Goal: Obtain resource: Download file/media

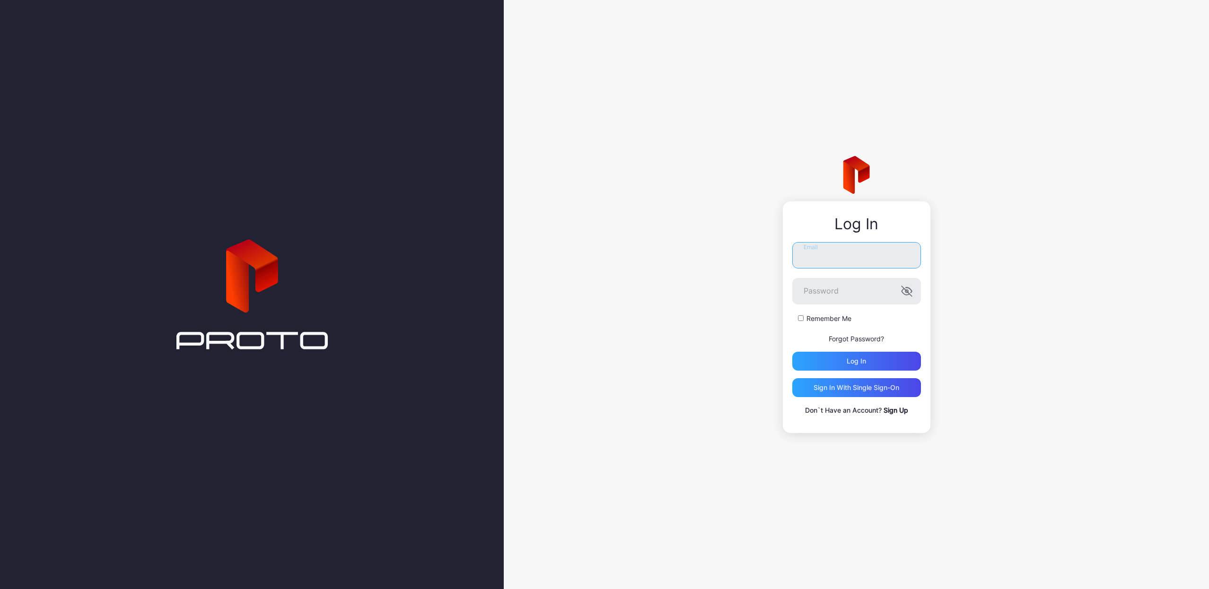
type input "**********"
click at [856, 361] on button "Log in" at bounding box center [856, 361] width 129 height 19
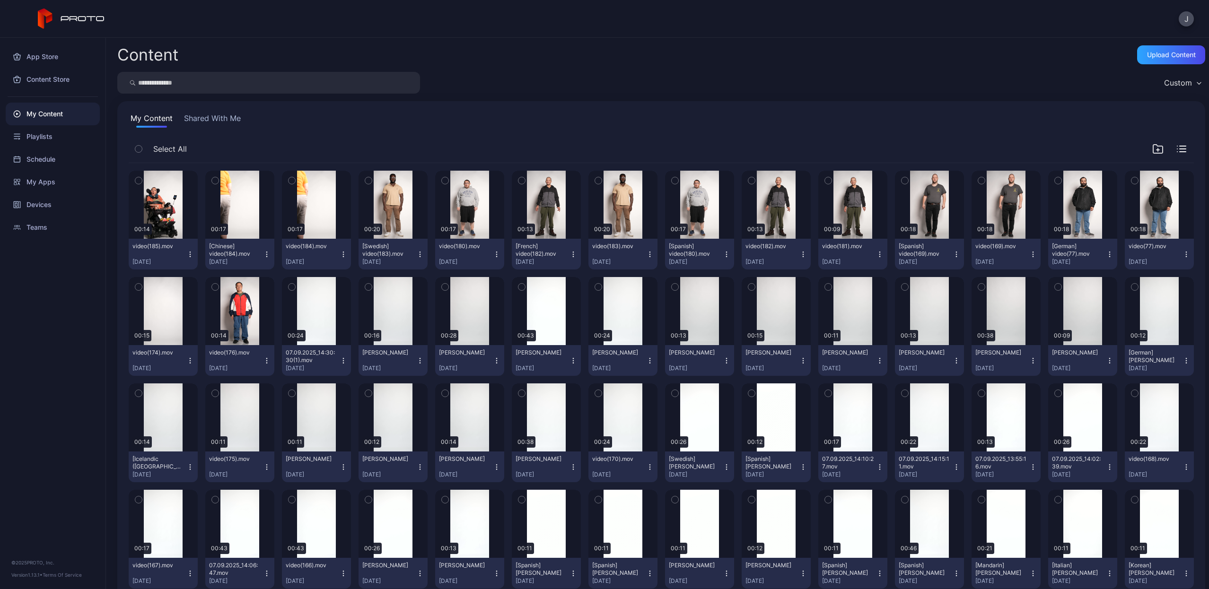
click at [243, 82] on input "search" at bounding box center [268, 83] width 303 height 22
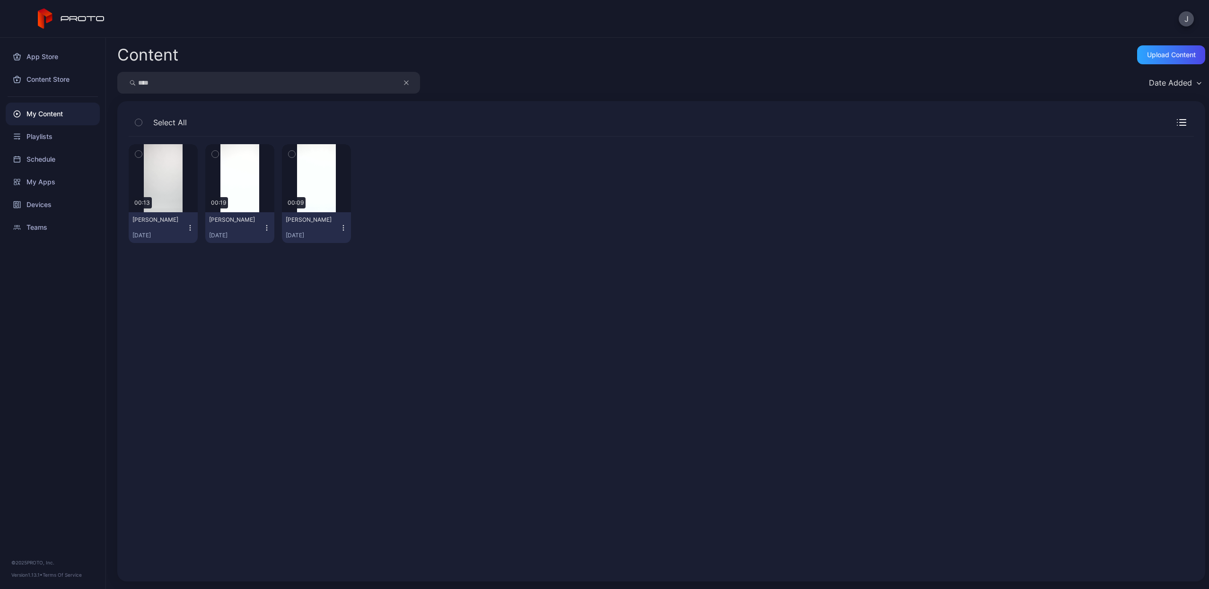
type input "****"
click at [189, 227] on icon "button" at bounding box center [190, 228] width 8 height 8
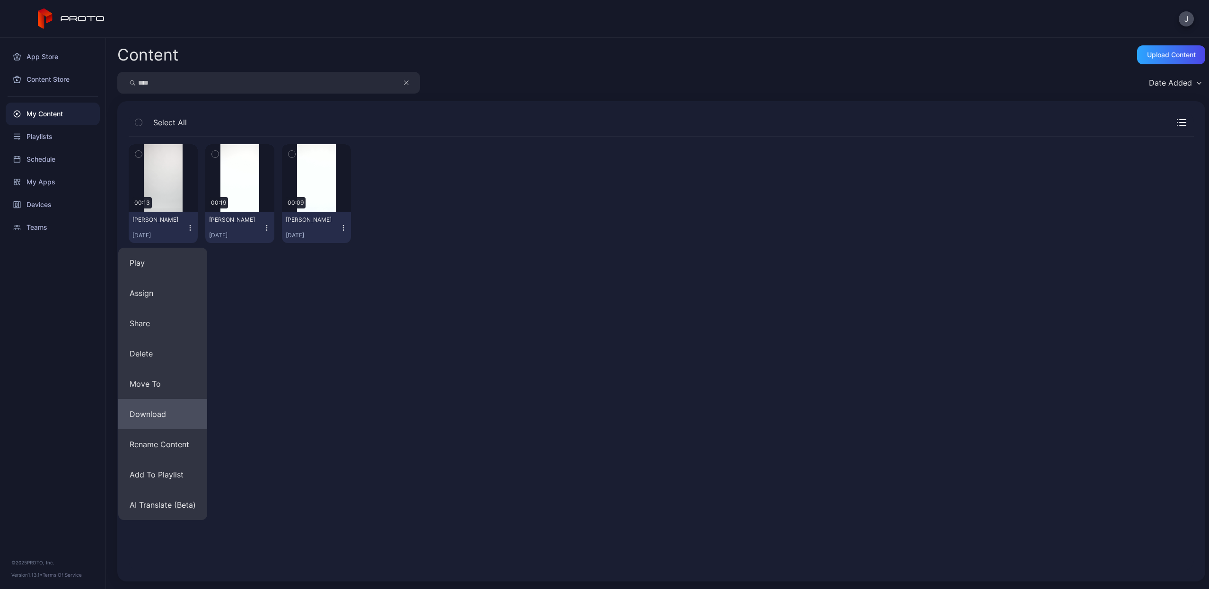
click at [163, 411] on button "Download" at bounding box center [162, 414] width 89 height 30
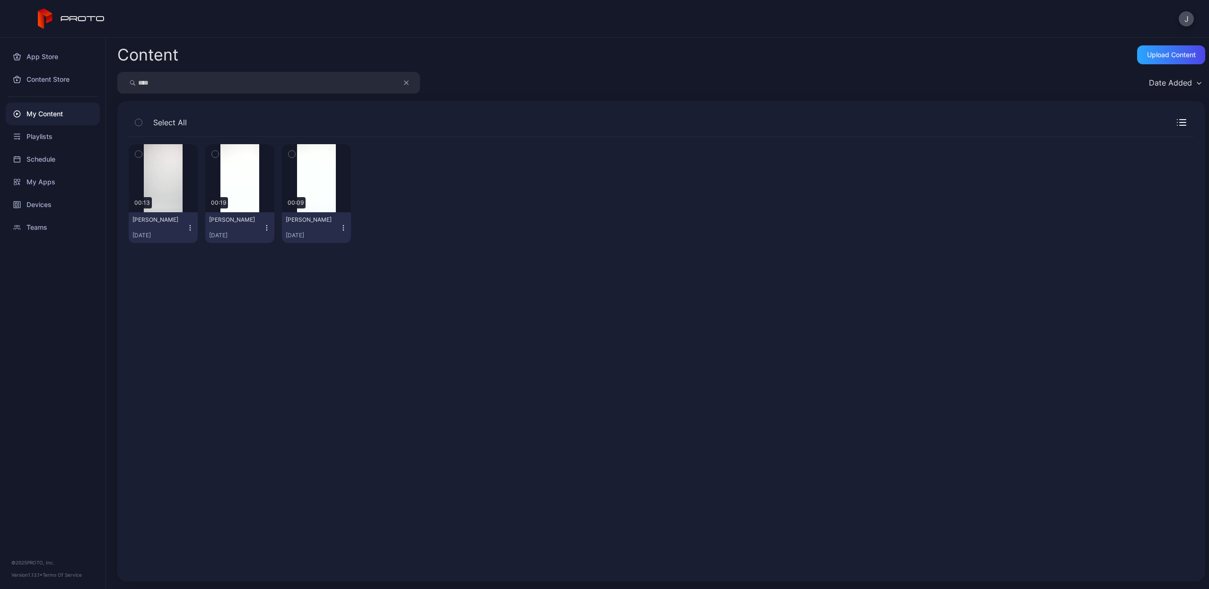
click at [405, 81] on icon "button" at bounding box center [406, 82] width 5 height 11
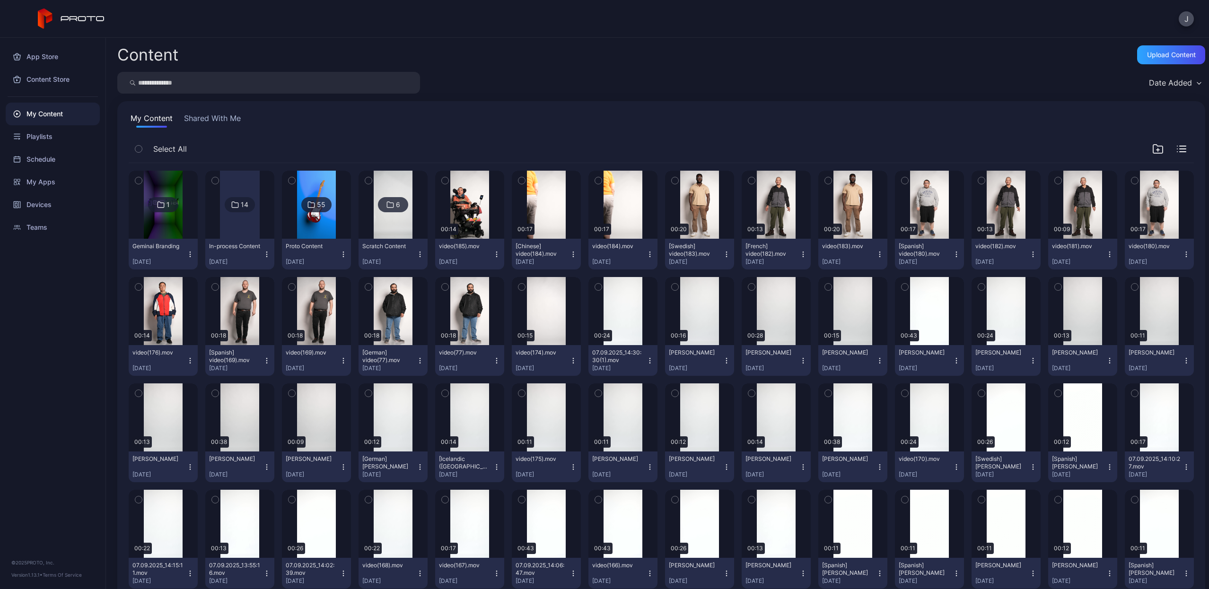
click at [381, 81] on input "search" at bounding box center [268, 83] width 303 height 22
type input "******"
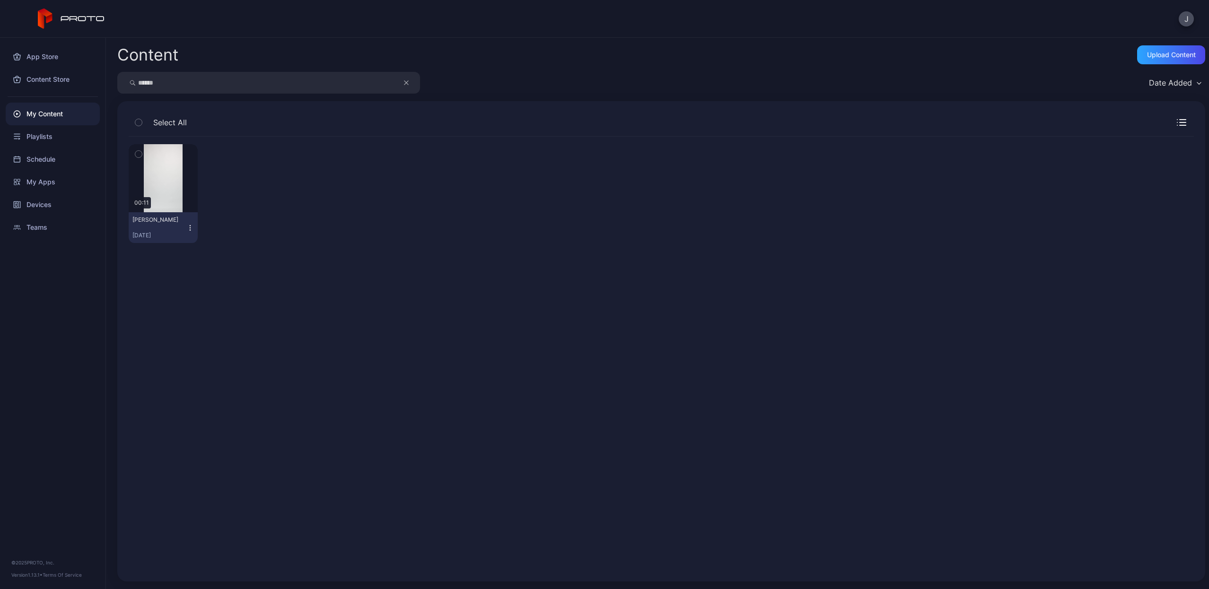
click at [192, 226] on icon "button" at bounding box center [190, 228] width 8 height 8
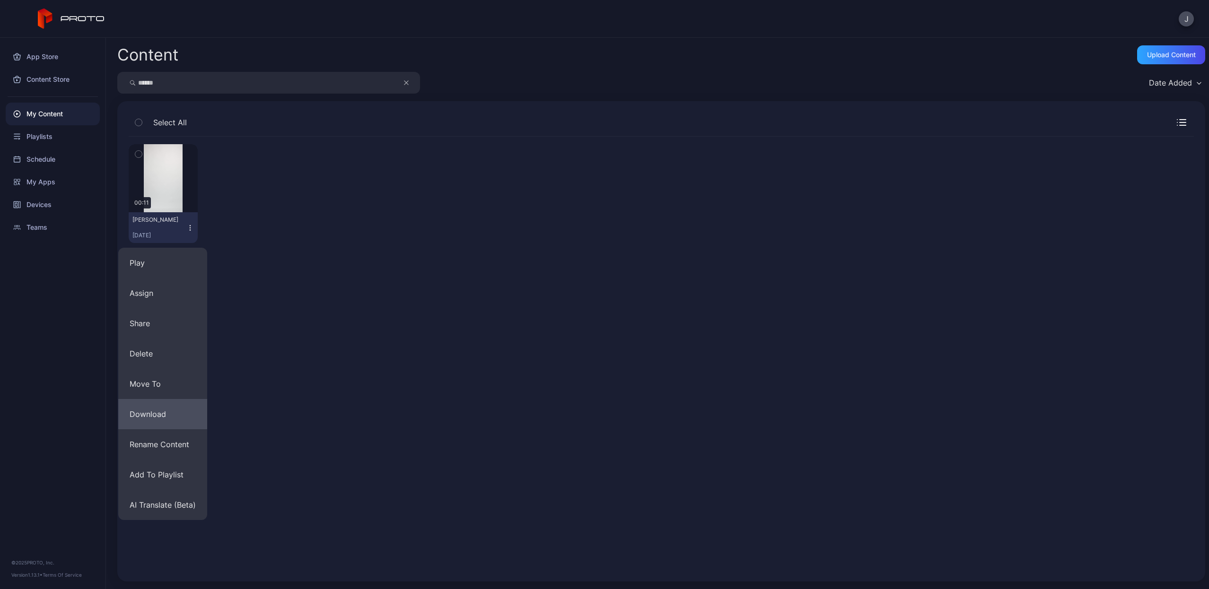
click at [166, 403] on button "Download" at bounding box center [162, 414] width 89 height 30
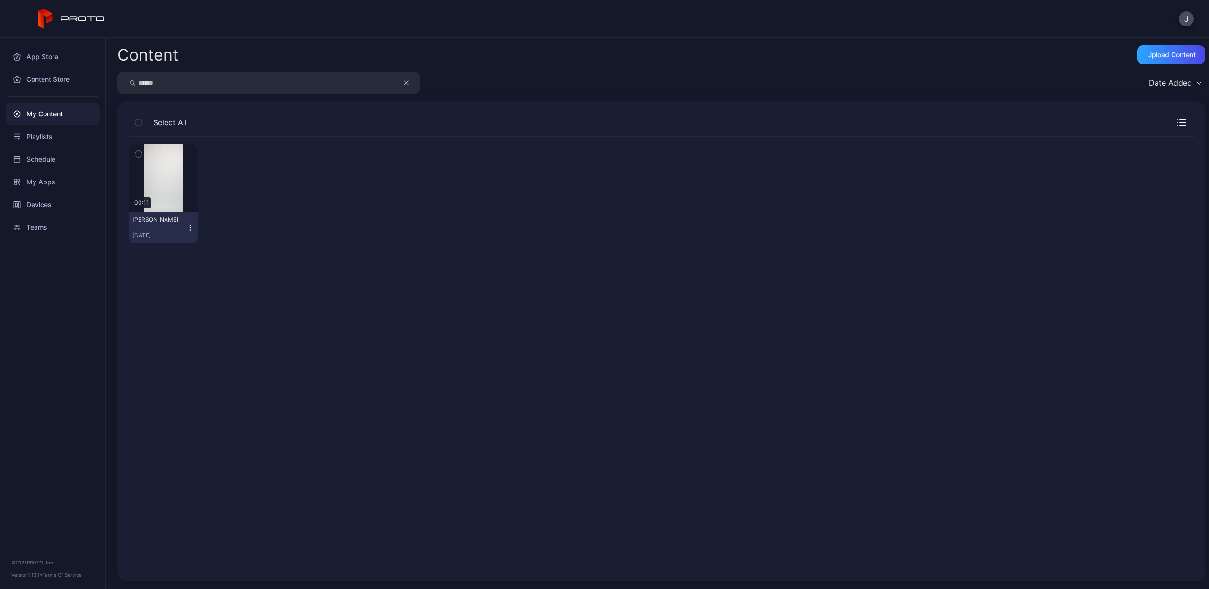
click at [407, 84] on icon "button" at bounding box center [406, 82] width 5 height 11
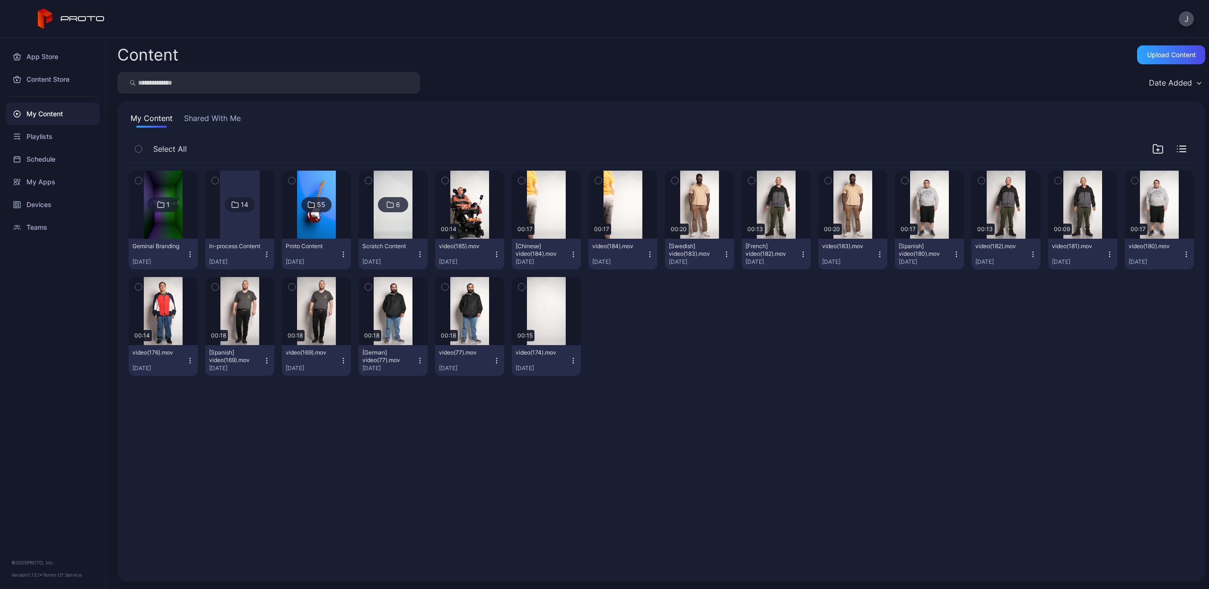
click at [363, 80] on input "search" at bounding box center [268, 83] width 303 height 22
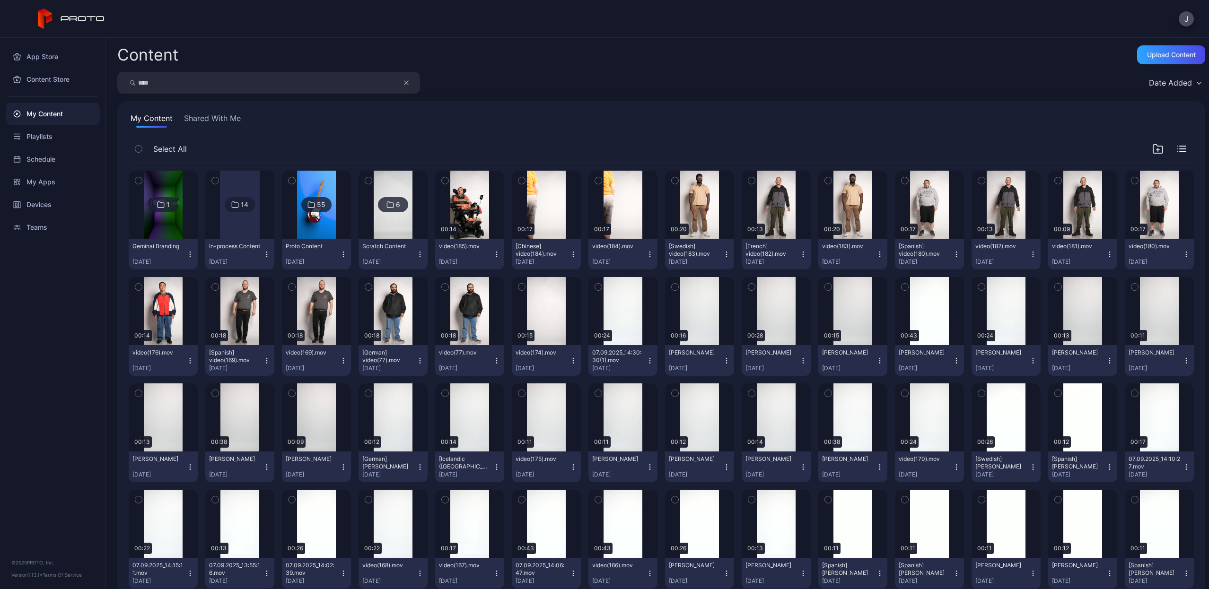
type input "****"
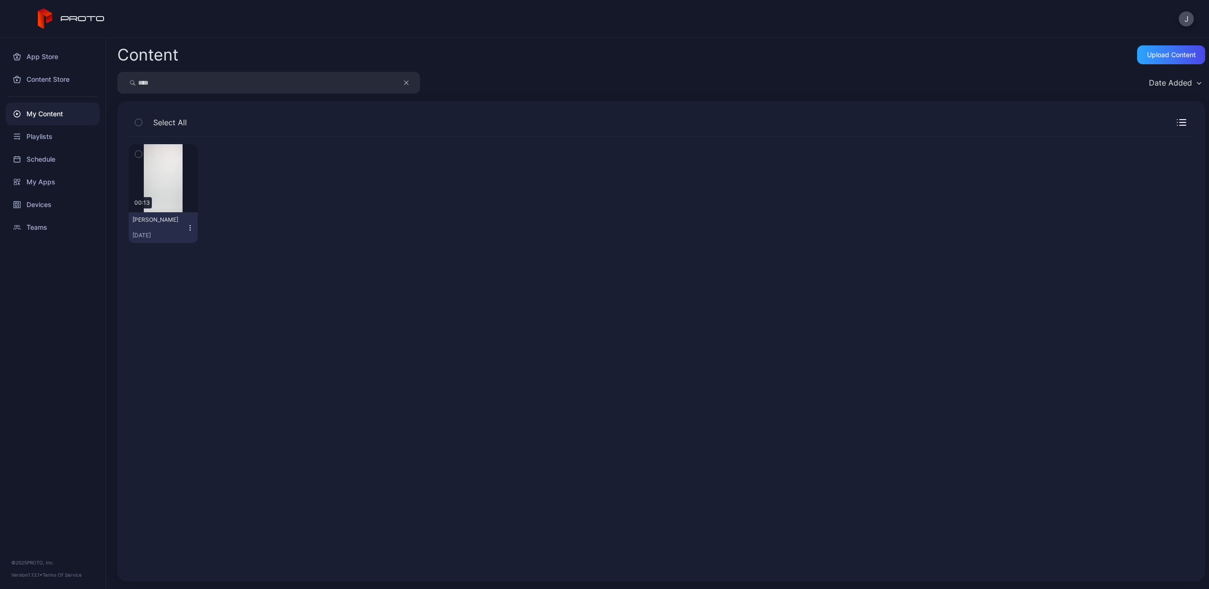
click at [190, 226] on icon "button" at bounding box center [190, 225] width 0 height 0
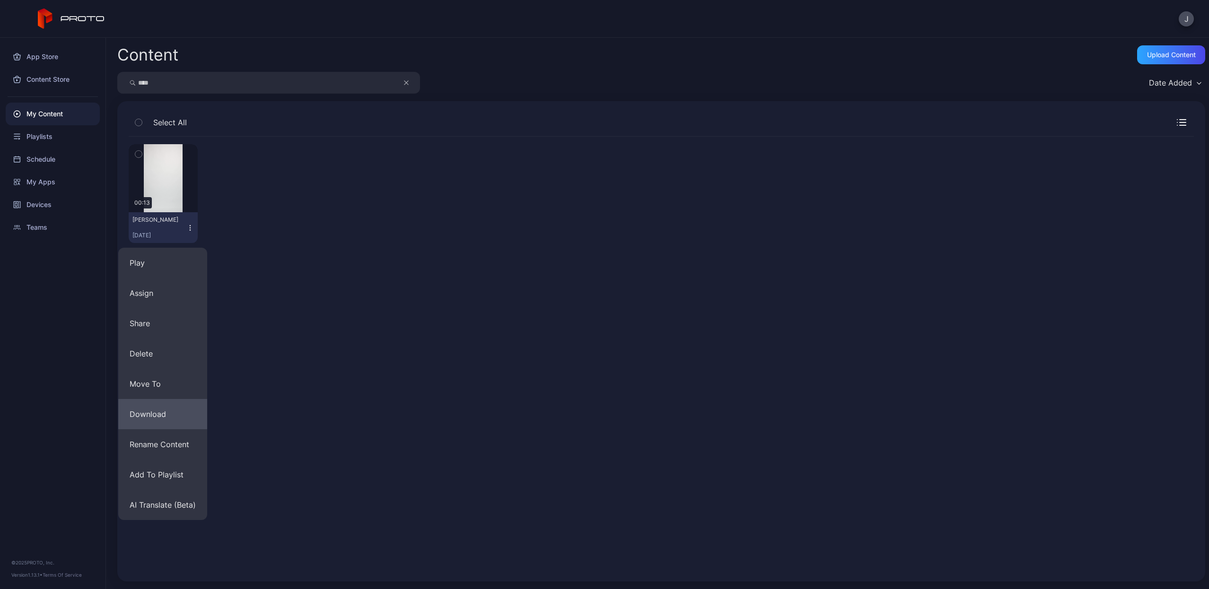
click at [142, 403] on button "Download" at bounding box center [162, 414] width 89 height 30
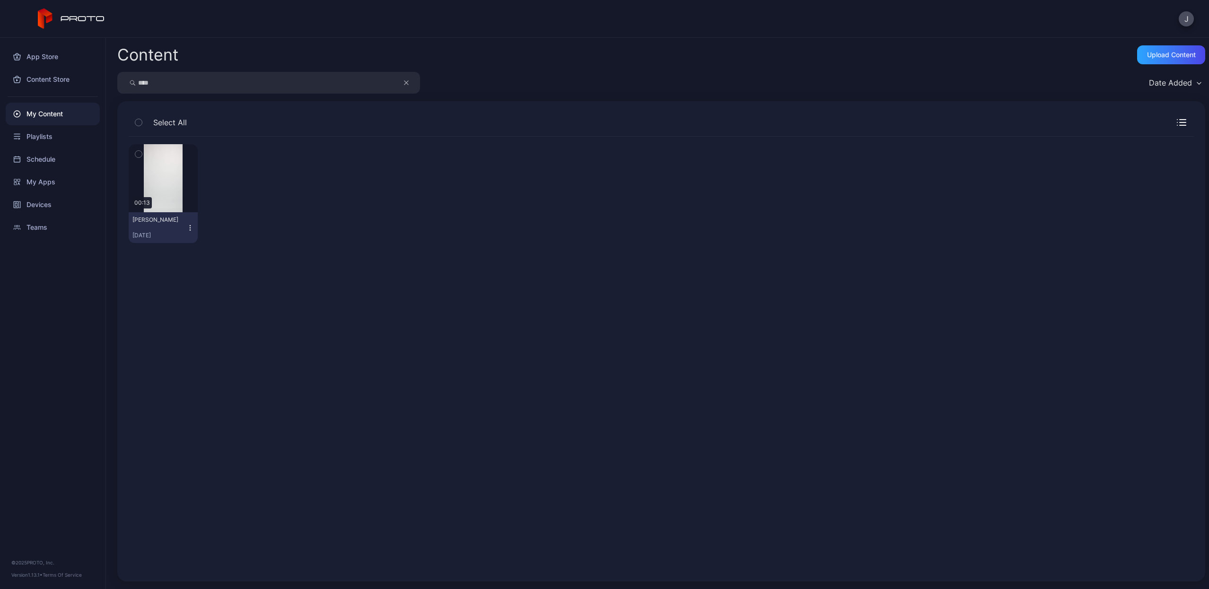
click at [403, 86] on button "button" at bounding box center [411, 83] width 18 height 22
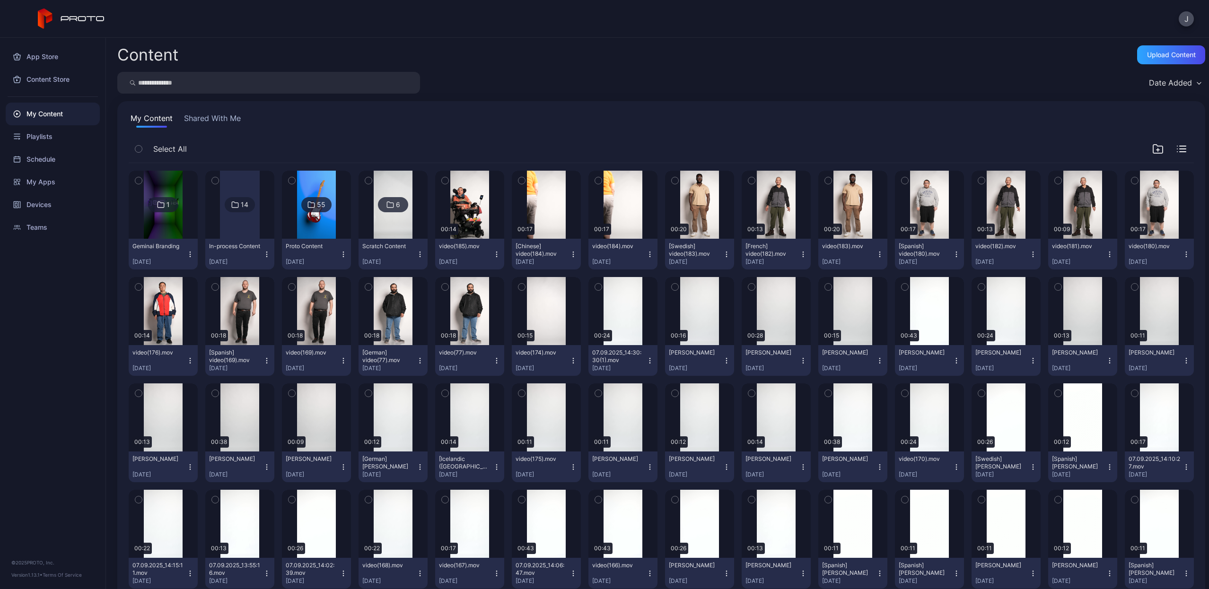
click at [365, 83] on input "search" at bounding box center [268, 83] width 303 height 22
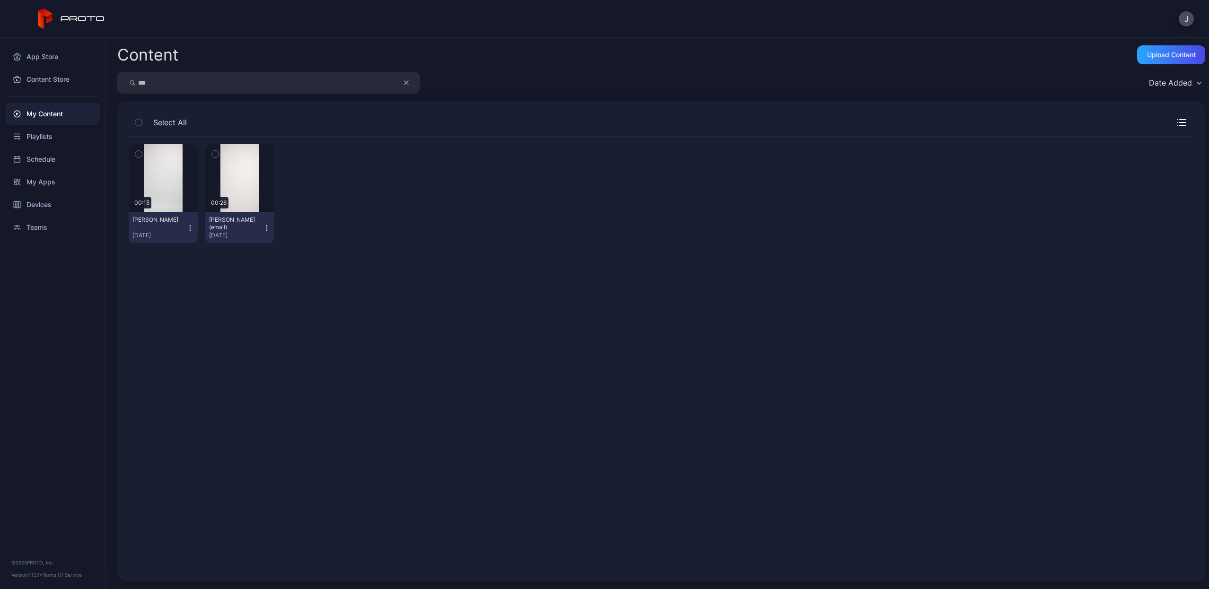
click at [190, 226] on icon "button" at bounding box center [190, 228] width 8 height 8
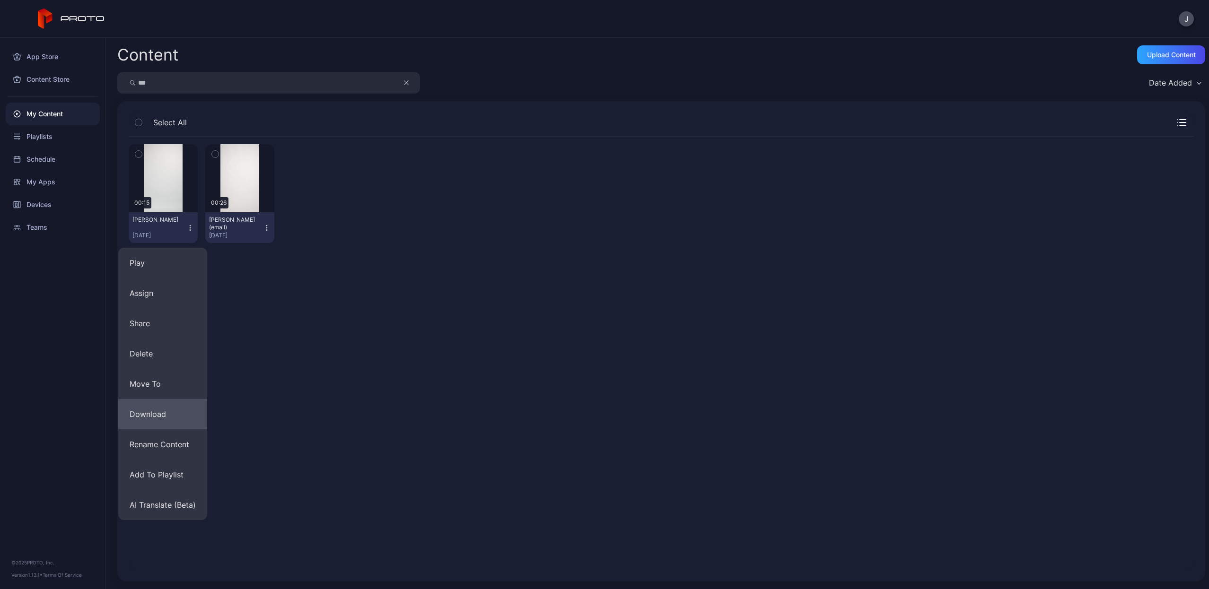
click at [139, 409] on button "Download" at bounding box center [162, 414] width 89 height 30
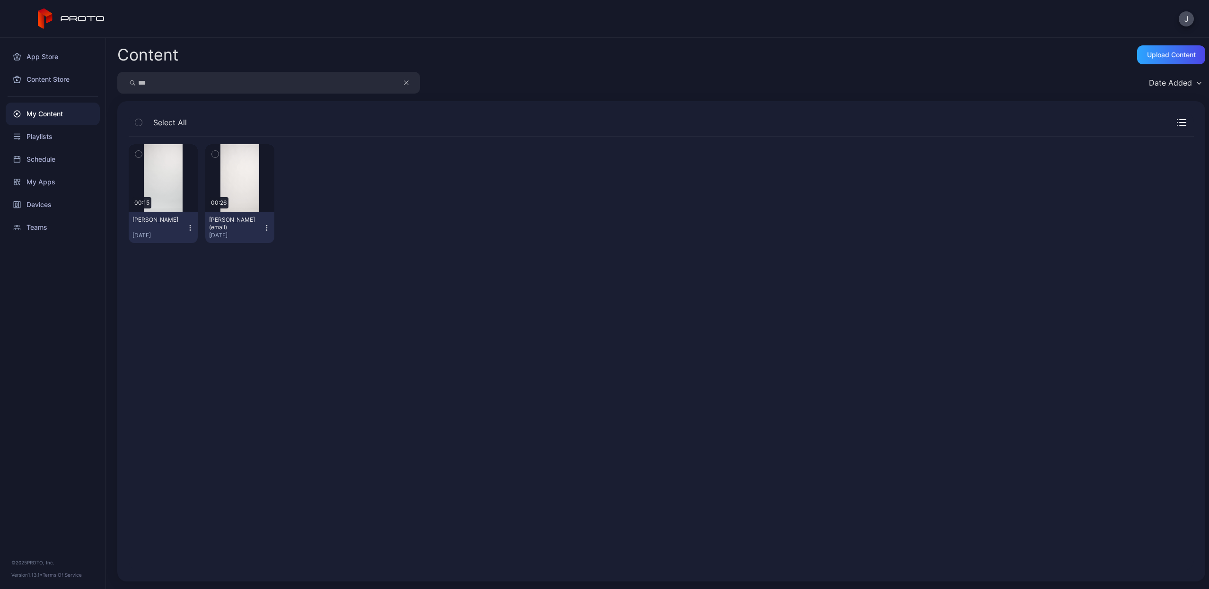
drag, startPoint x: 313, startPoint y: 82, endPoint x: 315, endPoint y: 39, distance: 43.1
click at [315, 39] on div "Content Upload Content *** Date Added Select All Preview 00:15 [PERSON_NAME] [D…" at bounding box center [657, 313] width 1103 height 551
type input "*****"
click at [188, 229] on icon "button" at bounding box center [190, 228] width 8 height 8
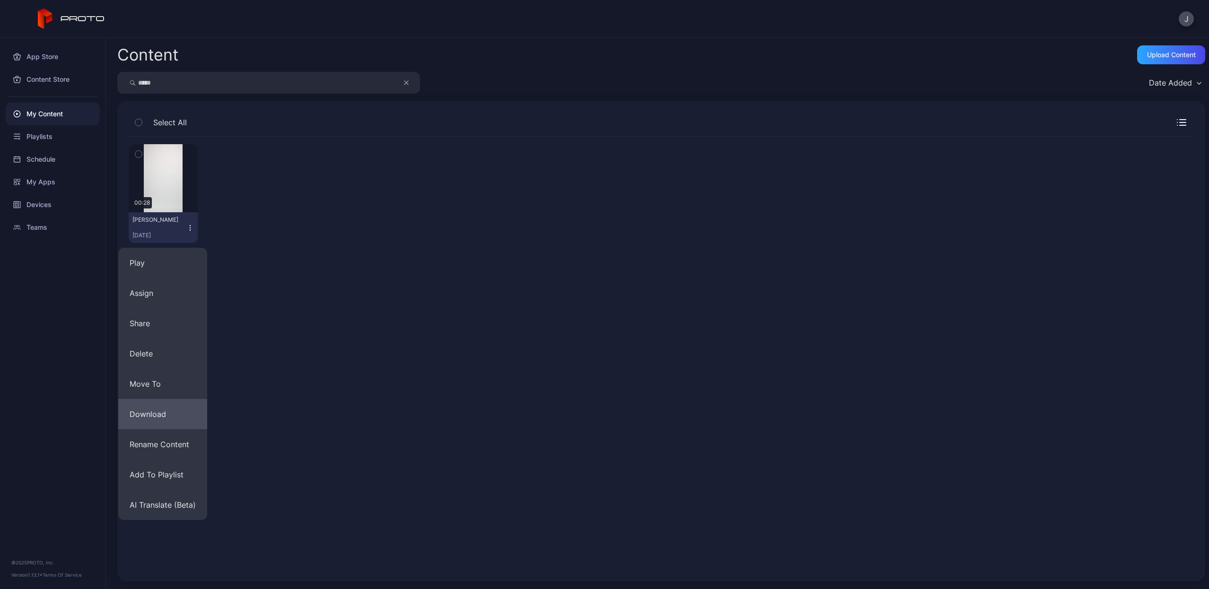
click at [175, 413] on button "Download" at bounding box center [162, 414] width 89 height 30
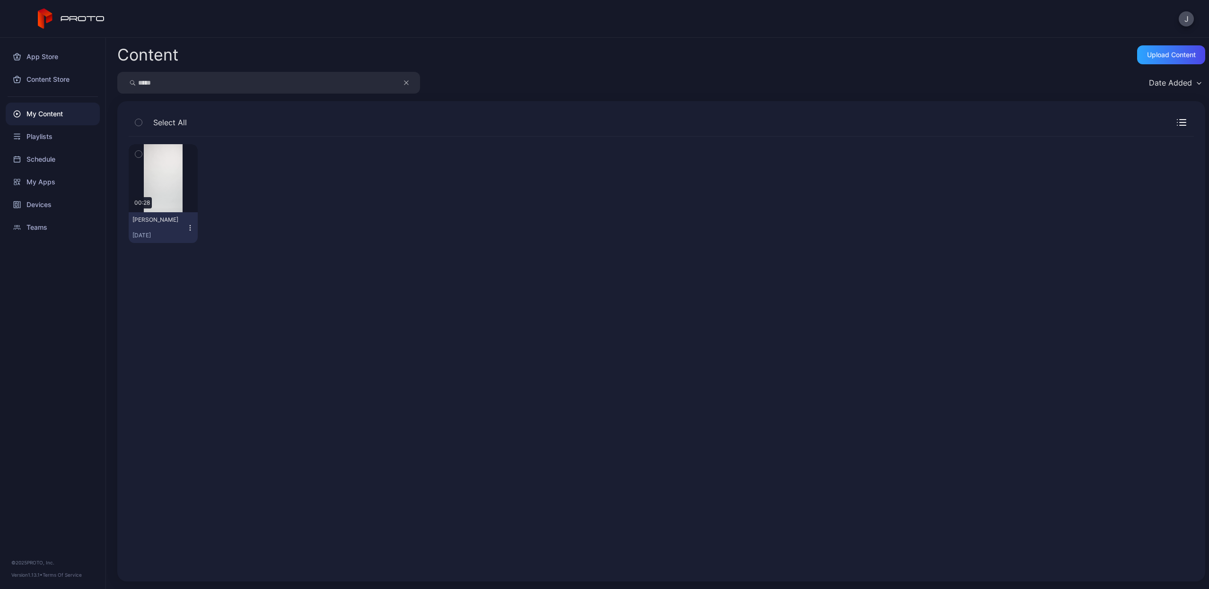
click at [407, 80] on icon "button" at bounding box center [406, 82] width 5 height 11
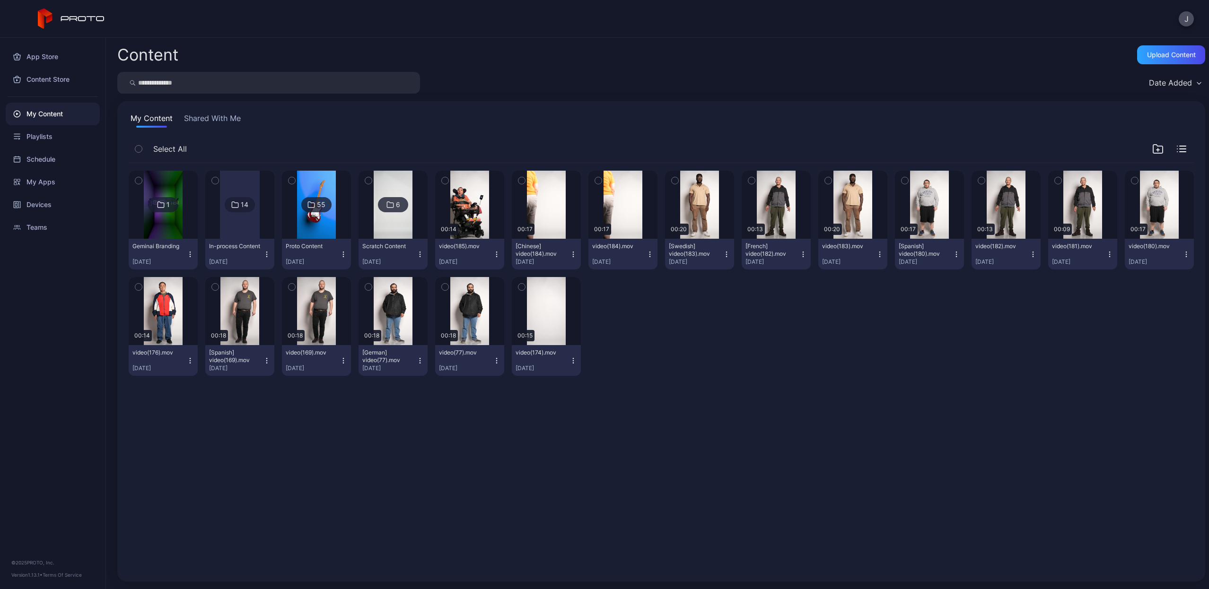
click at [350, 79] on input "search" at bounding box center [268, 83] width 303 height 22
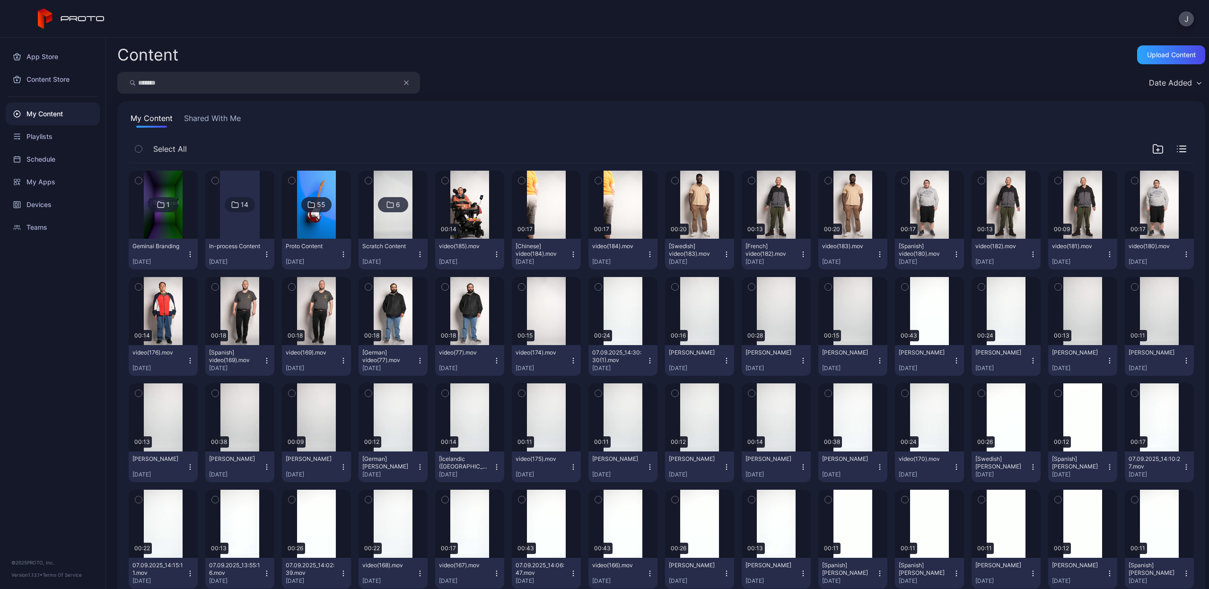
type input "*******"
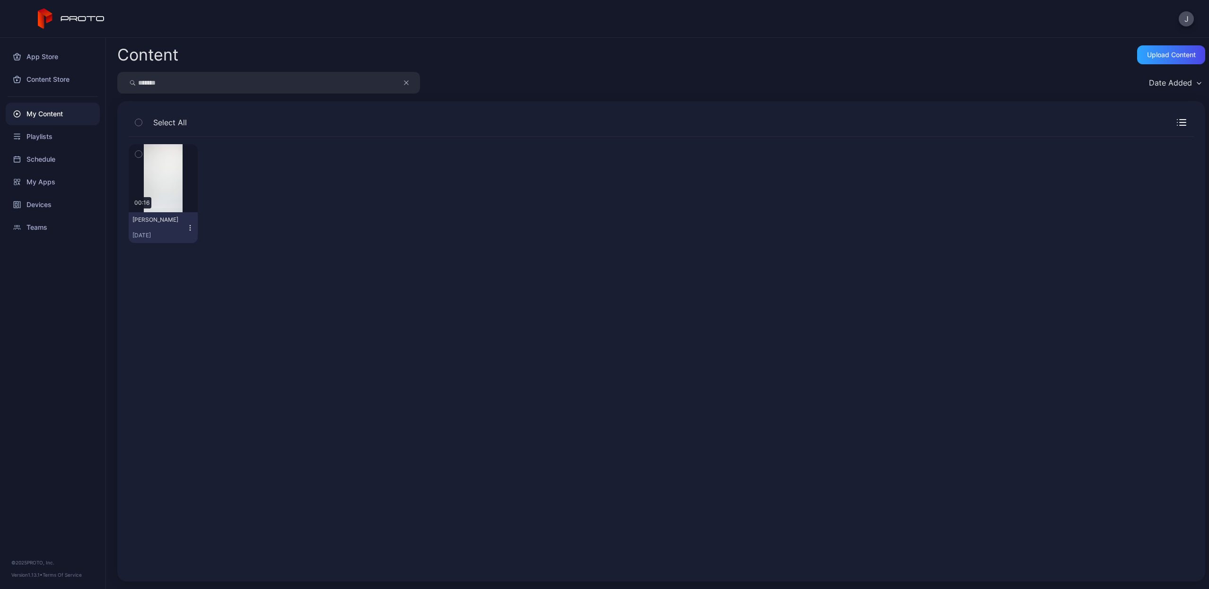
click at [190, 227] on icon "button" at bounding box center [190, 228] width 8 height 8
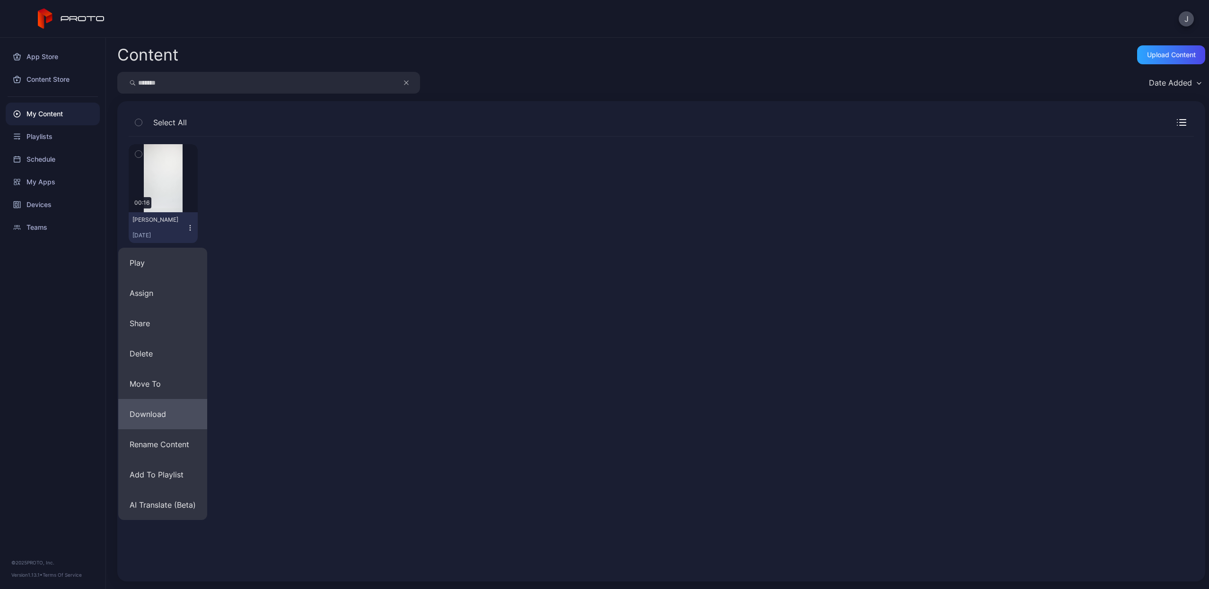
click at [154, 405] on button "Download" at bounding box center [162, 414] width 89 height 30
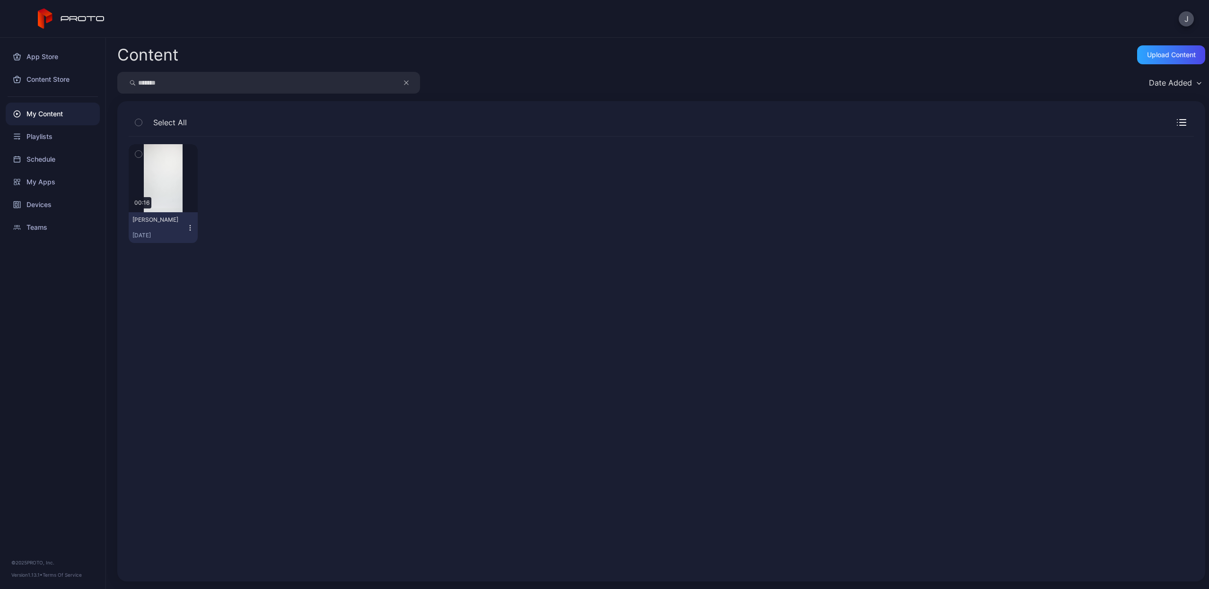
click at [411, 83] on button "button" at bounding box center [411, 83] width 18 height 22
click at [393, 82] on input "search" at bounding box center [268, 83] width 303 height 22
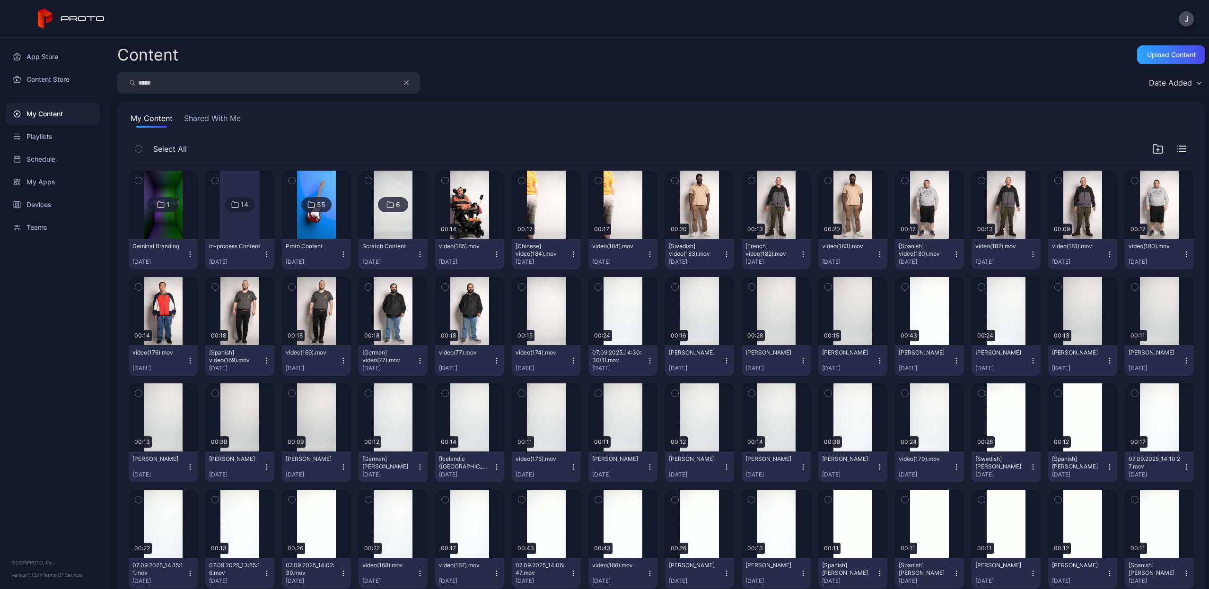
type input "*****"
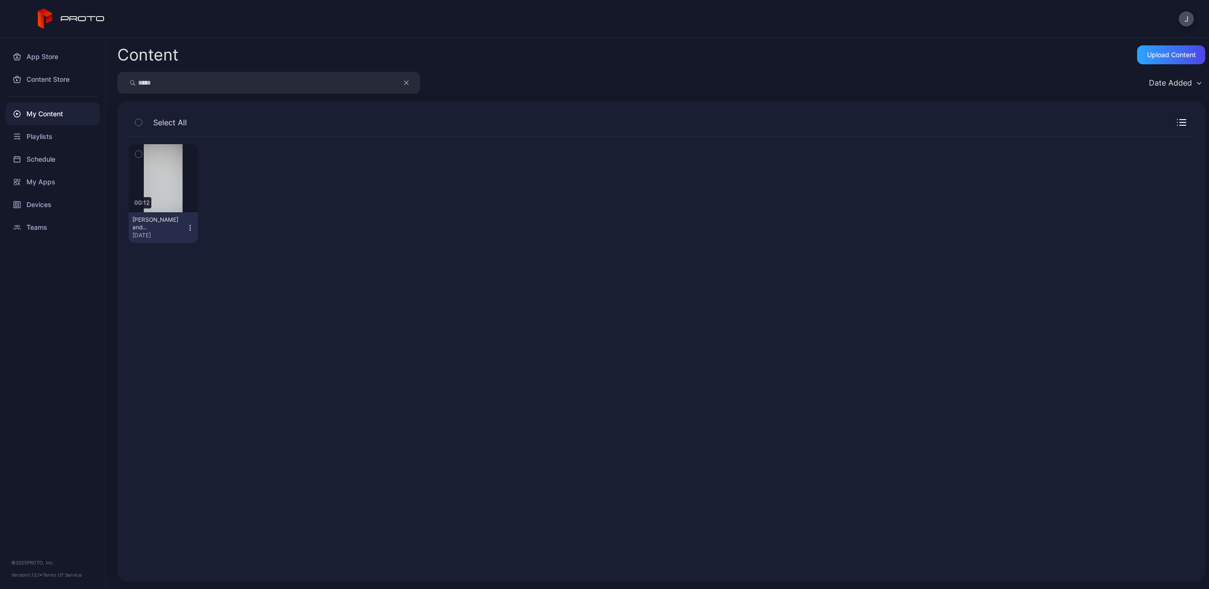
click at [187, 226] on icon "button" at bounding box center [190, 228] width 8 height 8
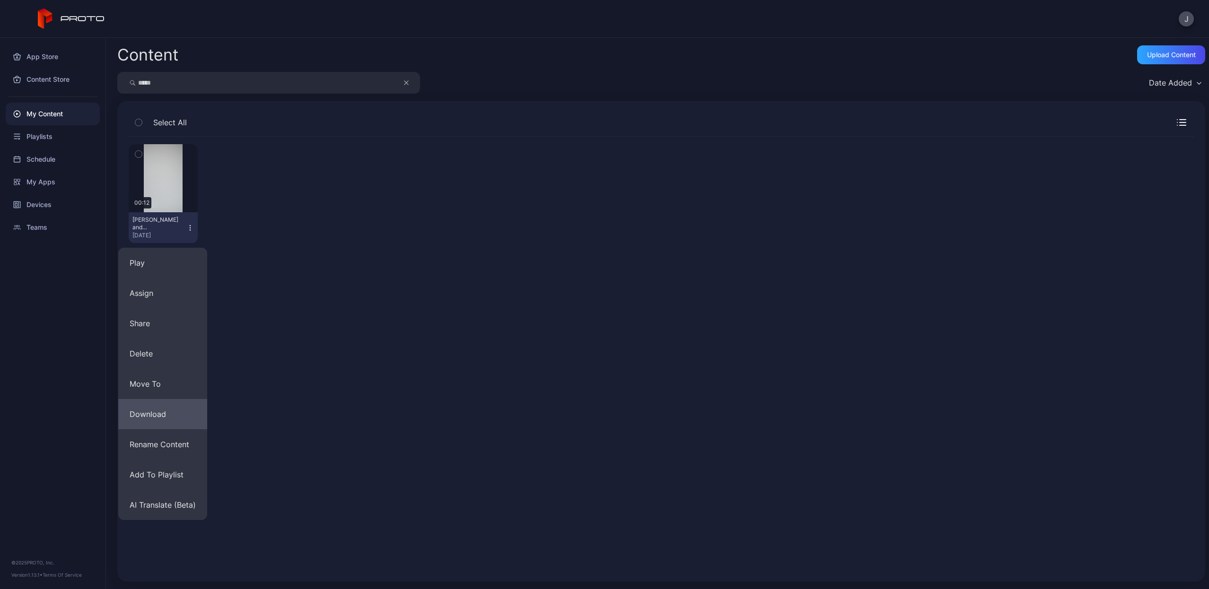
click at [153, 414] on button "Download" at bounding box center [162, 414] width 89 height 30
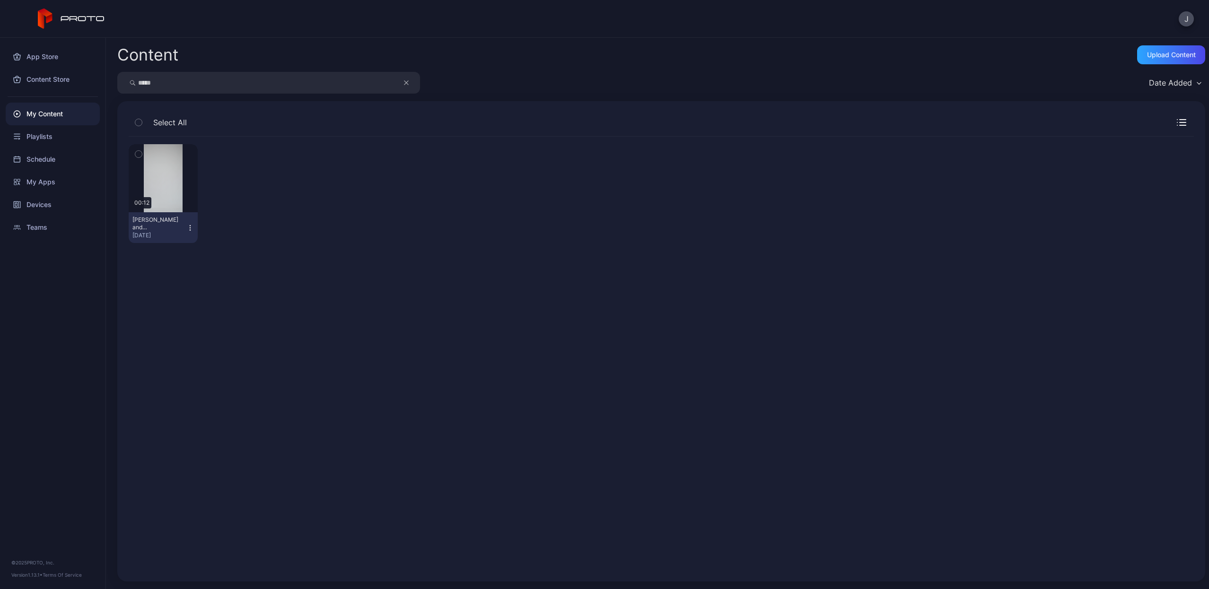
click at [408, 81] on icon "button" at bounding box center [406, 82] width 5 height 11
click at [337, 81] on input "search" at bounding box center [268, 83] width 303 height 22
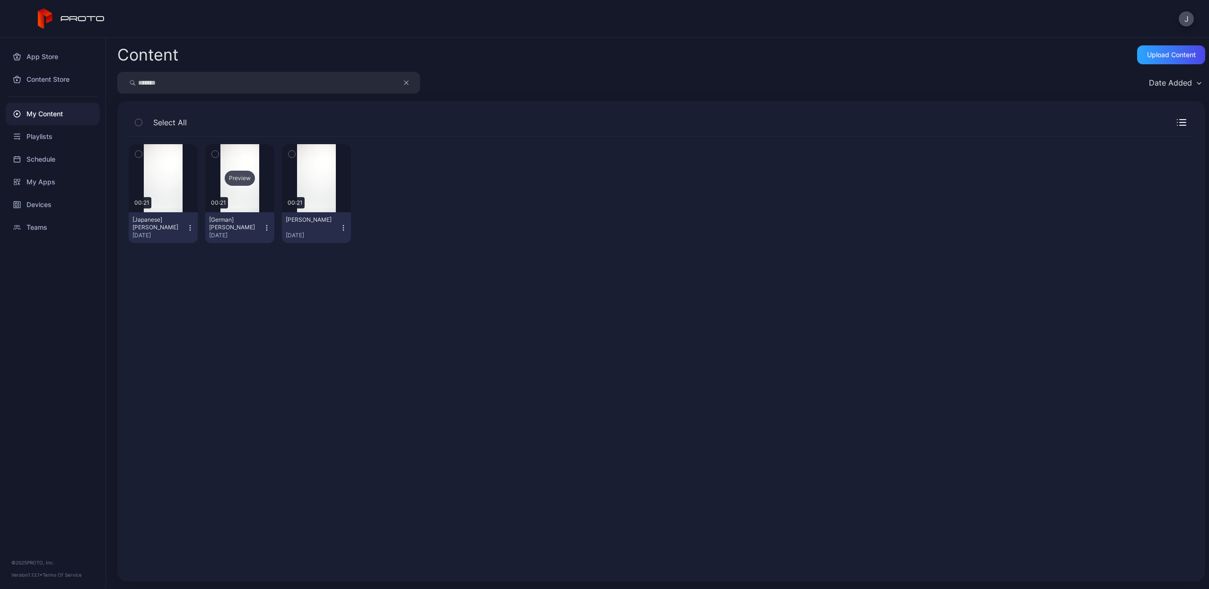
type input "*******"
click at [243, 180] on div "Preview" at bounding box center [240, 178] width 30 height 15
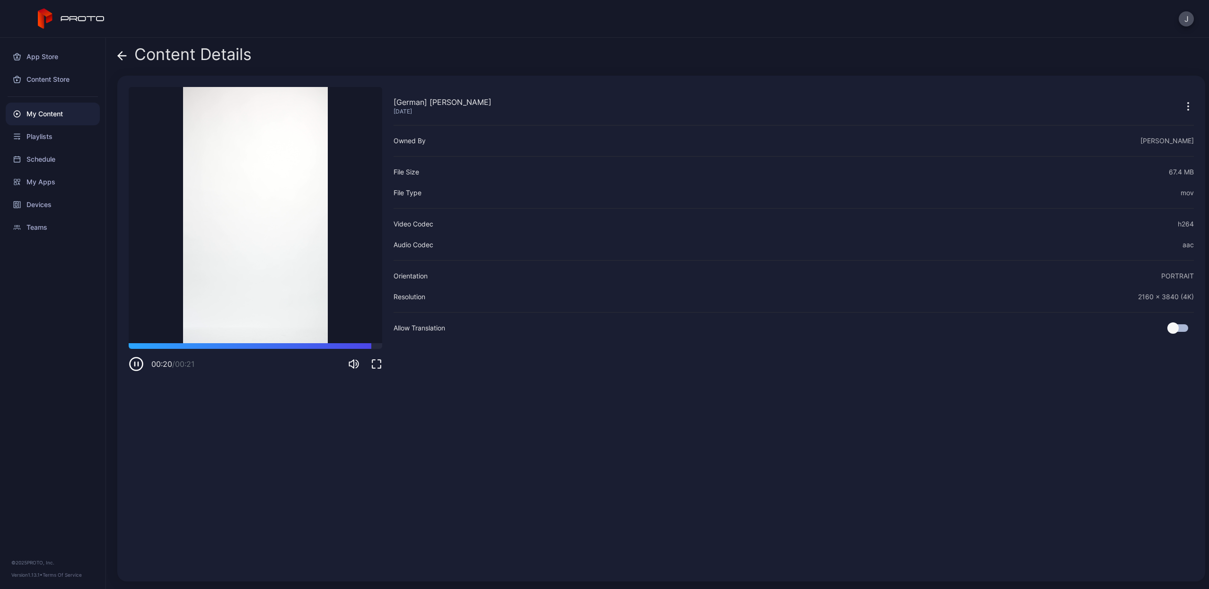
click at [123, 59] on icon at bounding box center [121, 55] width 9 height 9
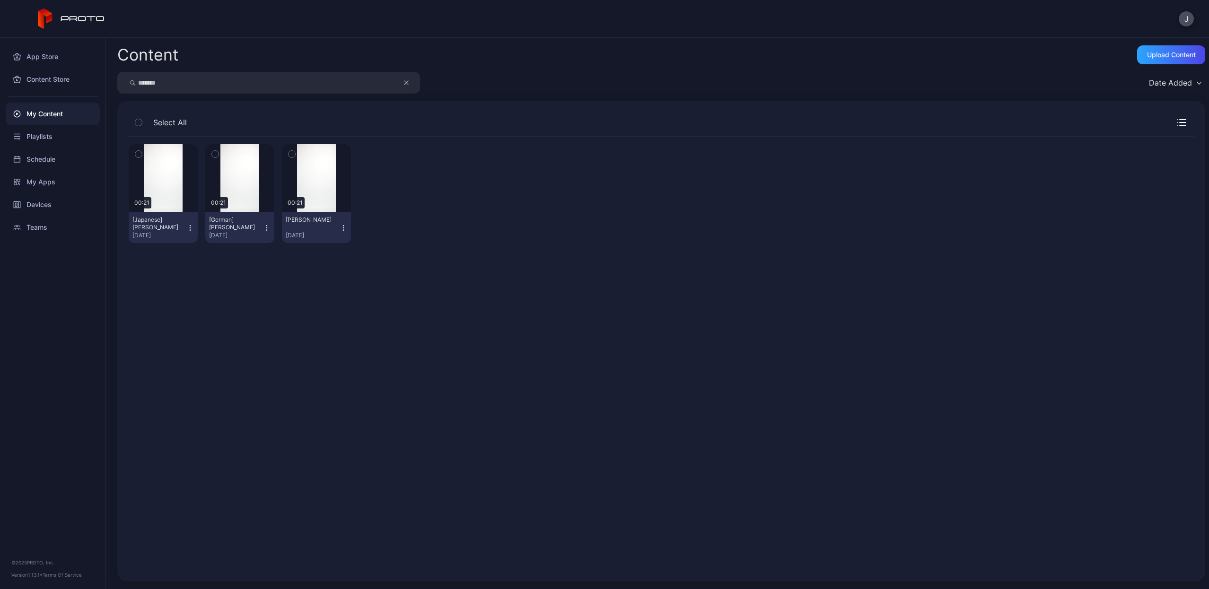
click at [266, 227] on icon "button" at bounding box center [266, 227] width 0 height 0
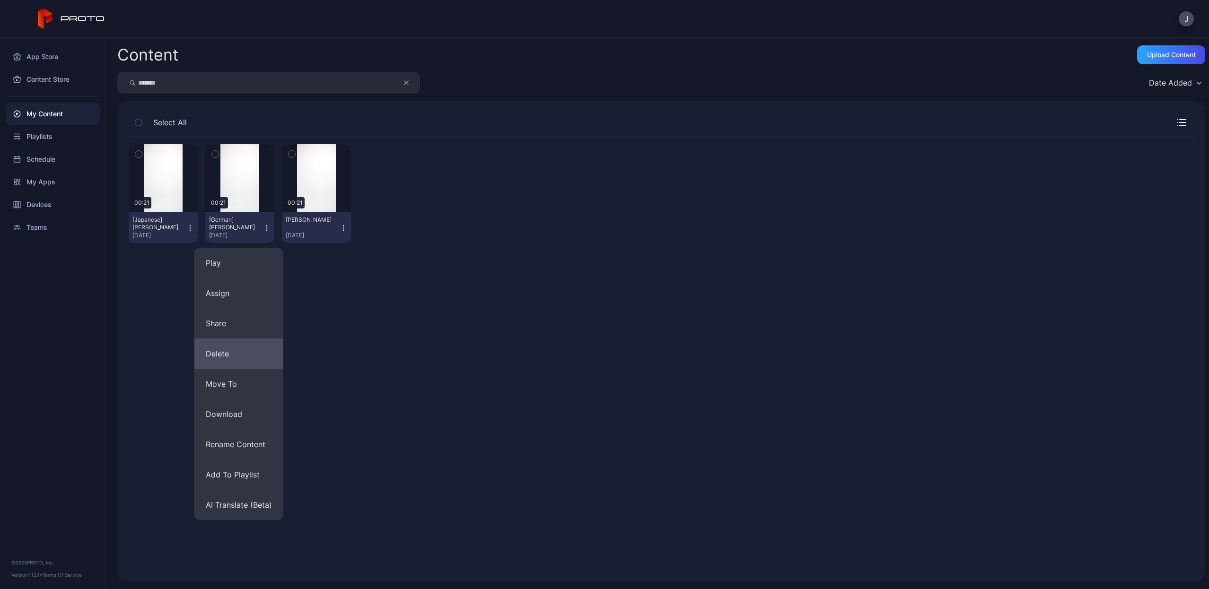
click at [259, 357] on button "Delete" at bounding box center [238, 354] width 89 height 30
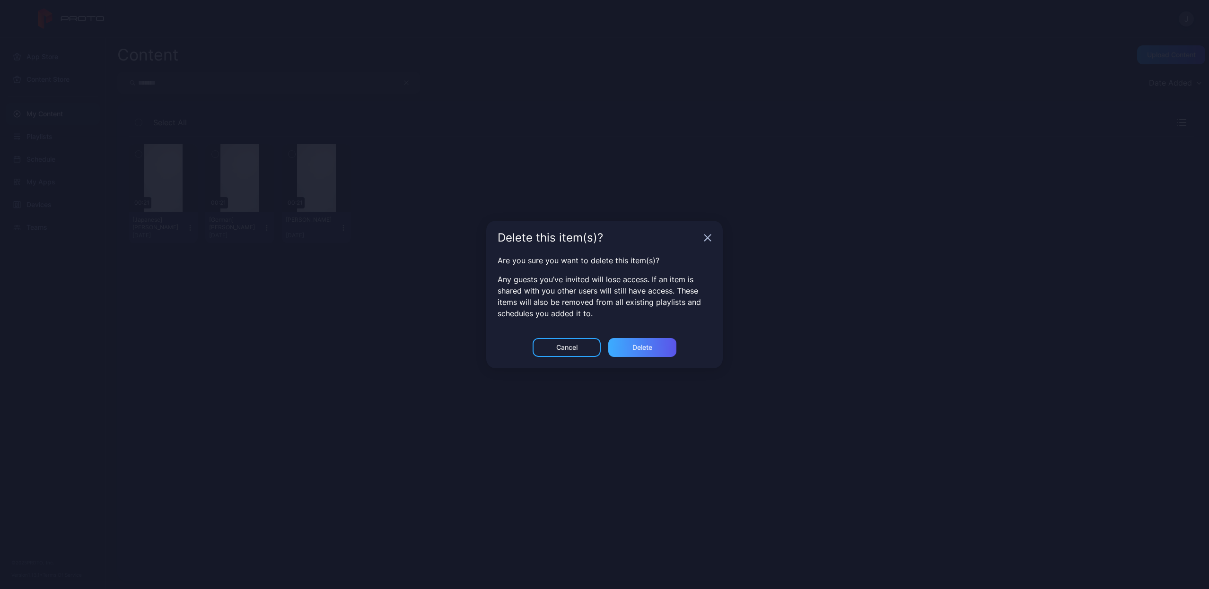
click at [669, 350] on div "Delete" at bounding box center [642, 347] width 68 height 19
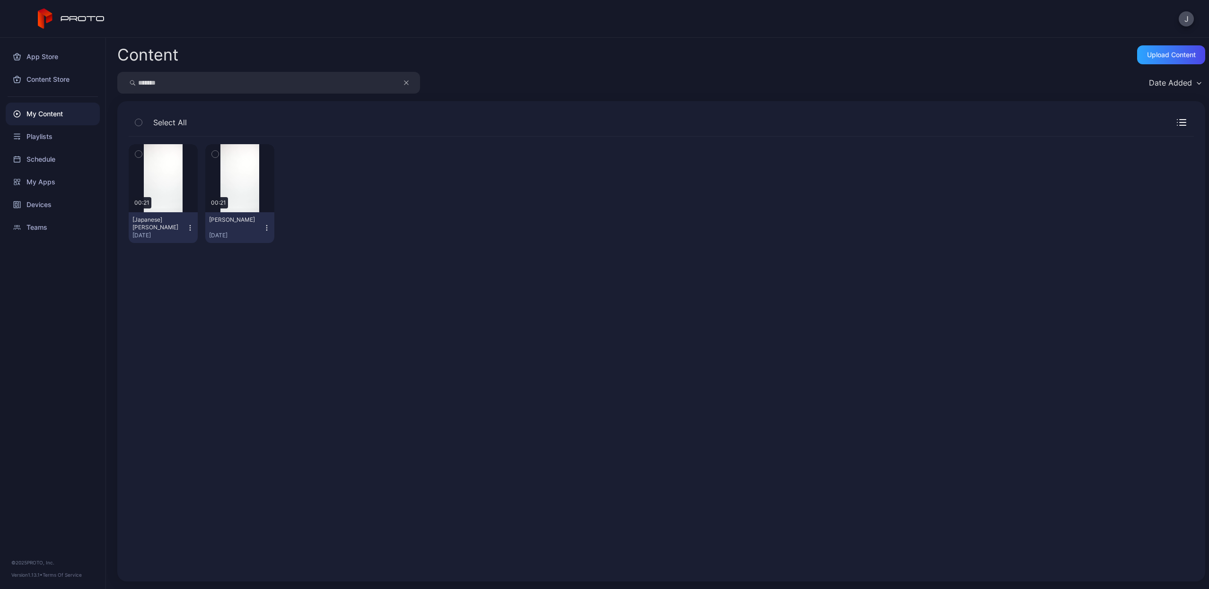
click at [190, 227] on icon "button" at bounding box center [190, 228] width 8 height 8
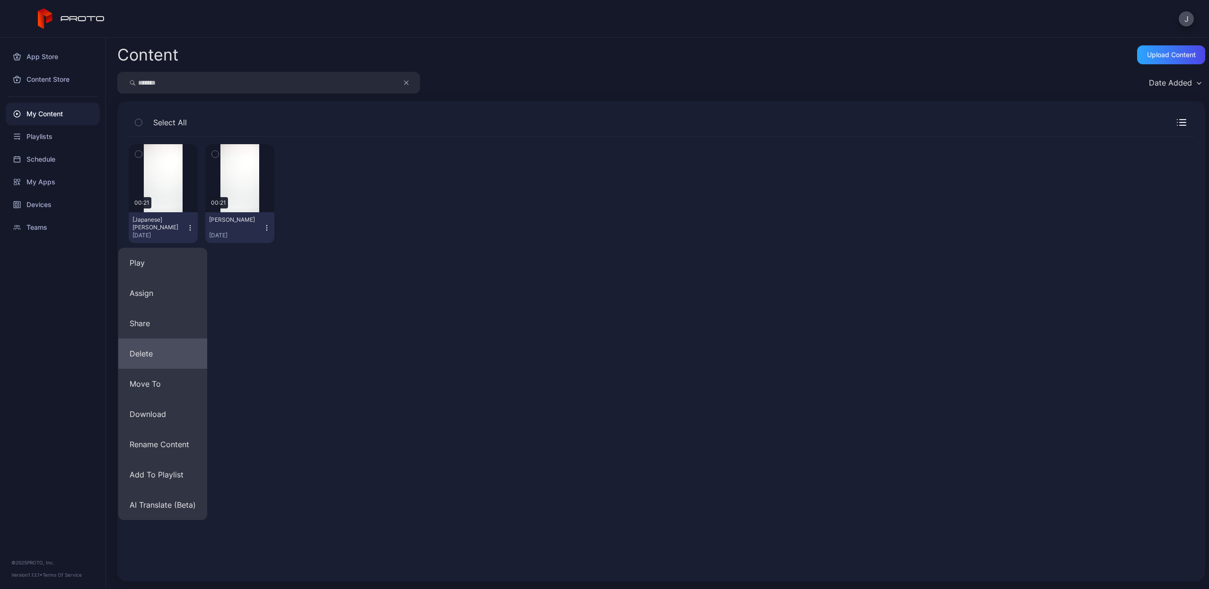
click at [194, 349] on button "Delete" at bounding box center [162, 354] width 89 height 30
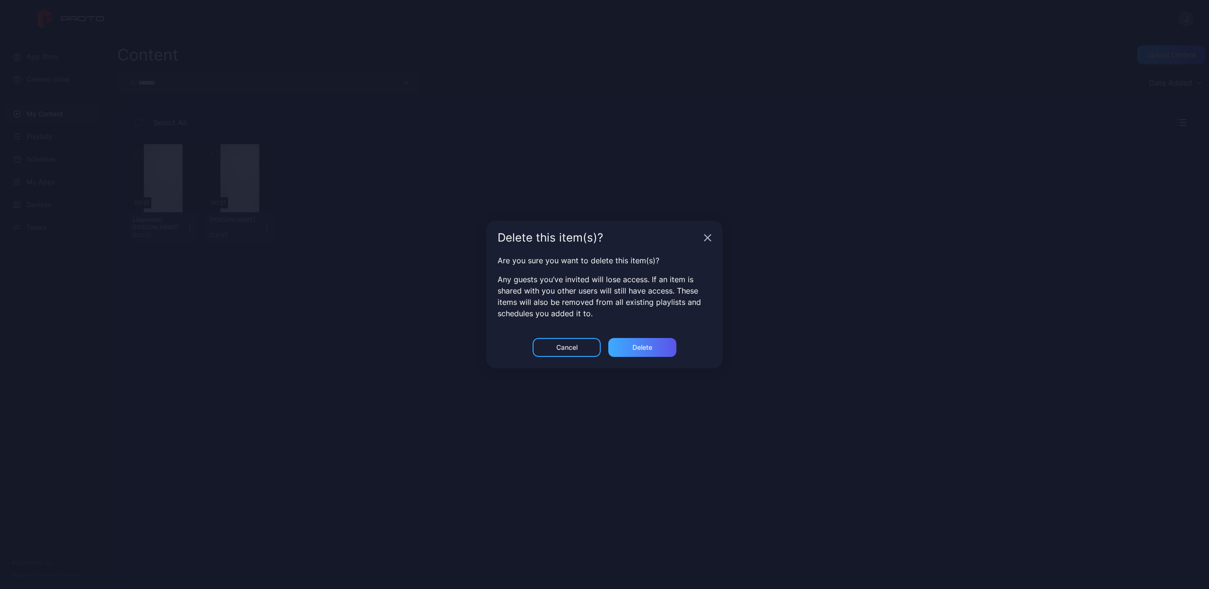
click at [627, 348] on div "Delete" at bounding box center [642, 347] width 68 height 19
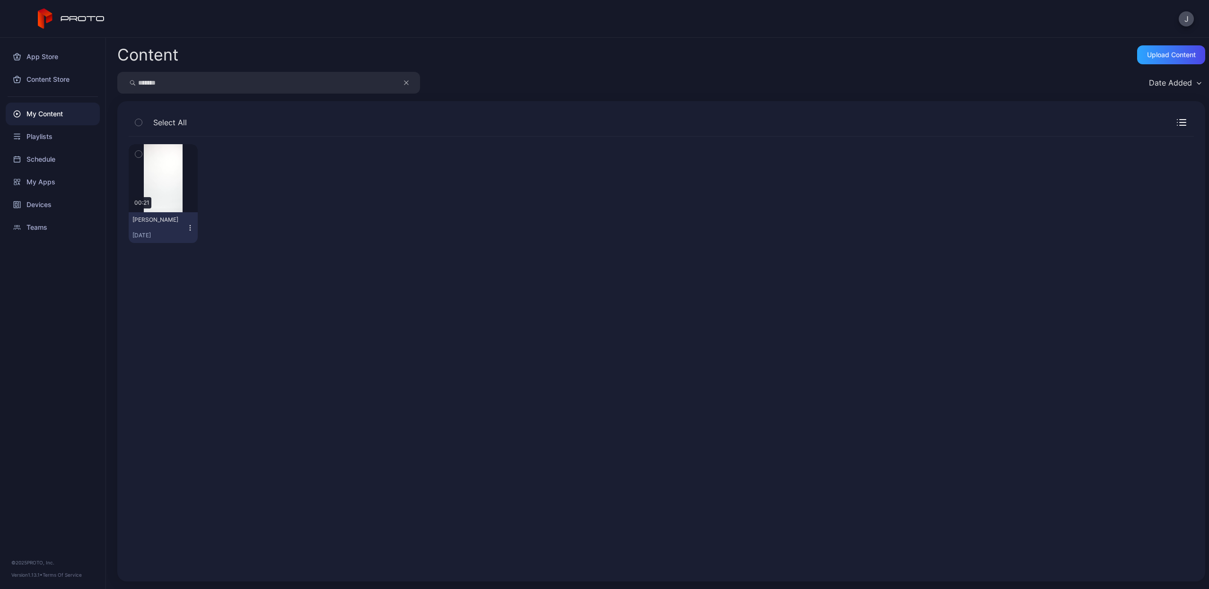
click at [188, 228] on icon "button" at bounding box center [190, 228] width 8 height 8
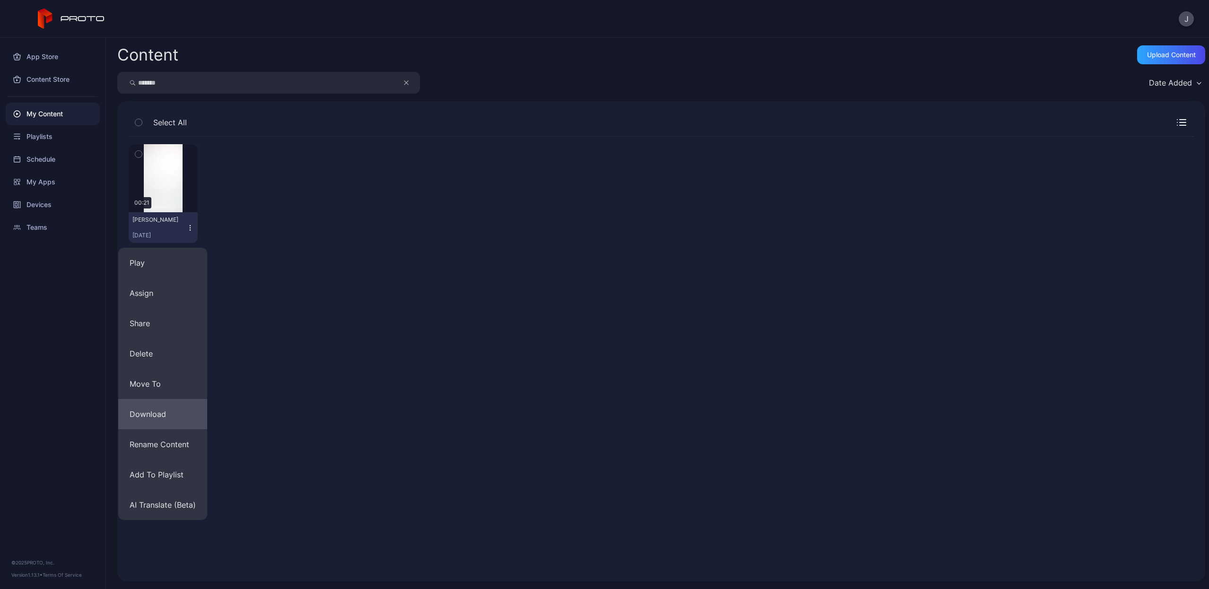
click at [186, 409] on button "Download" at bounding box center [162, 414] width 89 height 30
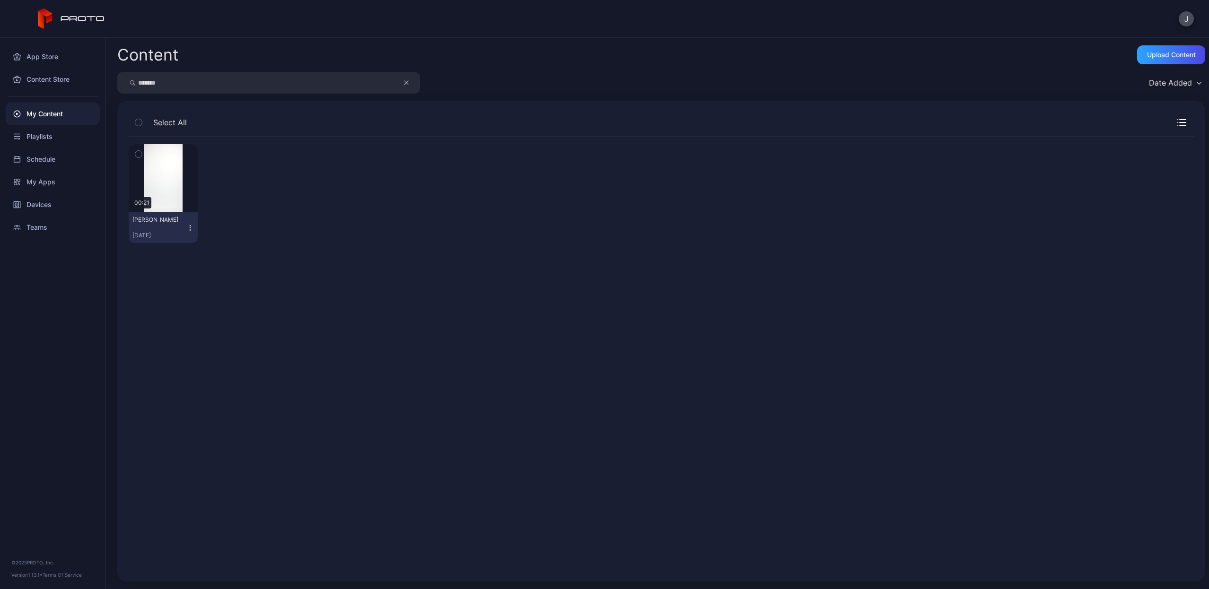
click at [404, 83] on icon "button" at bounding box center [406, 82] width 5 height 11
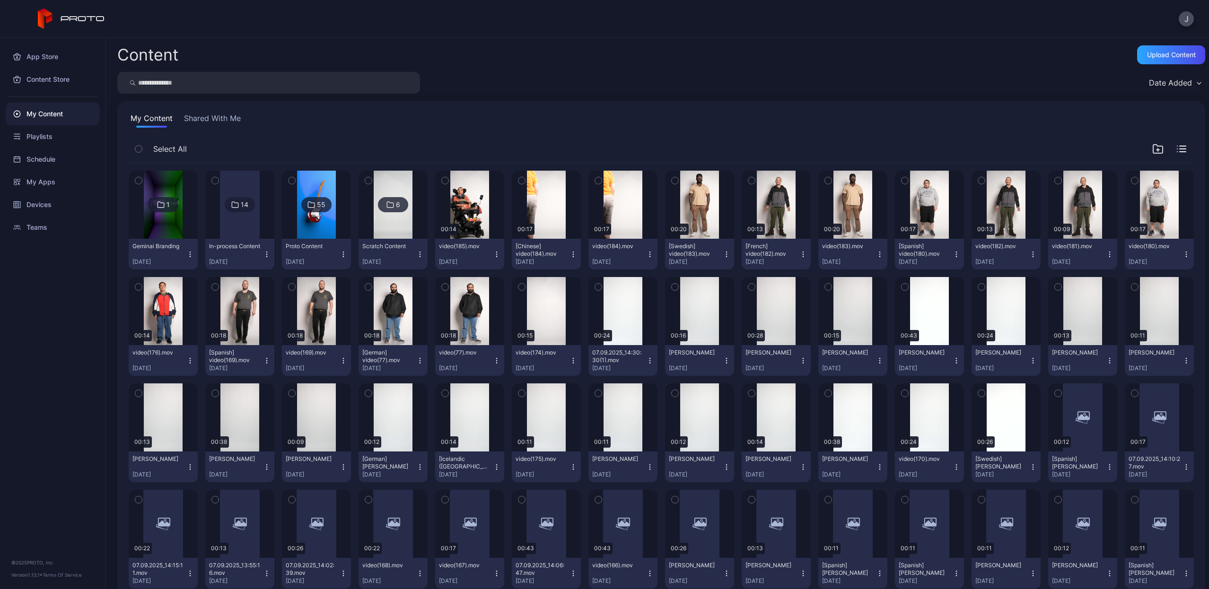
click at [385, 83] on input "search" at bounding box center [268, 83] width 303 height 22
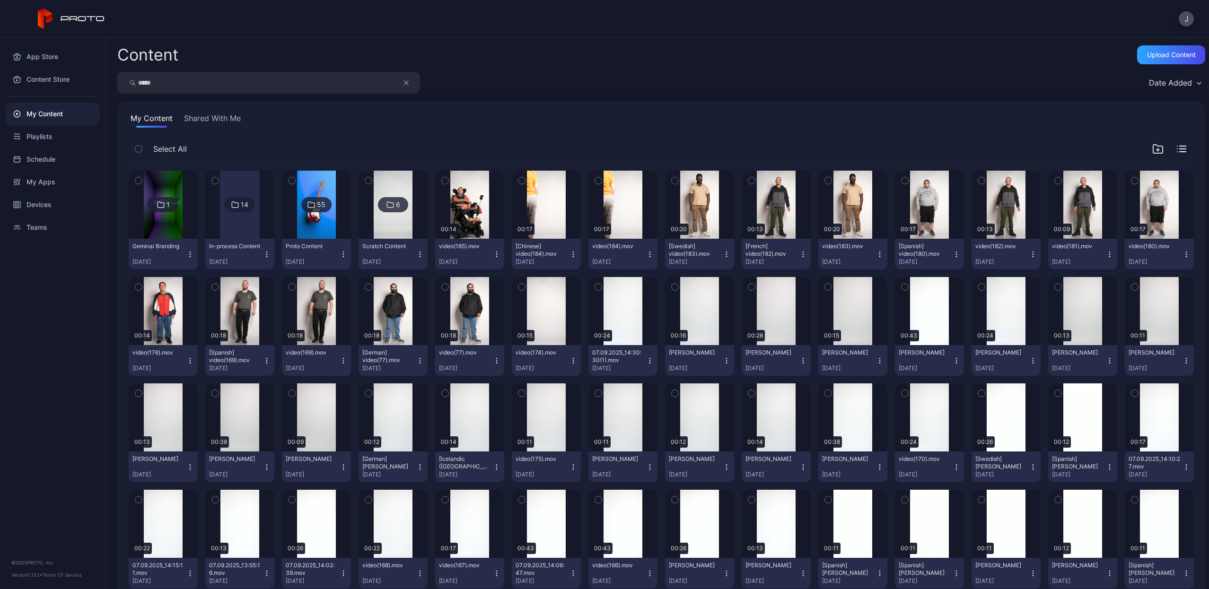
type input "*****"
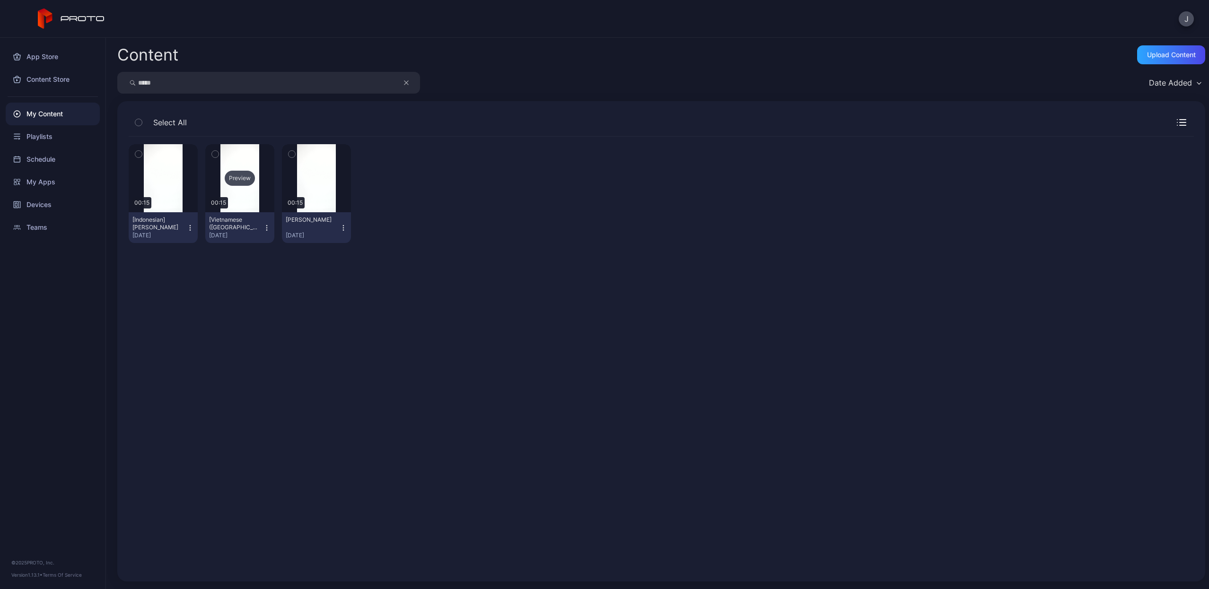
click at [236, 175] on div "Preview" at bounding box center [240, 178] width 30 height 15
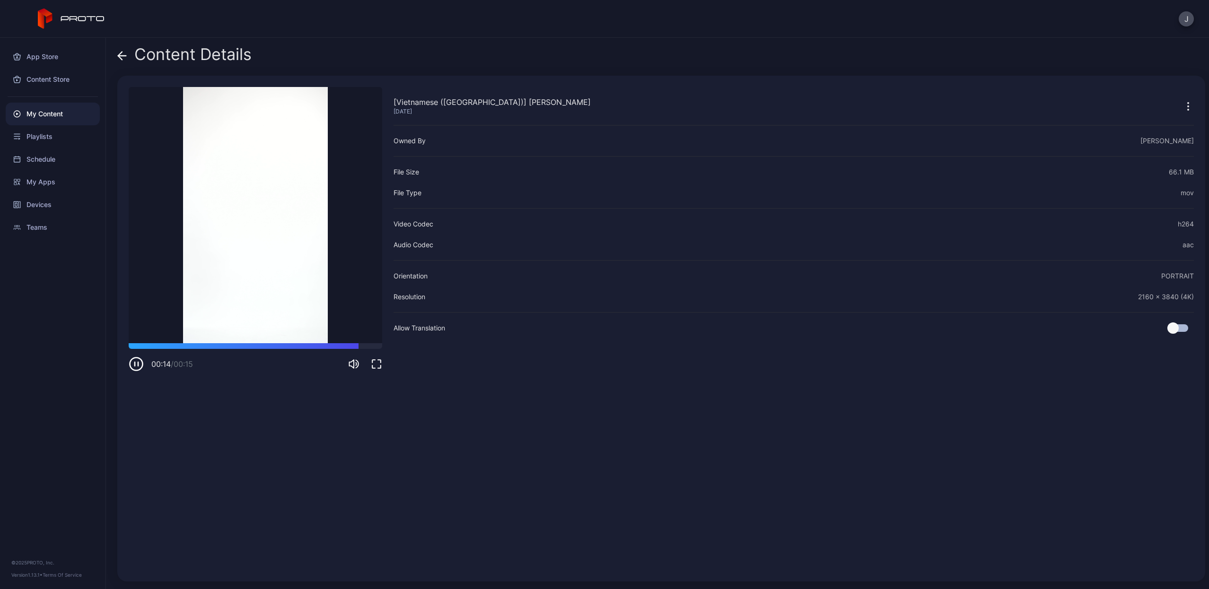
click at [123, 54] on icon at bounding box center [121, 55] width 9 height 9
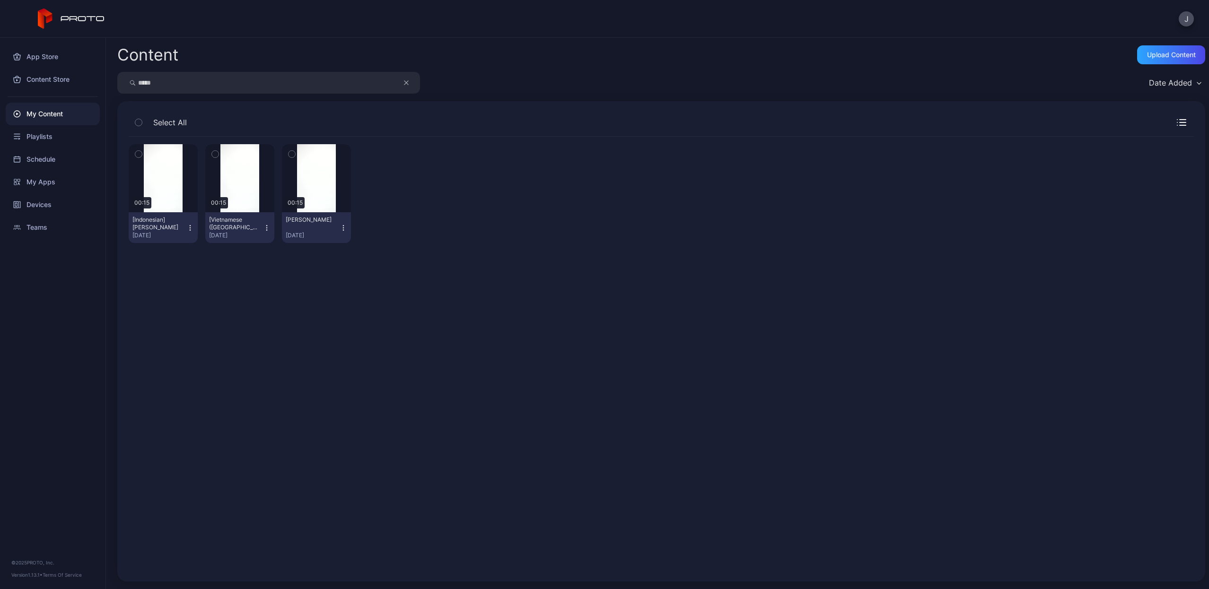
click at [266, 227] on icon "button" at bounding box center [267, 228] width 8 height 8
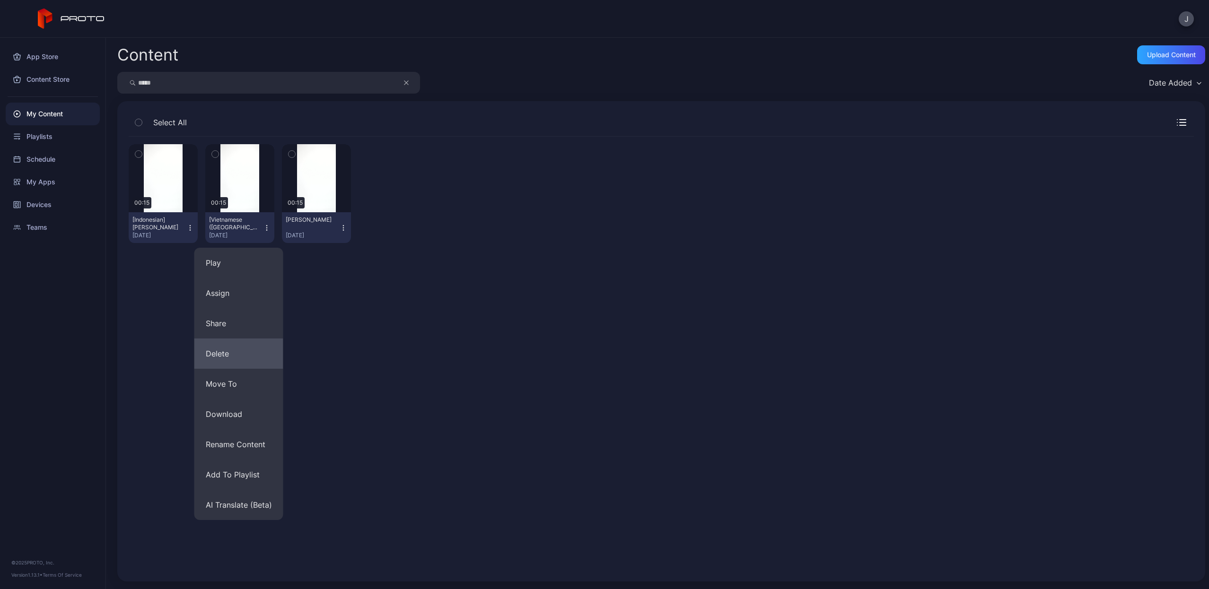
click at [218, 357] on button "Delete" at bounding box center [238, 354] width 89 height 30
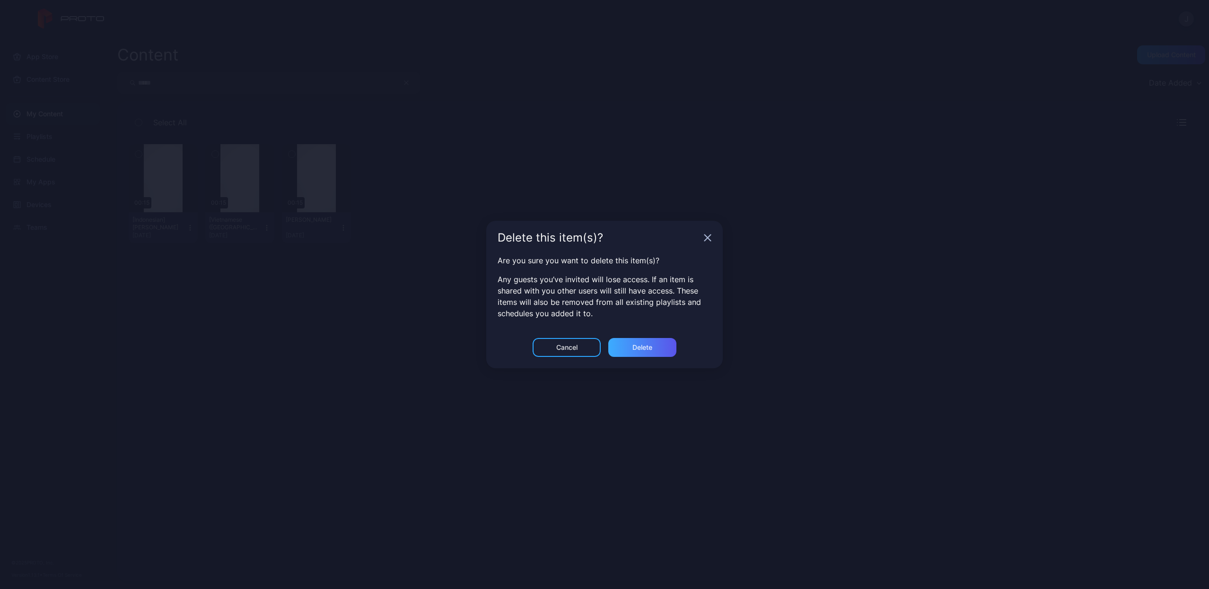
click at [672, 346] on div "Delete" at bounding box center [642, 347] width 68 height 19
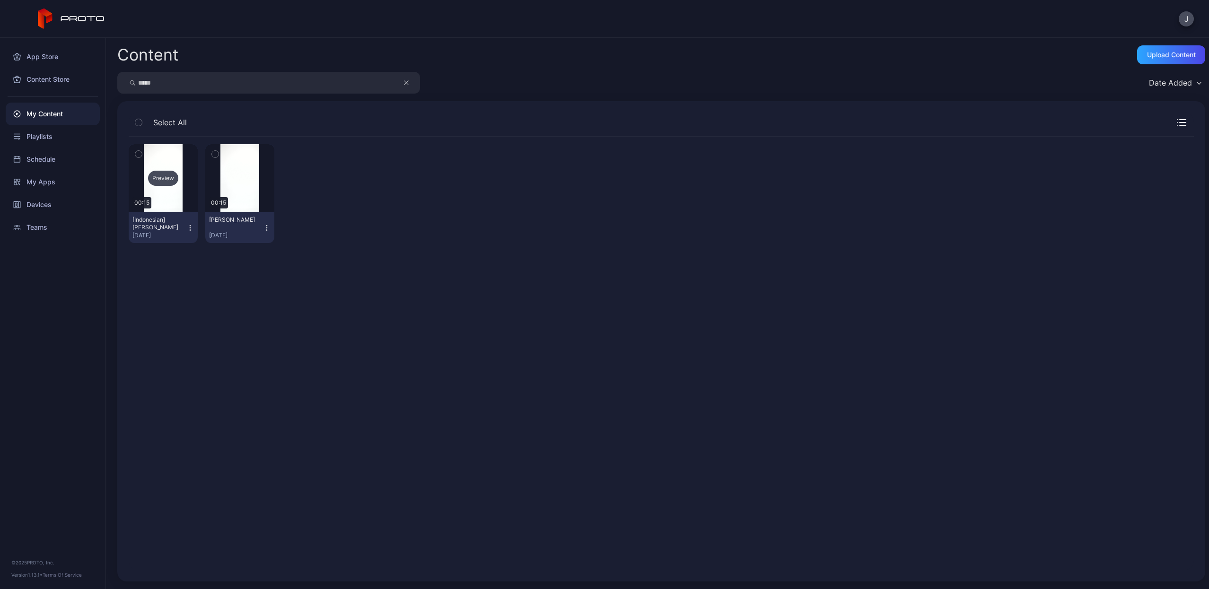
click at [165, 179] on div "Preview" at bounding box center [163, 178] width 30 height 15
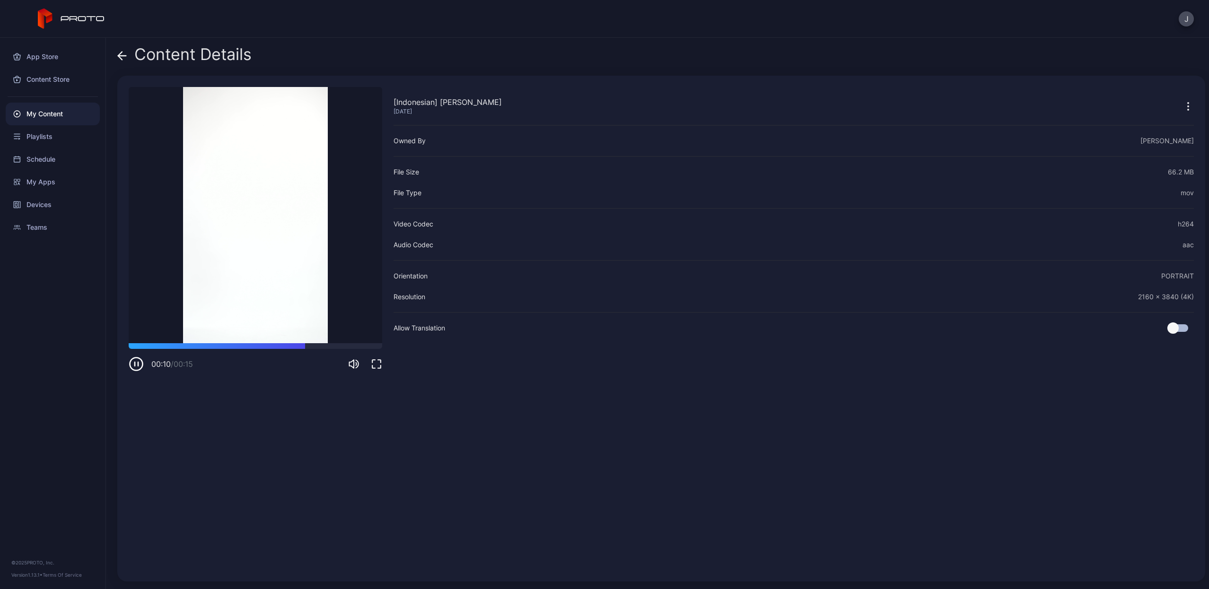
click at [122, 56] on icon at bounding box center [122, 56] width 8 height 0
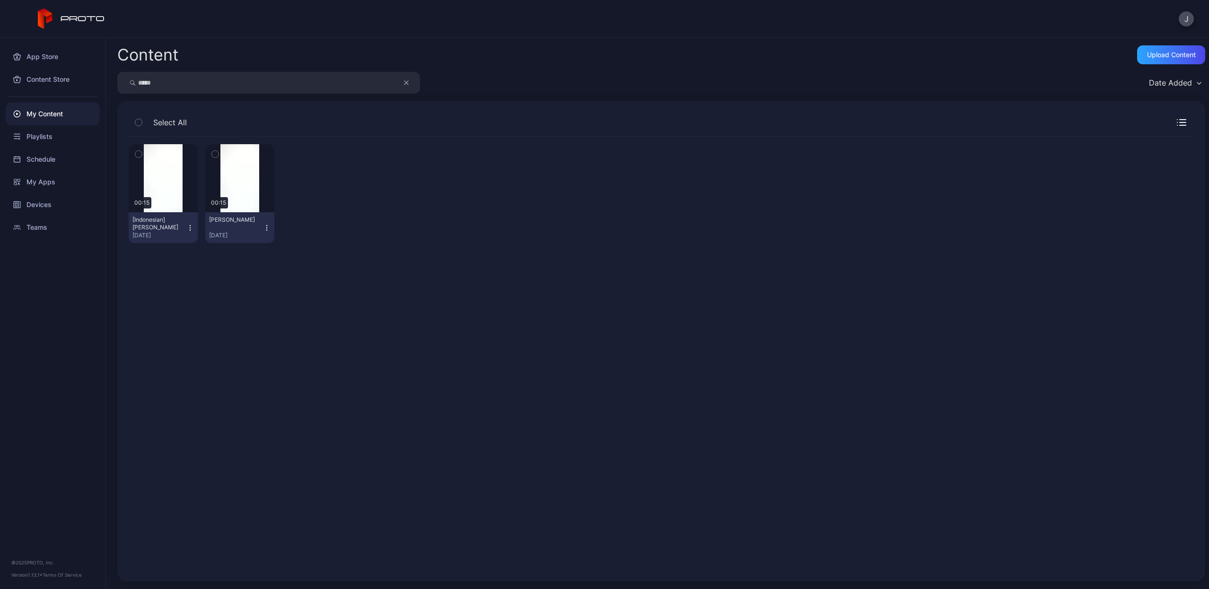
click at [190, 228] on icon "button" at bounding box center [190, 227] width 0 height 0
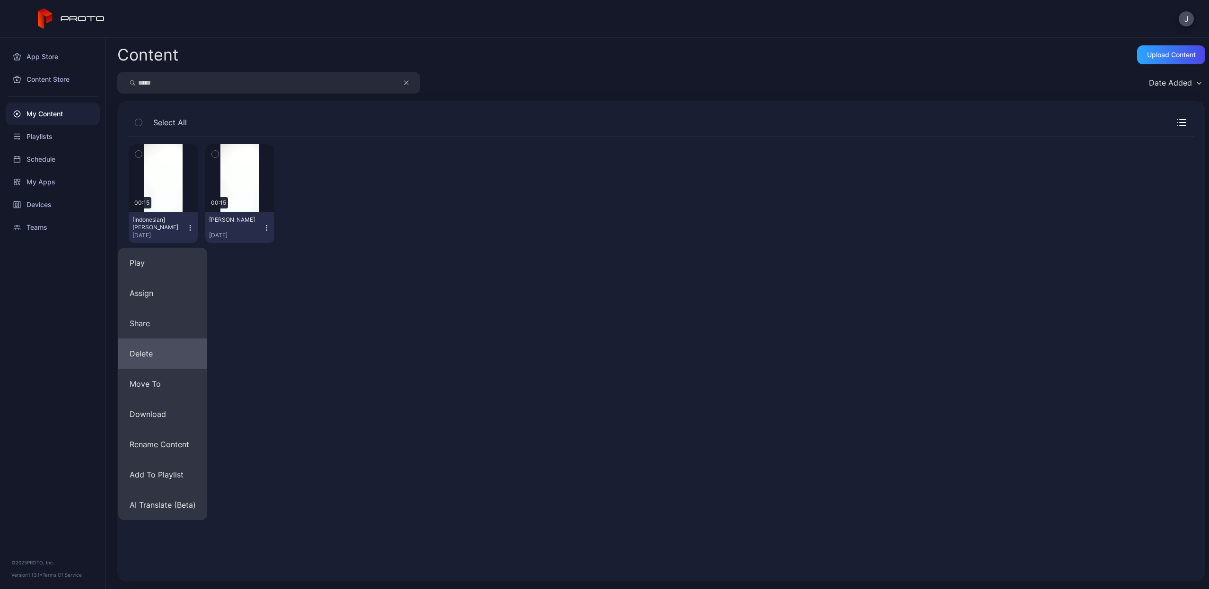
click at [146, 351] on button "Delete" at bounding box center [162, 354] width 89 height 30
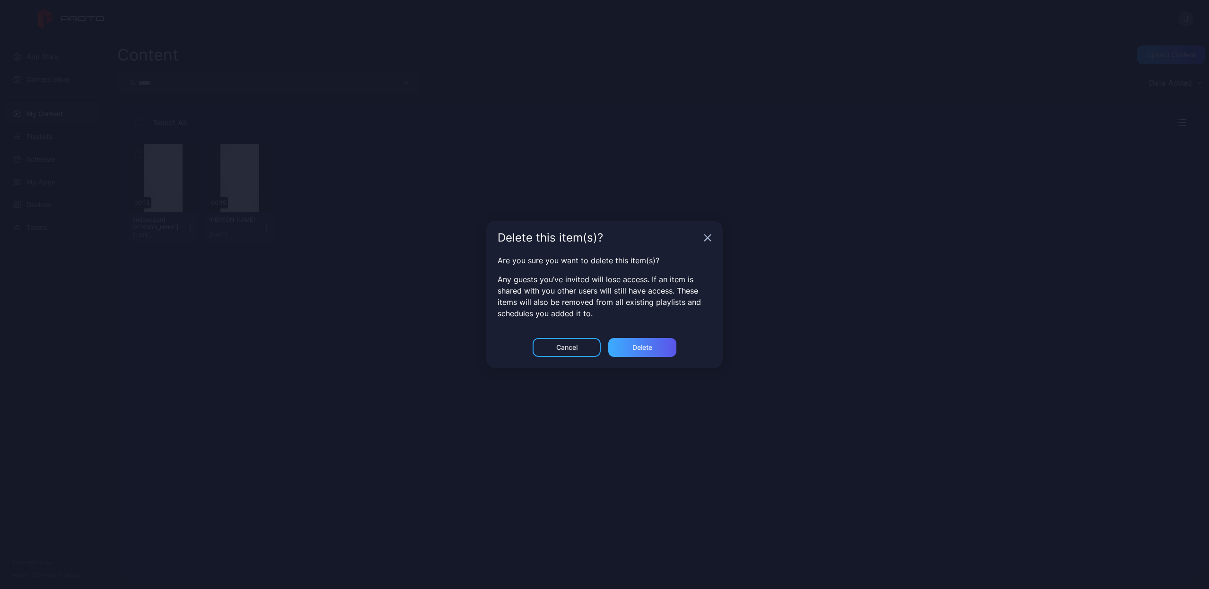
click at [649, 347] on div "Delete" at bounding box center [642, 348] width 20 height 8
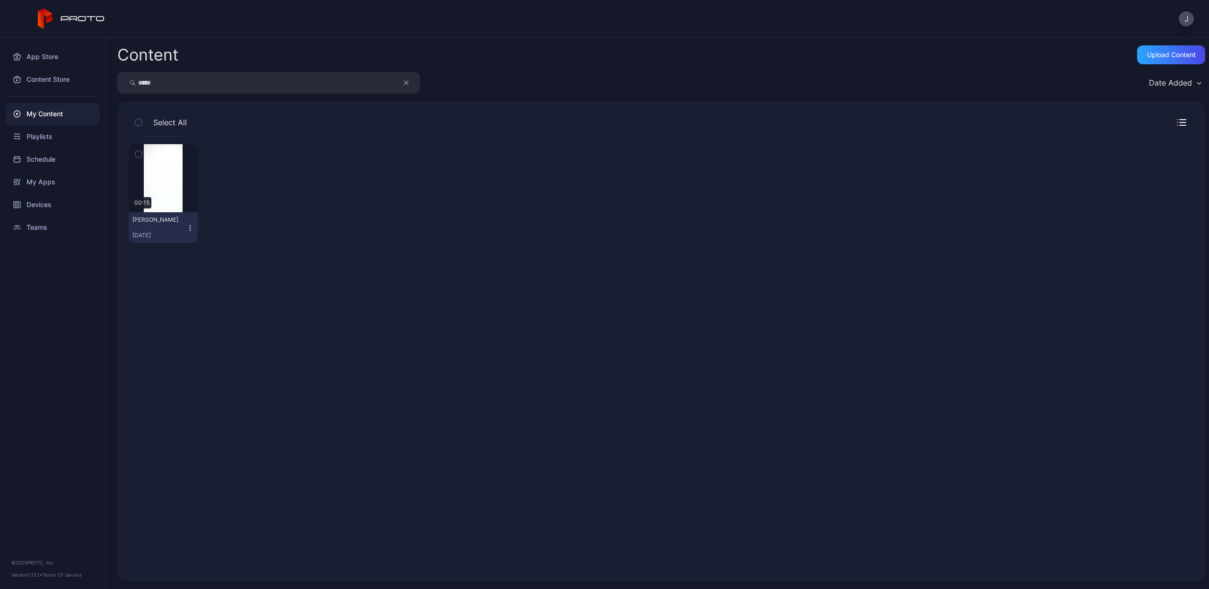
click at [193, 227] on icon "button" at bounding box center [190, 228] width 8 height 8
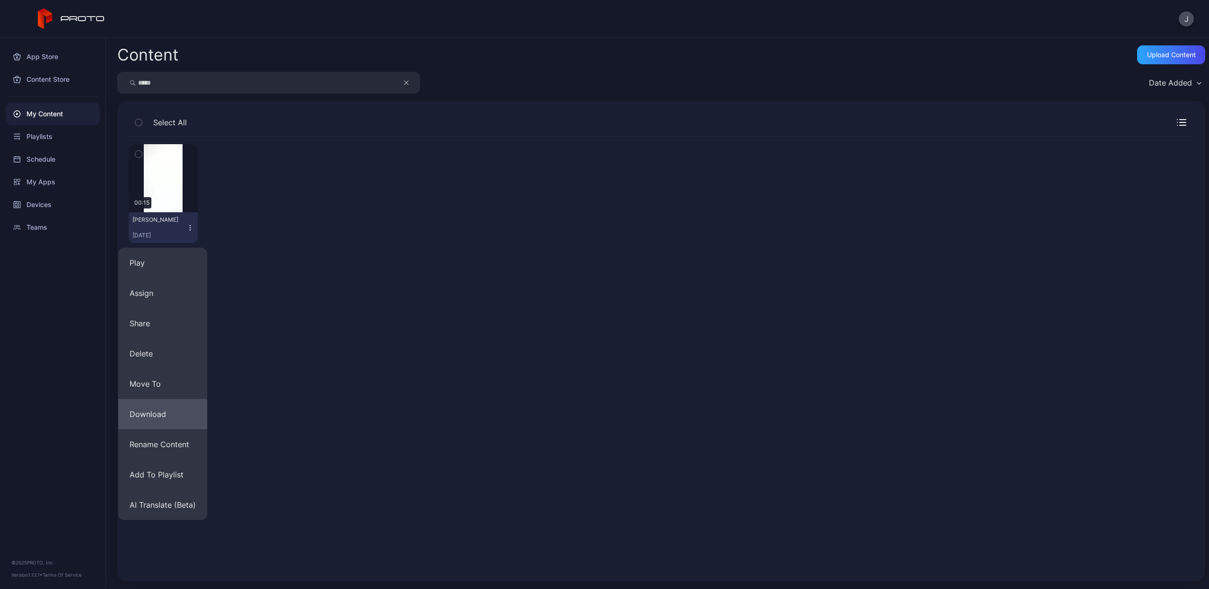
click at [162, 408] on button "Download" at bounding box center [162, 414] width 89 height 30
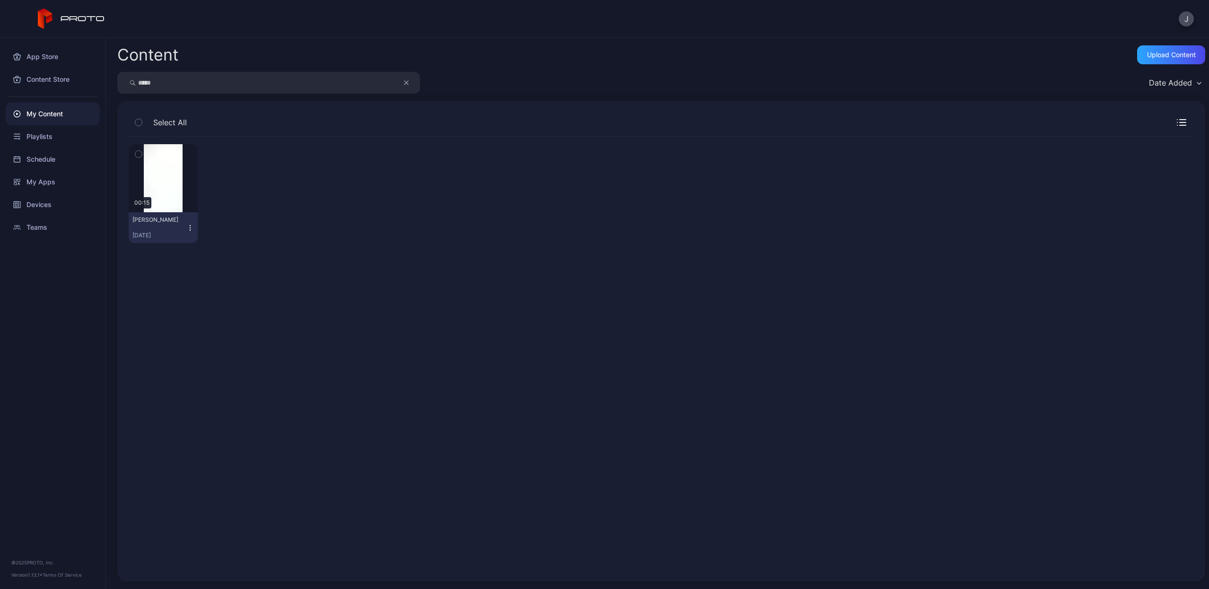
click at [404, 86] on icon "button" at bounding box center [406, 82] width 5 height 11
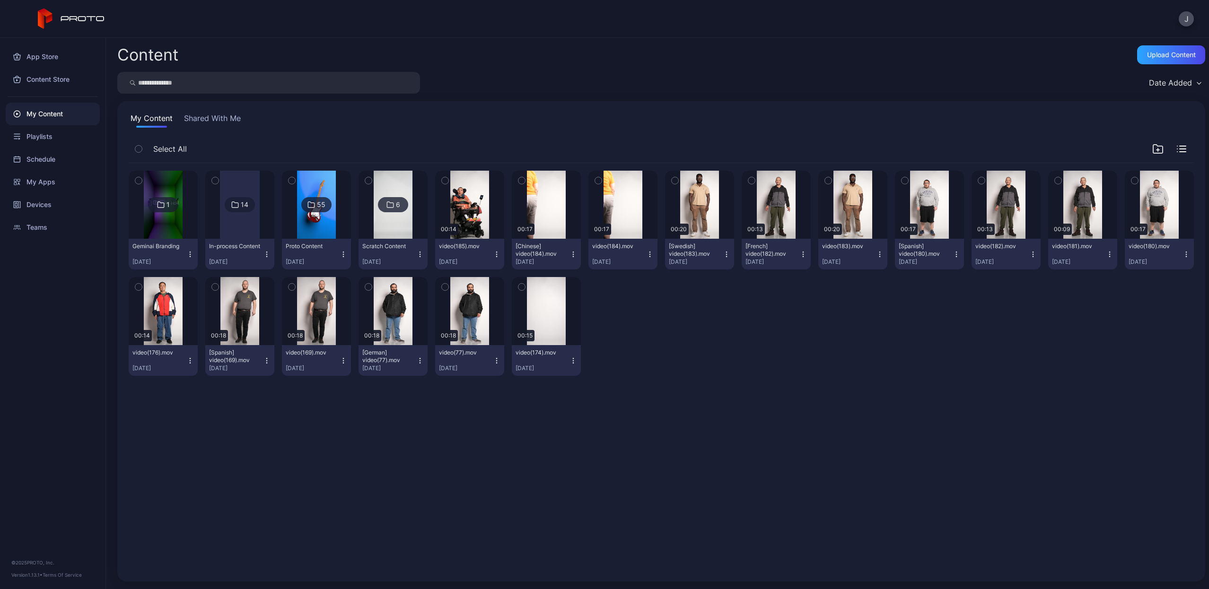
click at [394, 76] on input "search" at bounding box center [268, 83] width 303 height 22
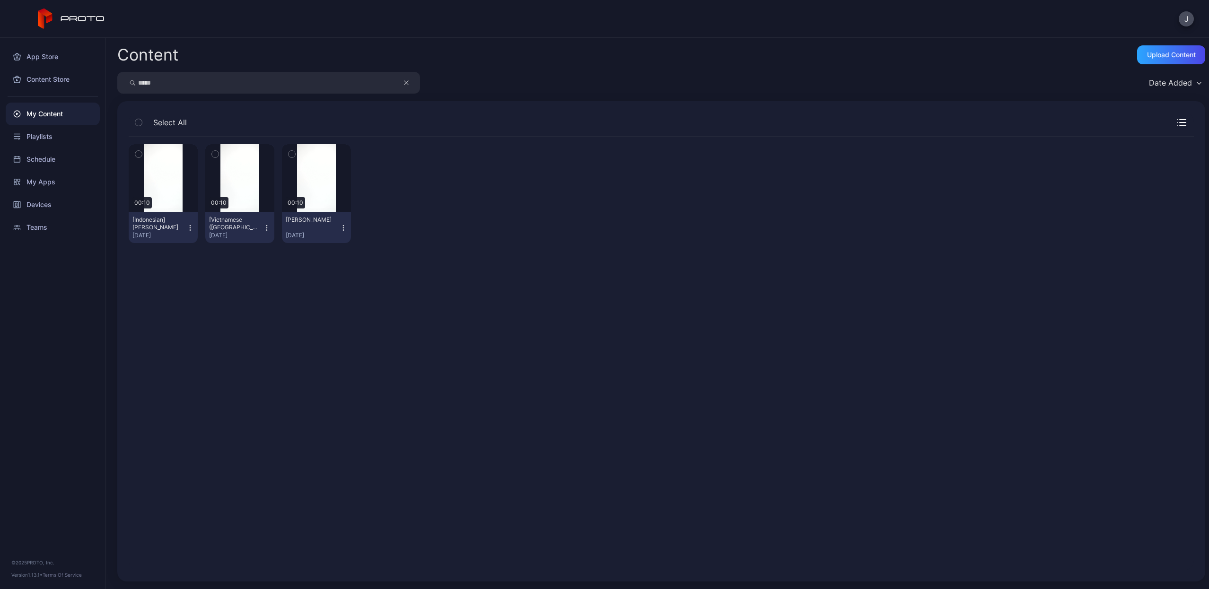
type input "*****"
drag, startPoint x: 394, startPoint y: 76, endPoint x: 310, endPoint y: 181, distance: 134.3
click at [310, 181] on div "Preview" at bounding box center [316, 178] width 69 height 68
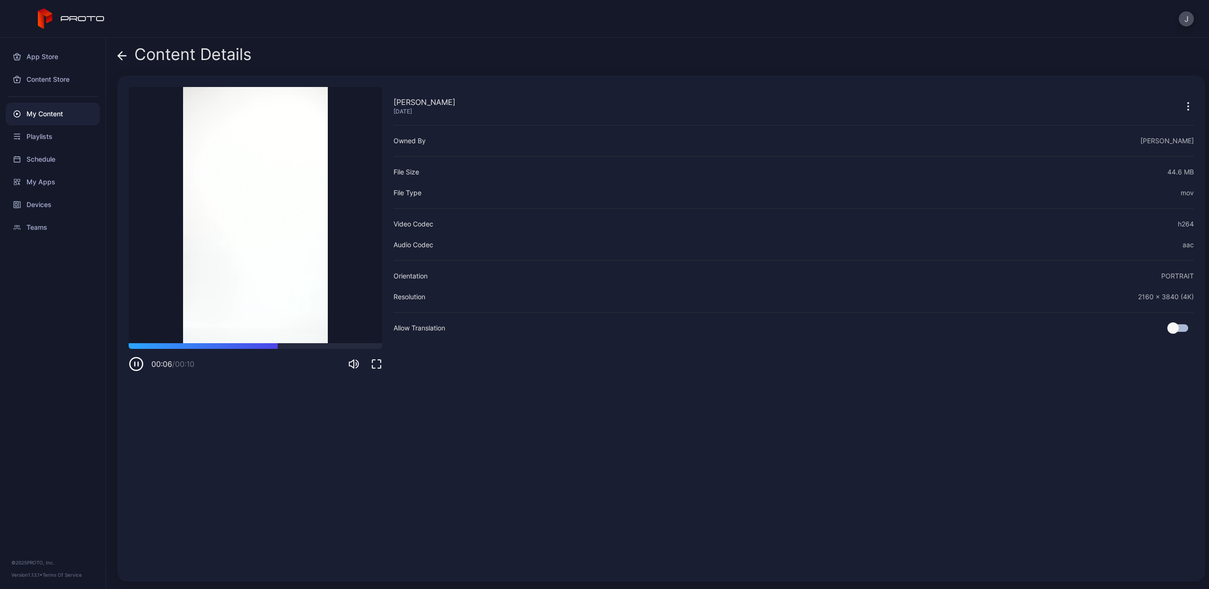
click at [138, 363] on icon "button" at bounding box center [138, 364] width 0 height 4
click at [123, 56] on icon at bounding box center [122, 56] width 8 height 0
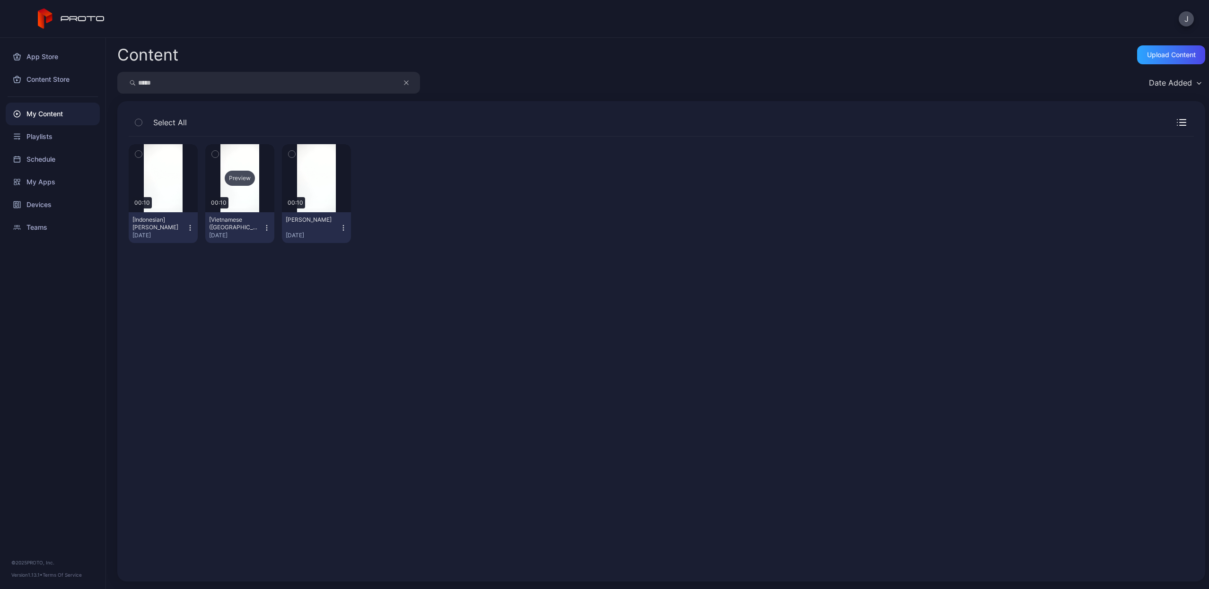
click at [241, 175] on div "Preview" at bounding box center [240, 178] width 30 height 15
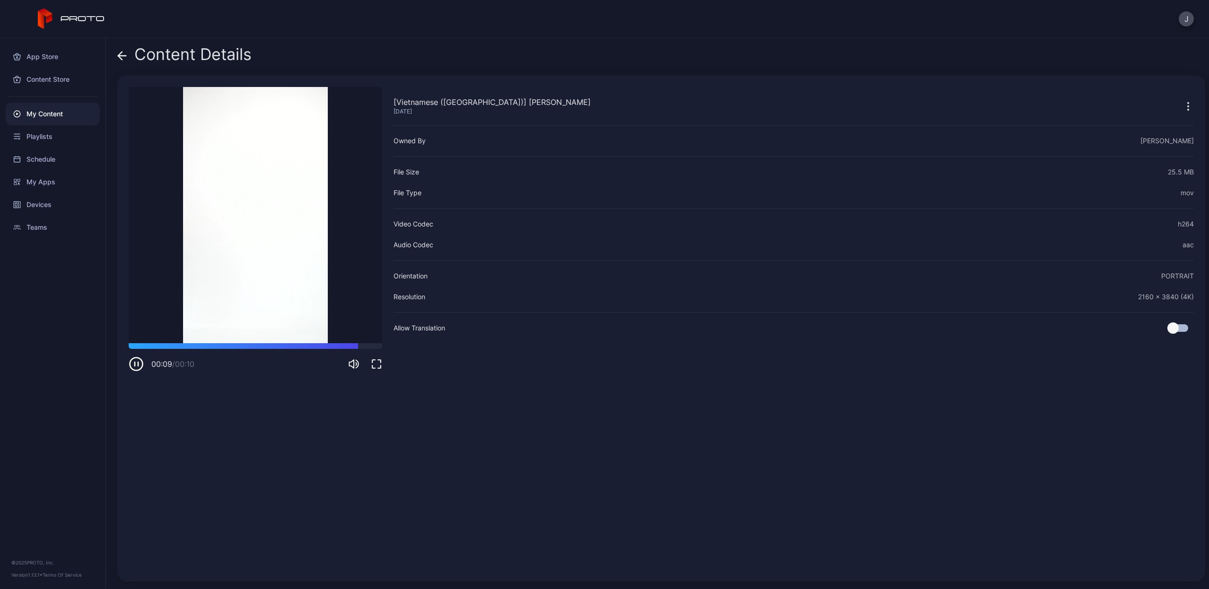
click at [122, 54] on icon at bounding box center [121, 55] width 9 height 9
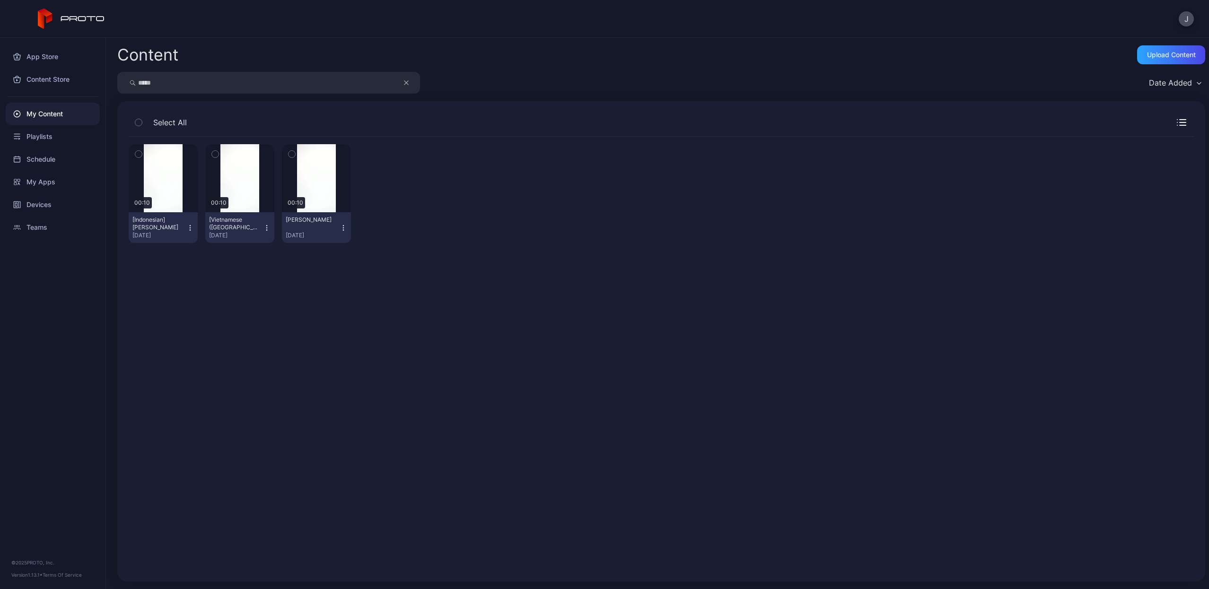
click at [268, 227] on icon "button" at bounding box center [267, 228] width 8 height 8
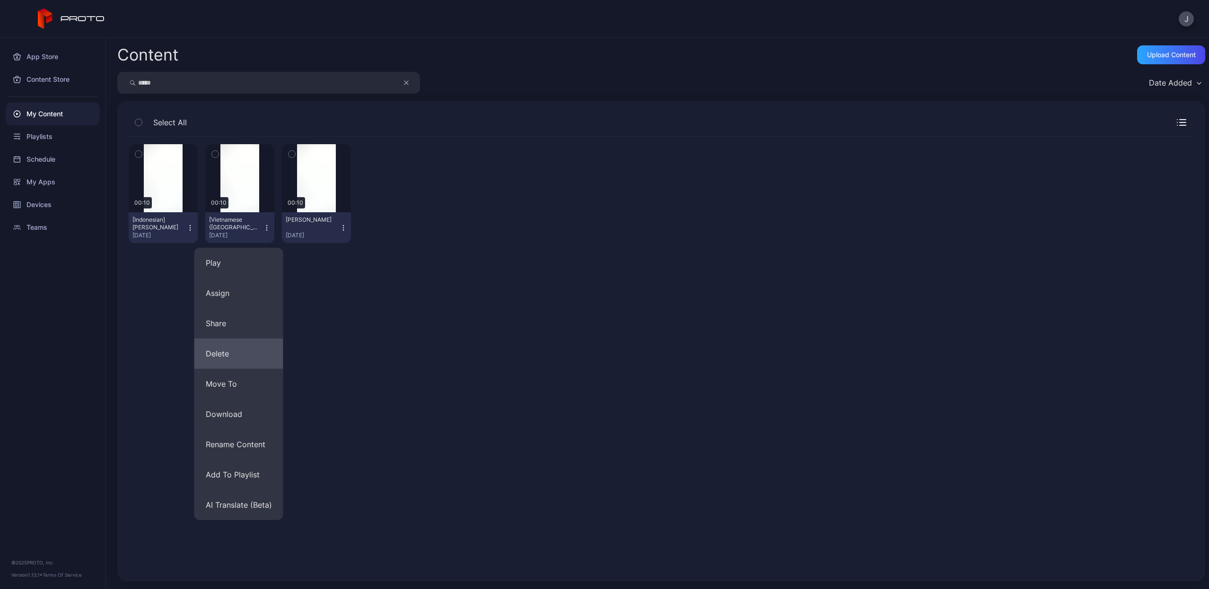
click at [238, 360] on button "Delete" at bounding box center [238, 354] width 89 height 30
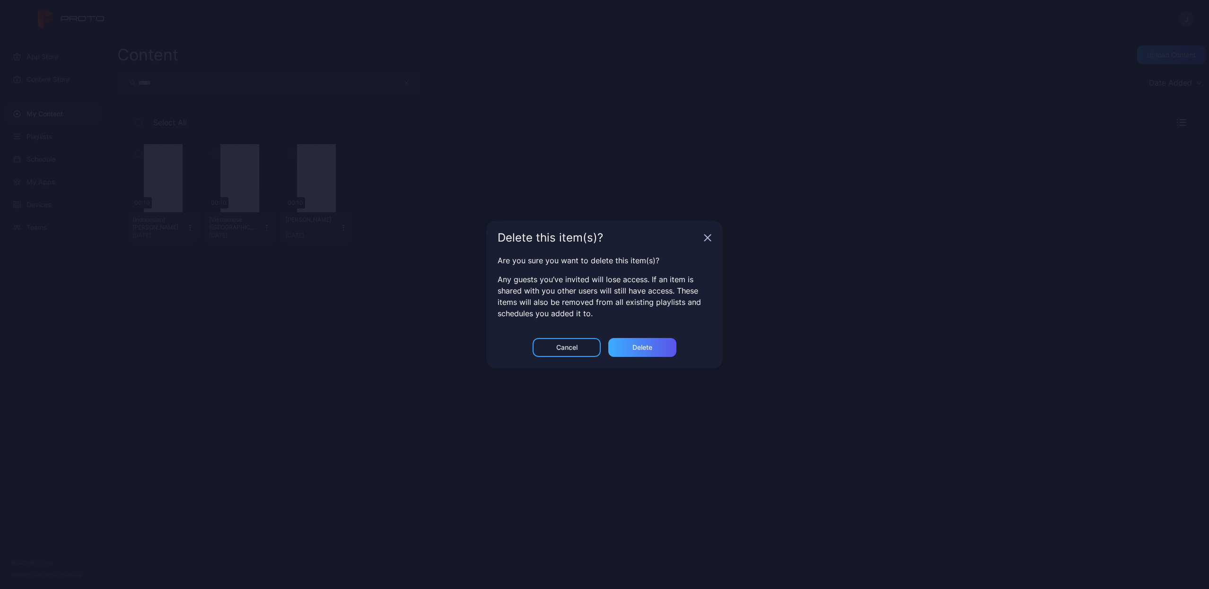
click at [634, 352] on div "Delete" at bounding box center [642, 347] width 68 height 19
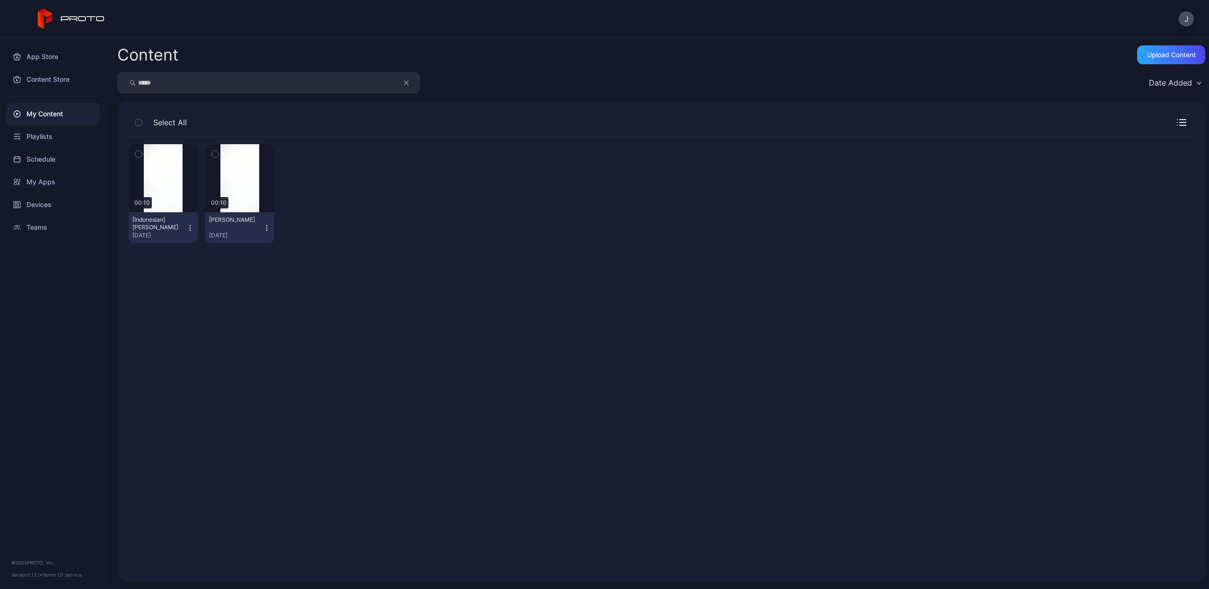
click at [189, 228] on icon "button" at bounding box center [190, 228] width 8 height 8
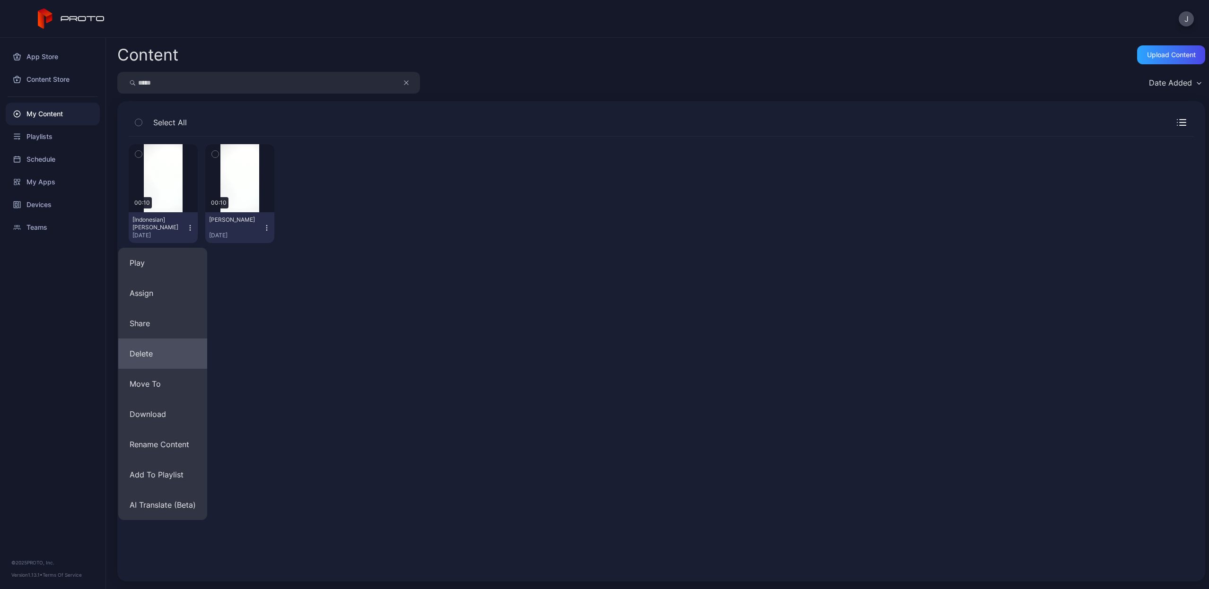
click at [175, 354] on button "Delete" at bounding box center [162, 354] width 89 height 30
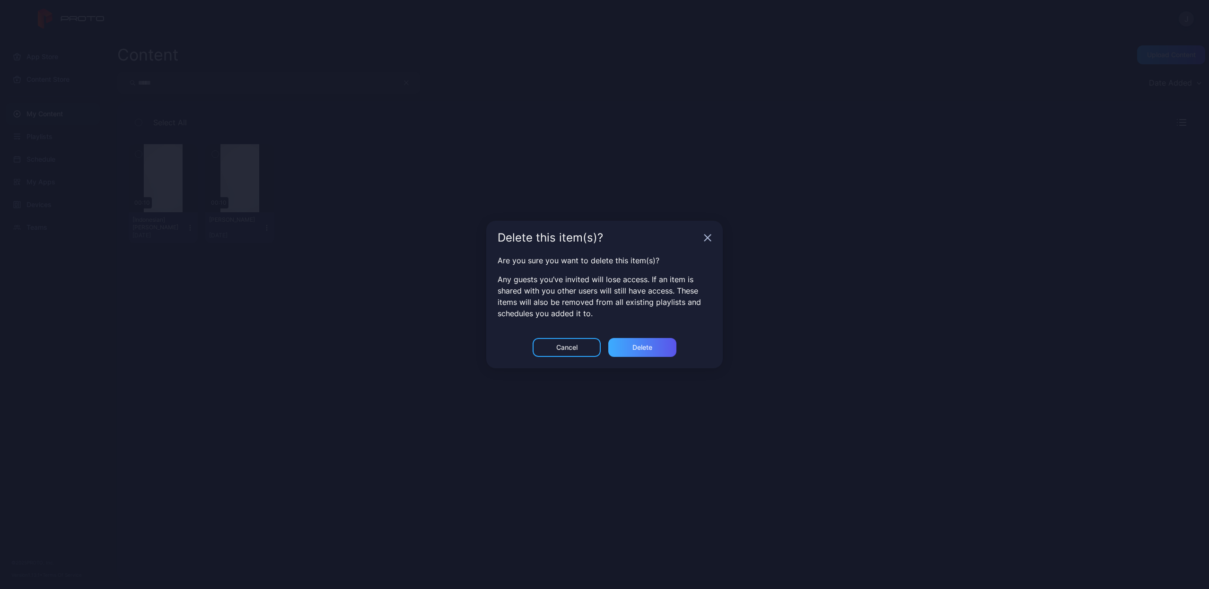
click at [653, 356] on div "Delete" at bounding box center [642, 347] width 68 height 19
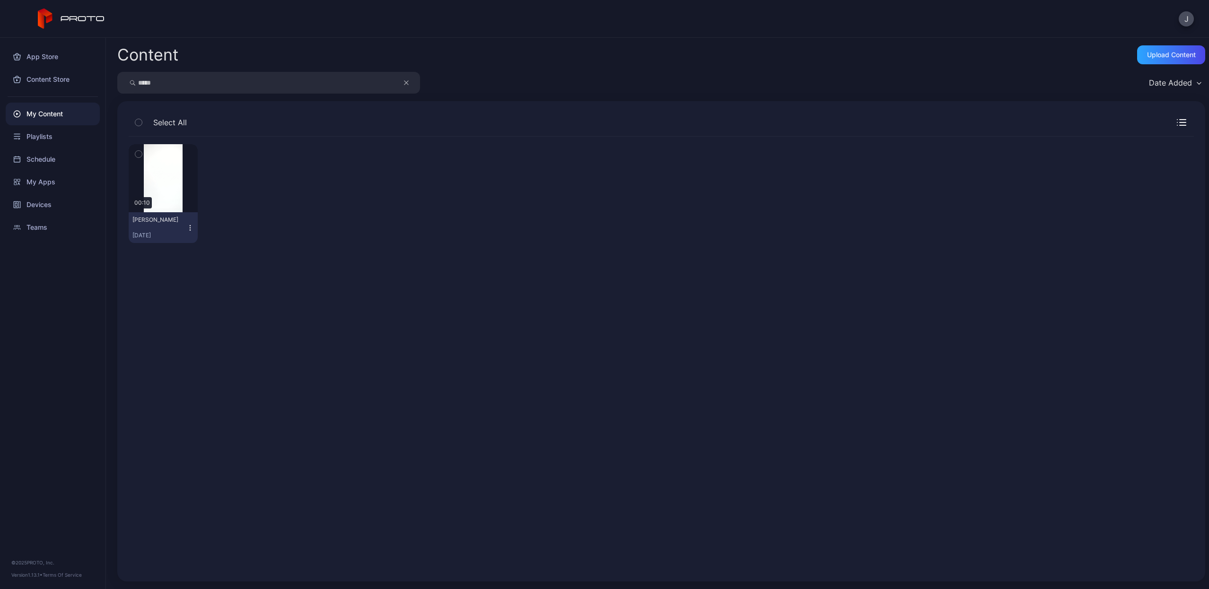
click at [187, 227] on icon "button" at bounding box center [190, 228] width 8 height 8
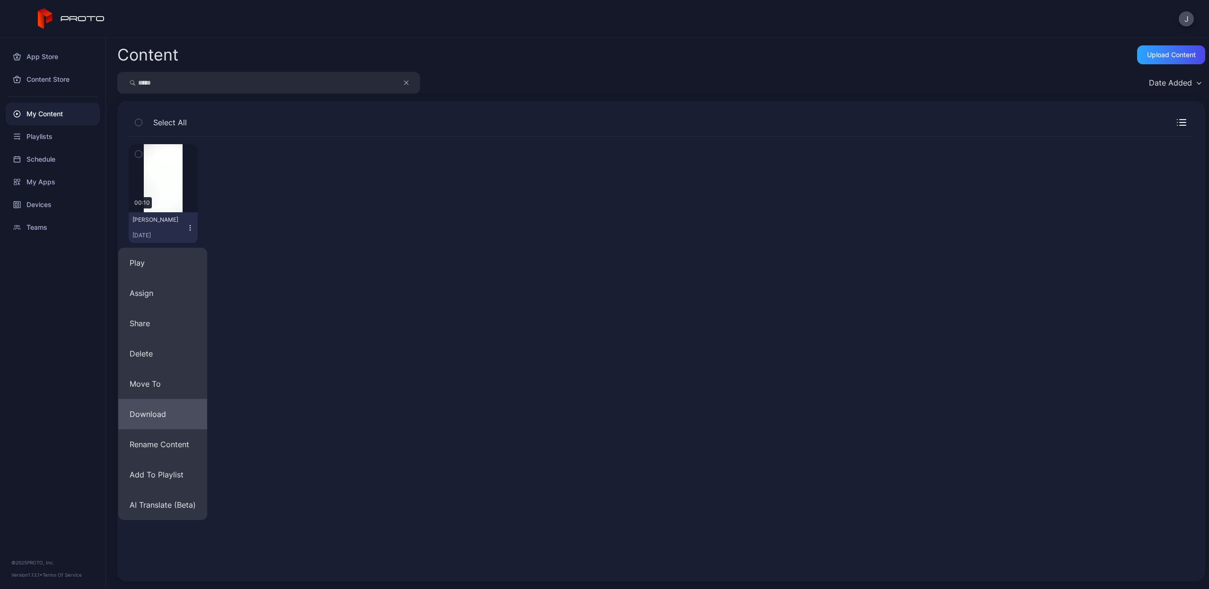
click at [165, 418] on button "Download" at bounding box center [162, 414] width 89 height 30
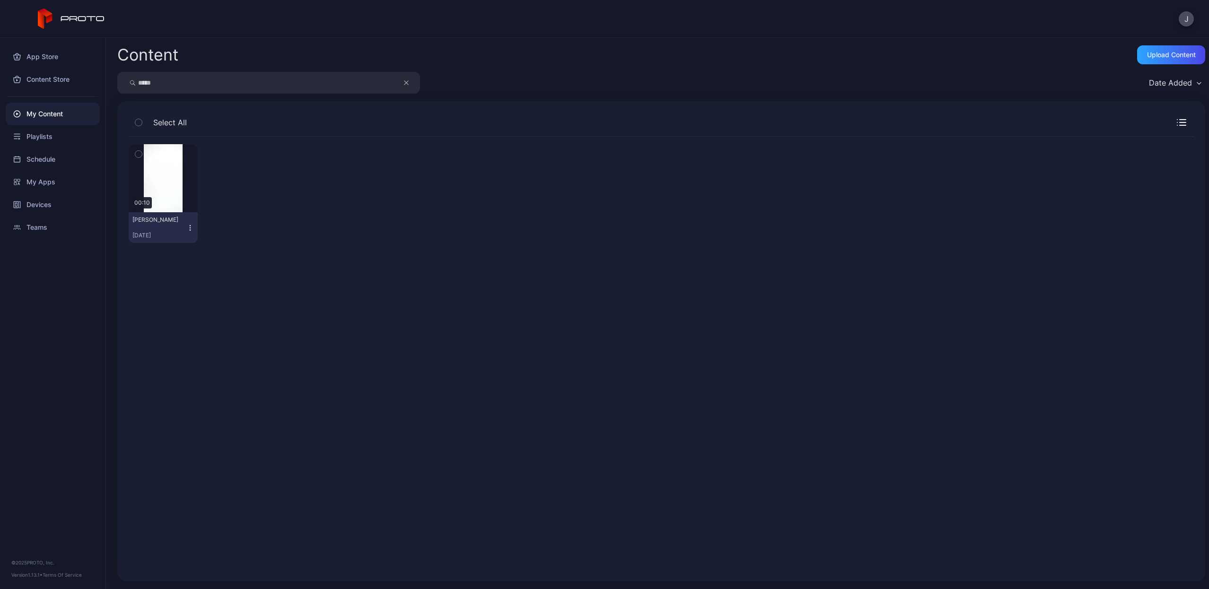
click at [409, 83] on button "button" at bounding box center [411, 83] width 18 height 22
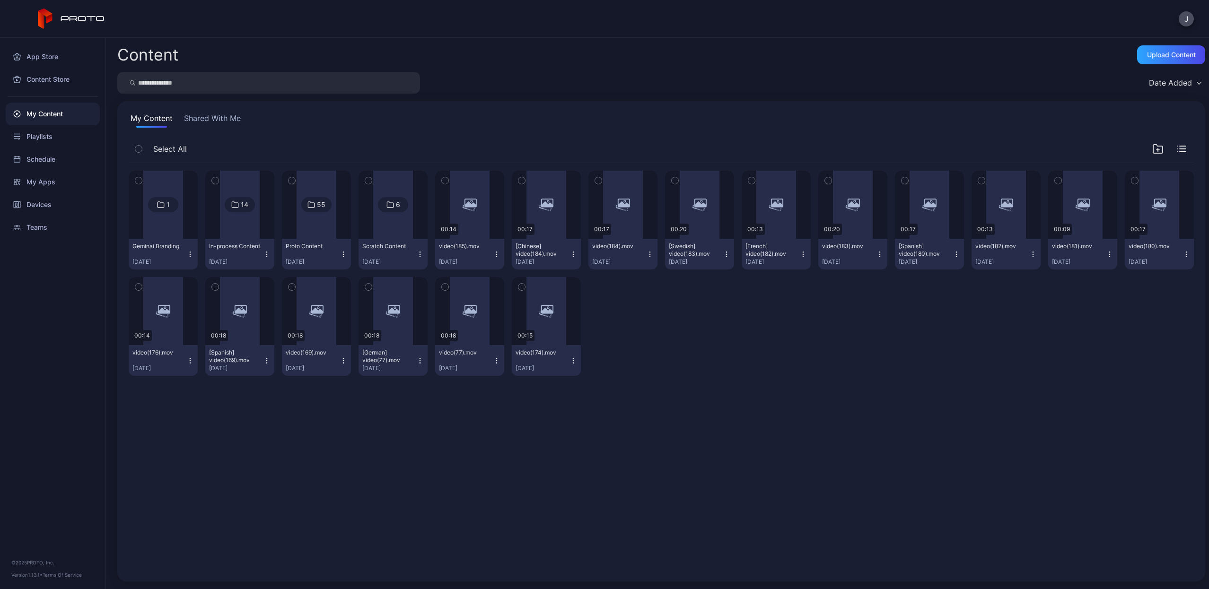
click at [381, 83] on input "search" at bounding box center [268, 83] width 303 height 22
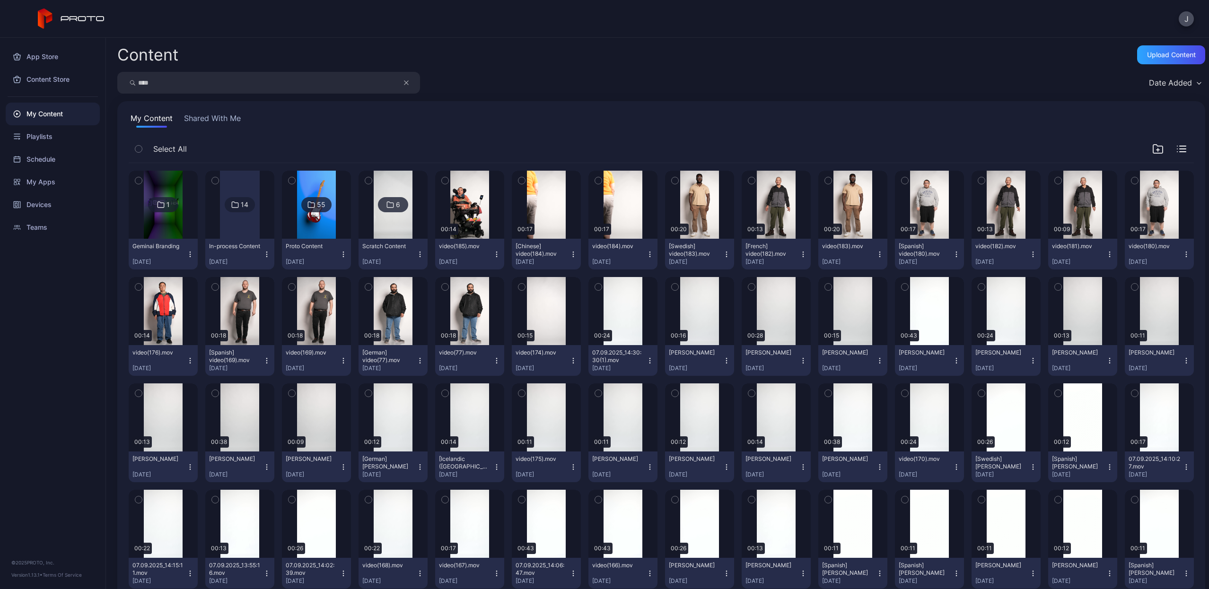
type input "****"
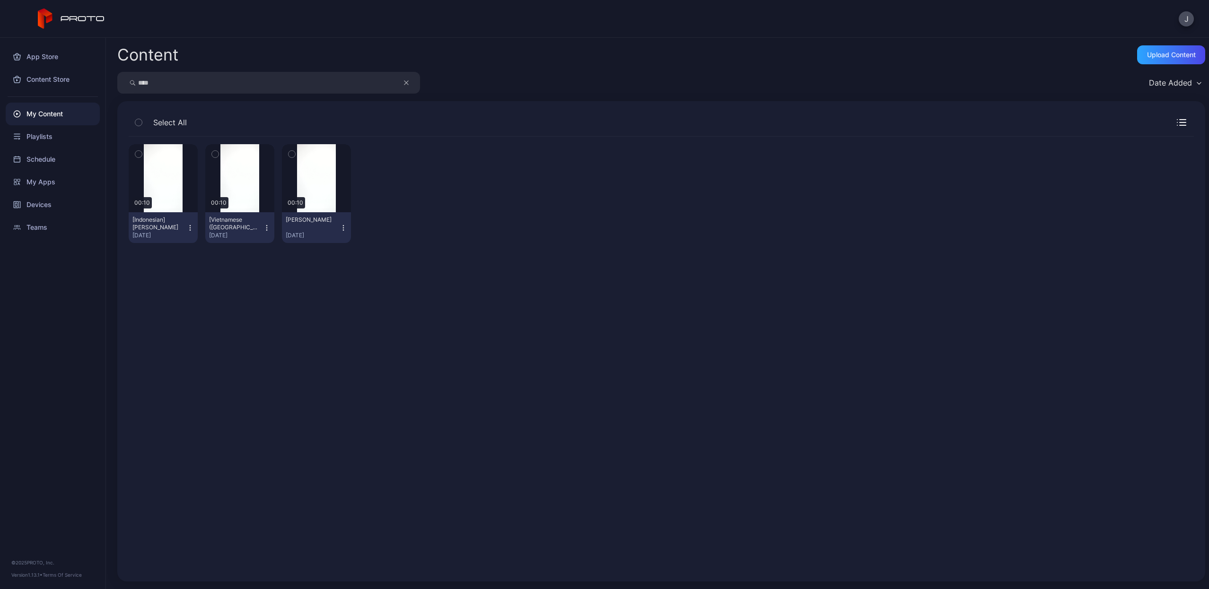
click at [263, 229] on icon "button" at bounding box center [267, 228] width 8 height 8
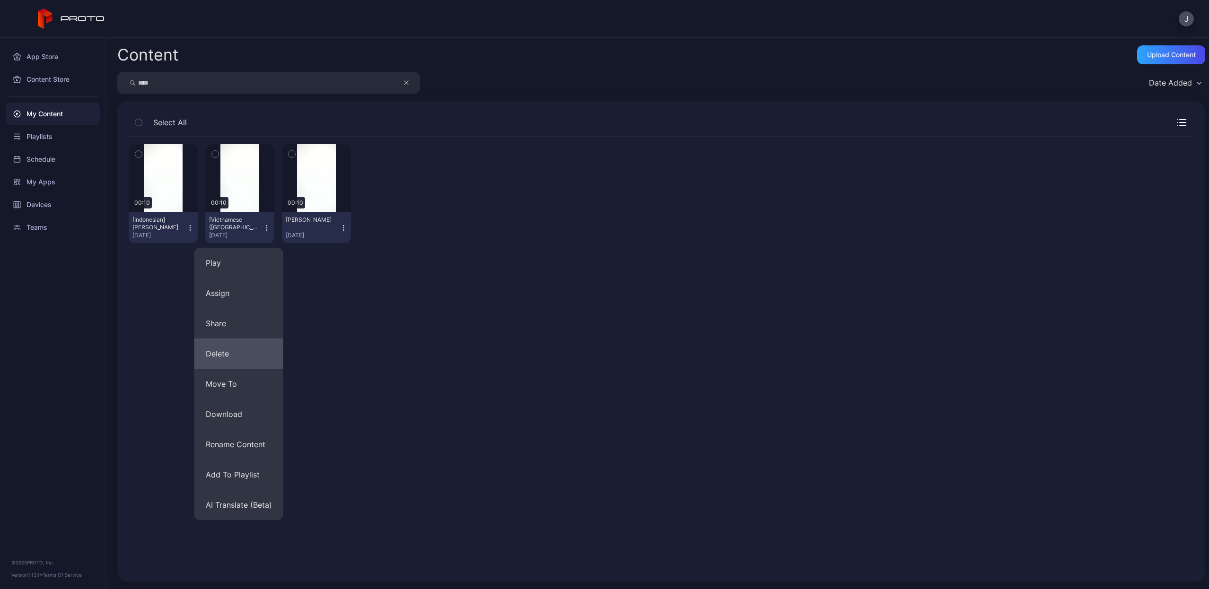
click at [228, 353] on button "Delete" at bounding box center [238, 354] width 89 height 30
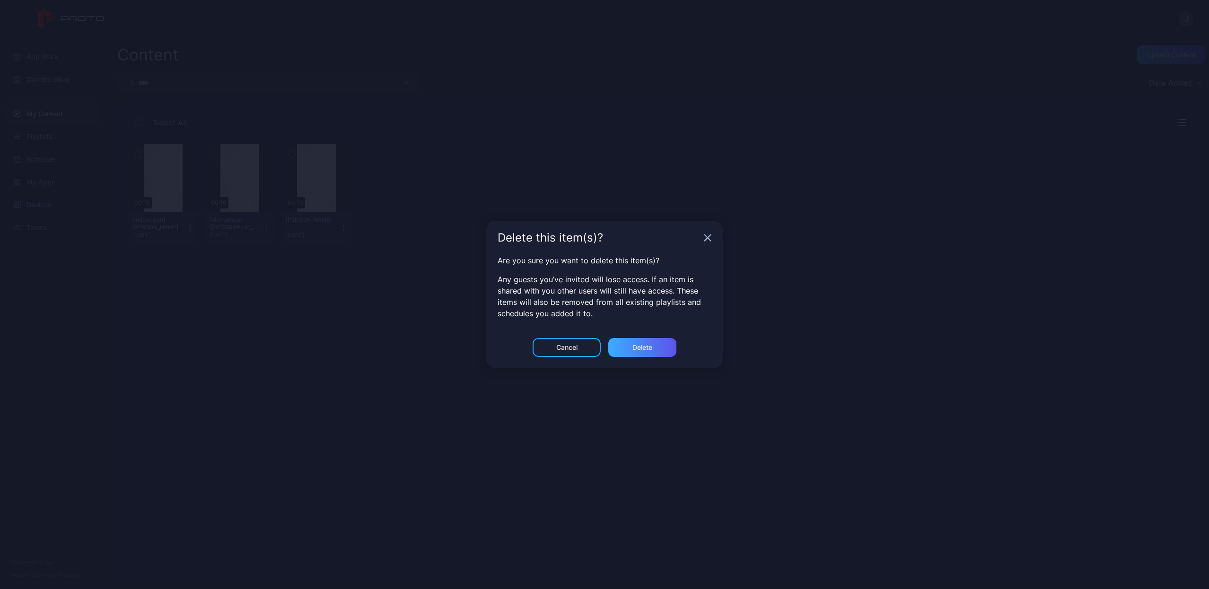
click at [641, 341] on div "Delete" at bounding box center [642, 347] width 68 height 19
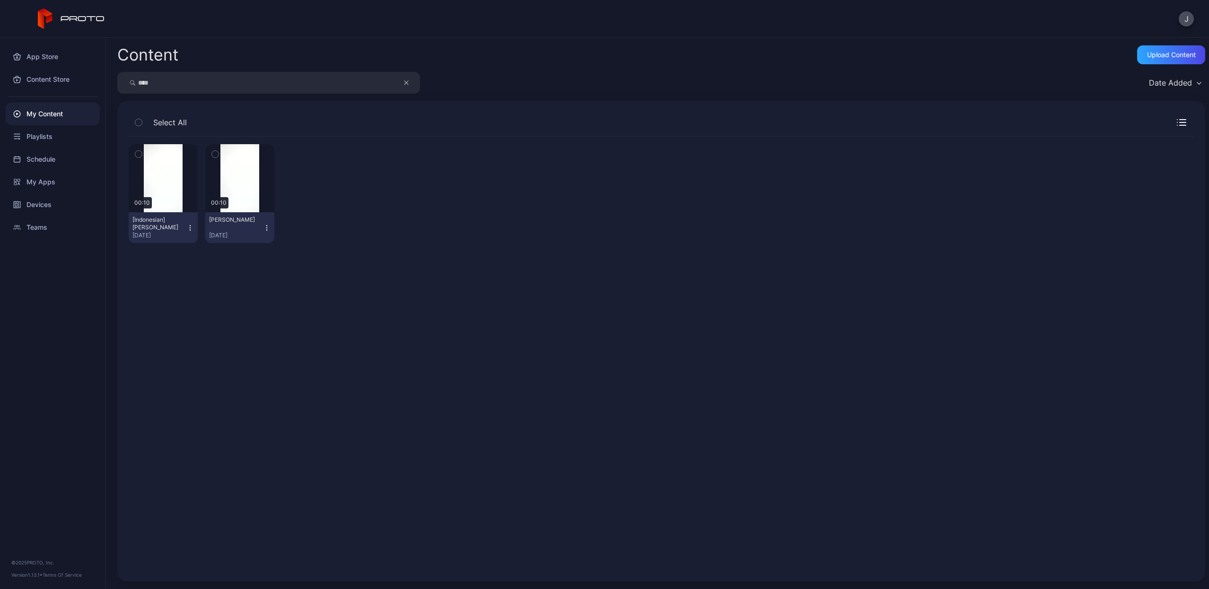
click at [186, 228] on icon "button" at bounding box center [190, 228] width 8 height 8
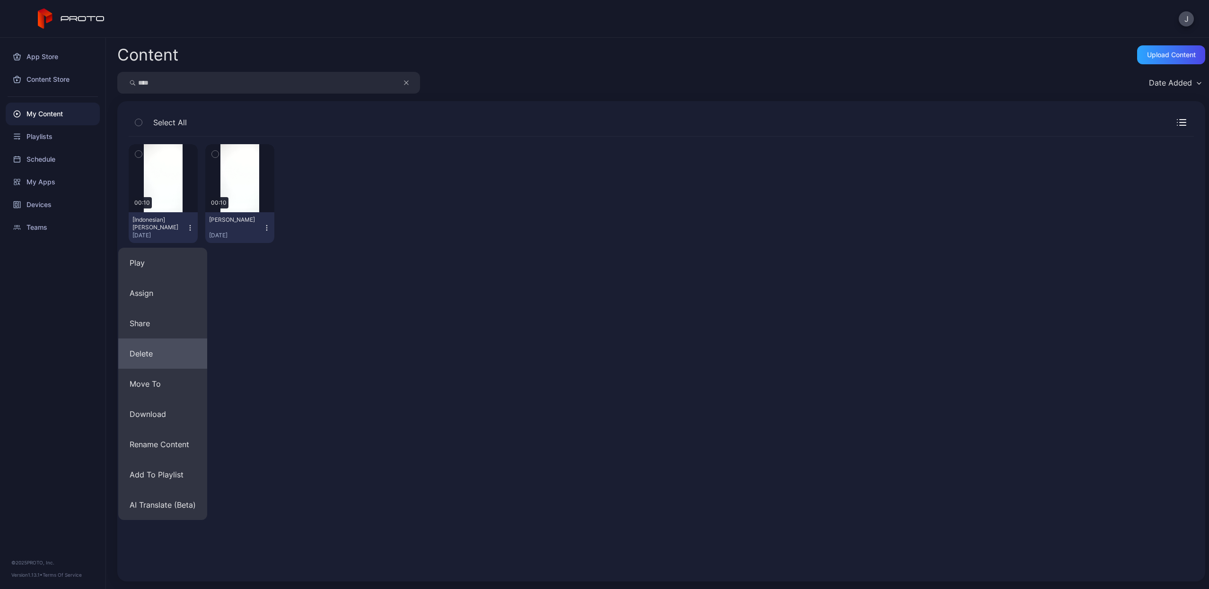
click at [152, 348] on button "Delete" at bounding box center [162, 354] width 89 height 30
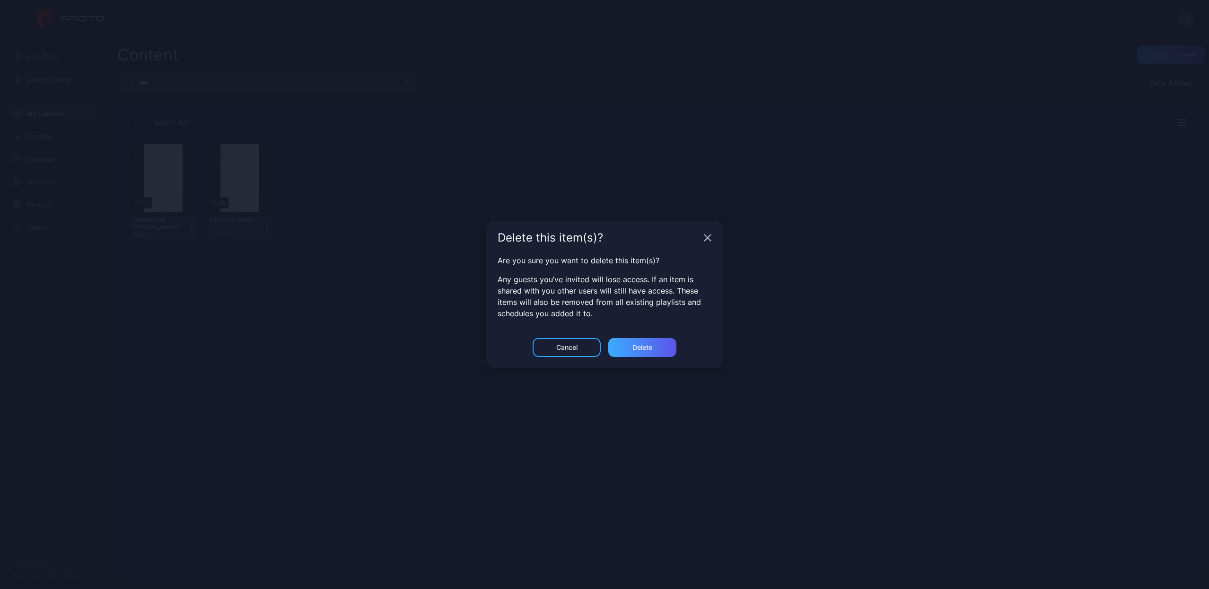
click at [626, 350] on div "Delete" at bounding box center [642, 347] width 68 height 19
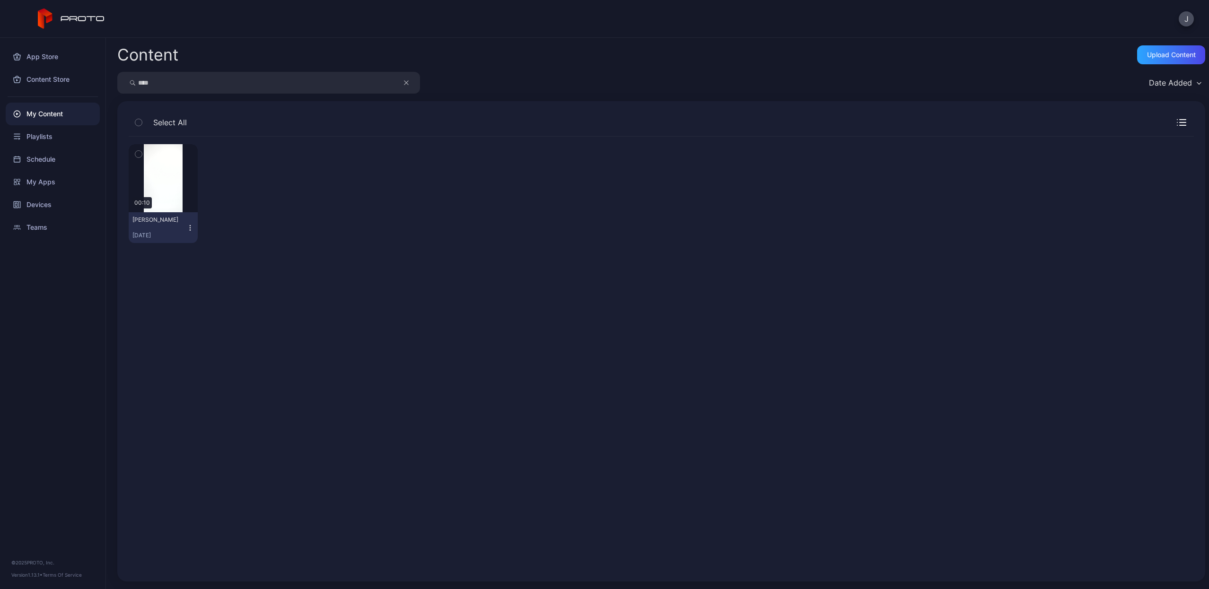
click at [187, 229] on icon "button" at bounding box center [190, 228] width 8 height 8
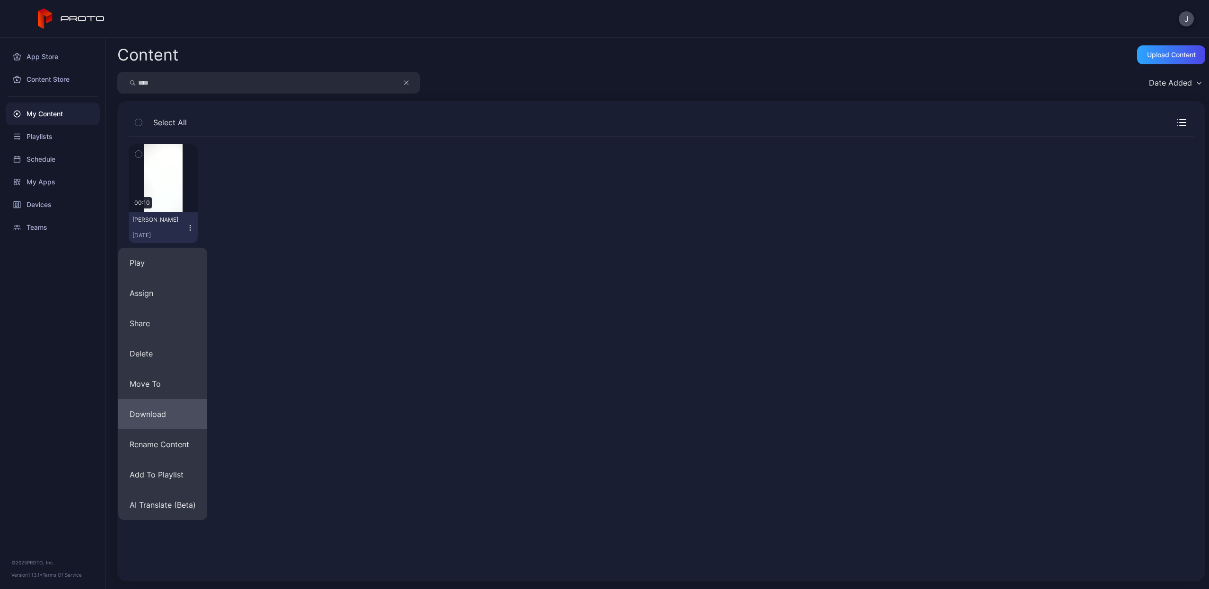
click at [153, 410] on button "Download" at bounding box center [162, 414] width 89 height 30
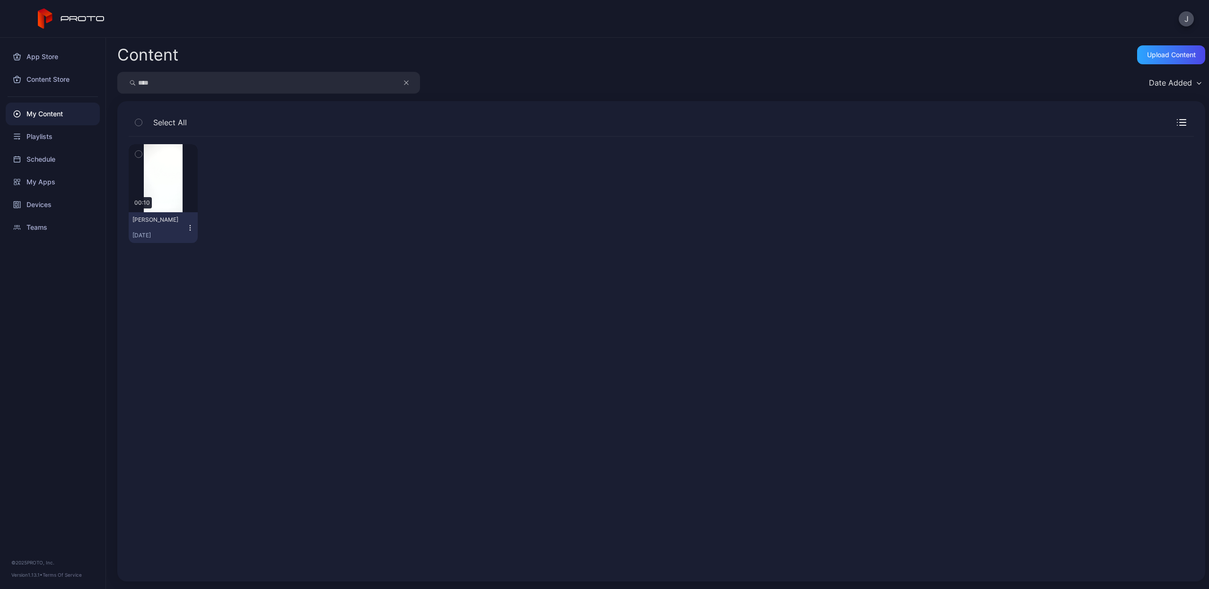
click at [405, 83] on icon "button" at bounding box center [406, 82] width 5 height 11
click at [358, 83] on input "search" at bounding box center [268, 83] width 303 height 22
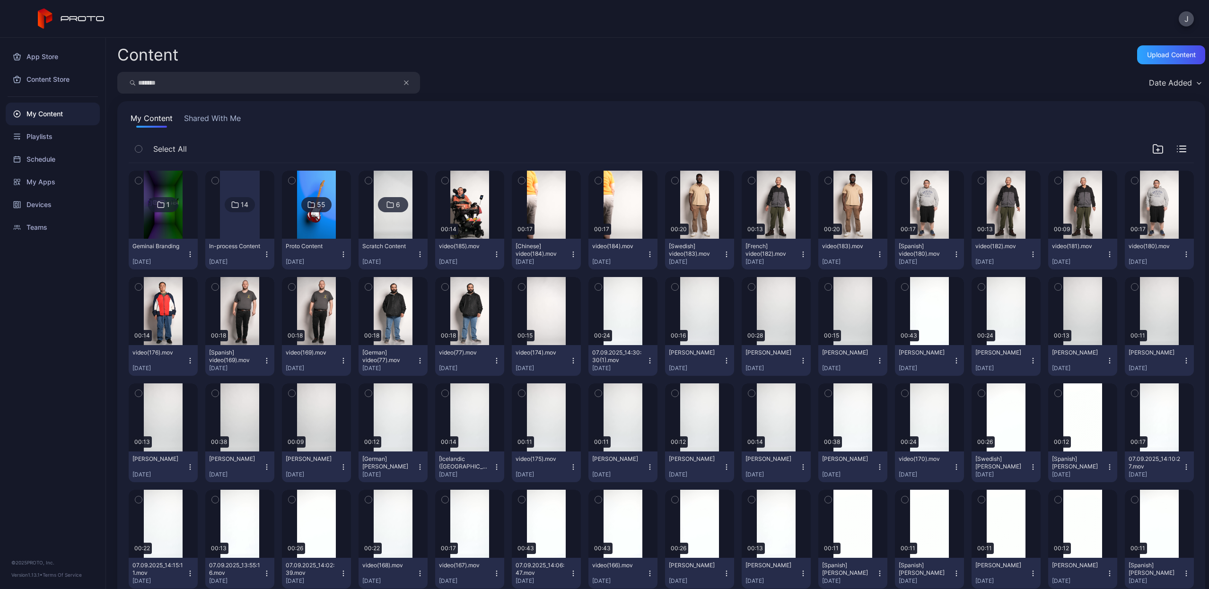
type input "*******"
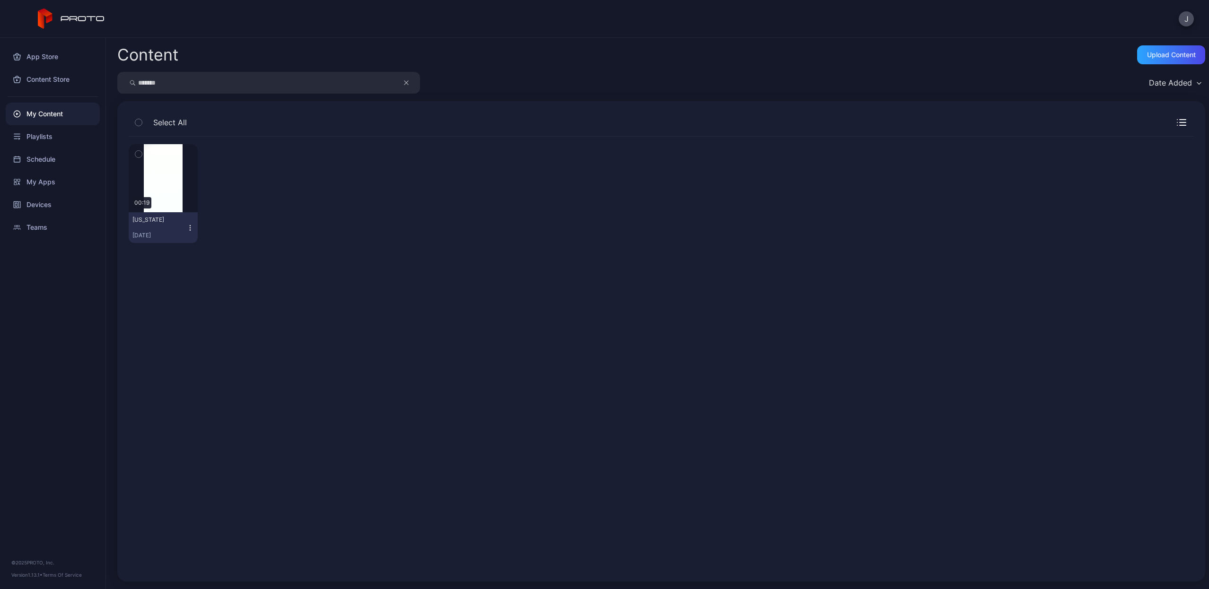
click at [190, 229] on icon "button" at bounding box center [190, 228] width 8 height 8
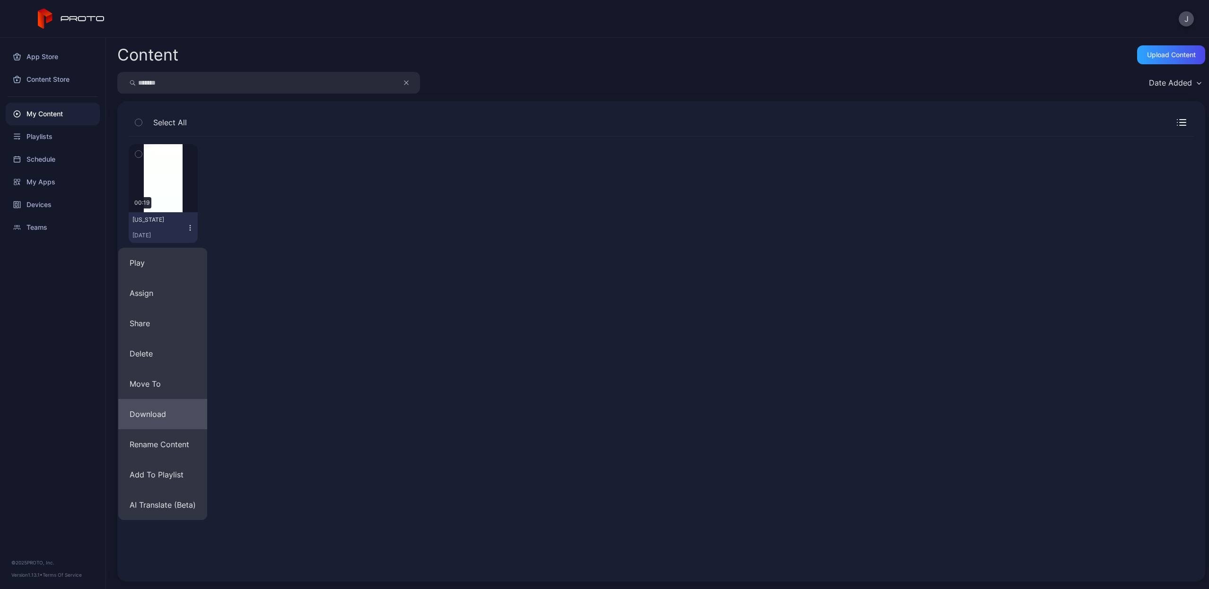
click at [144, 409] on button "Download" at bounding box center [162, 414] width 89 height 30
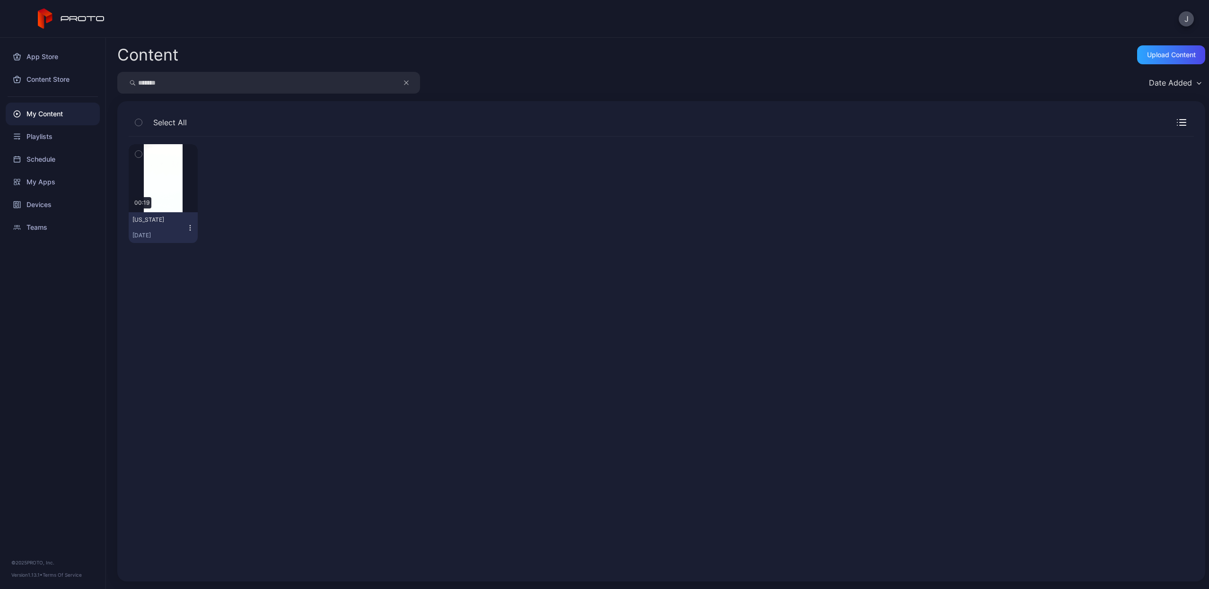
click at [409, 81] on button "button" at bounding box center [411, 83] width 18 height 22
click at [370, 81] on input "search" at bounding box center [268, 83] width 303 height 22
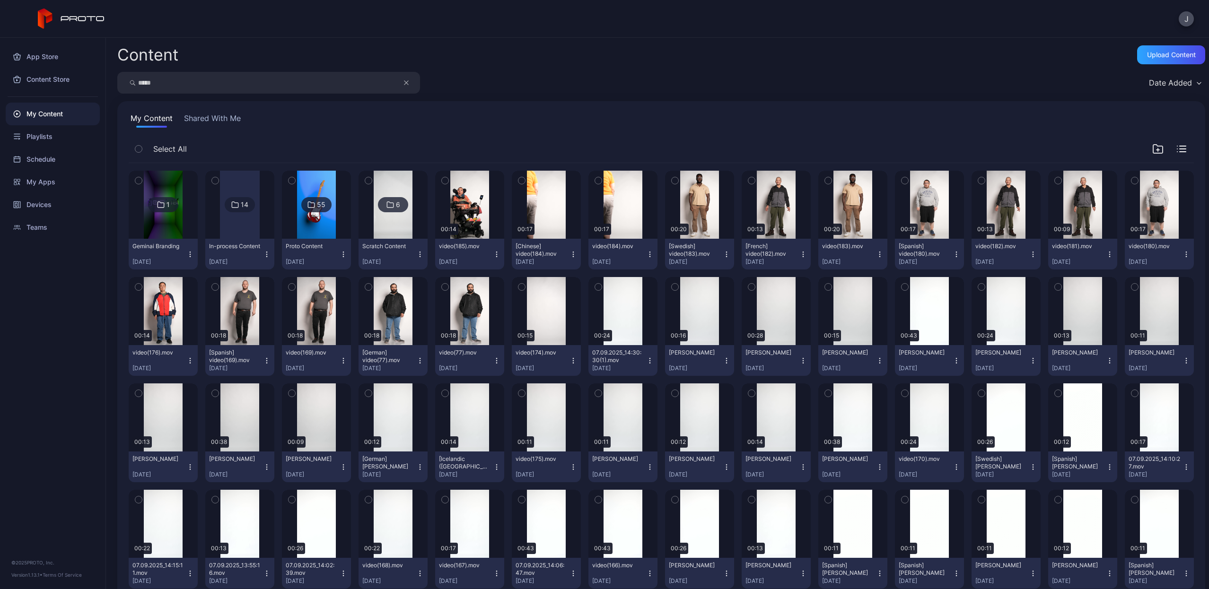
type input "*****"
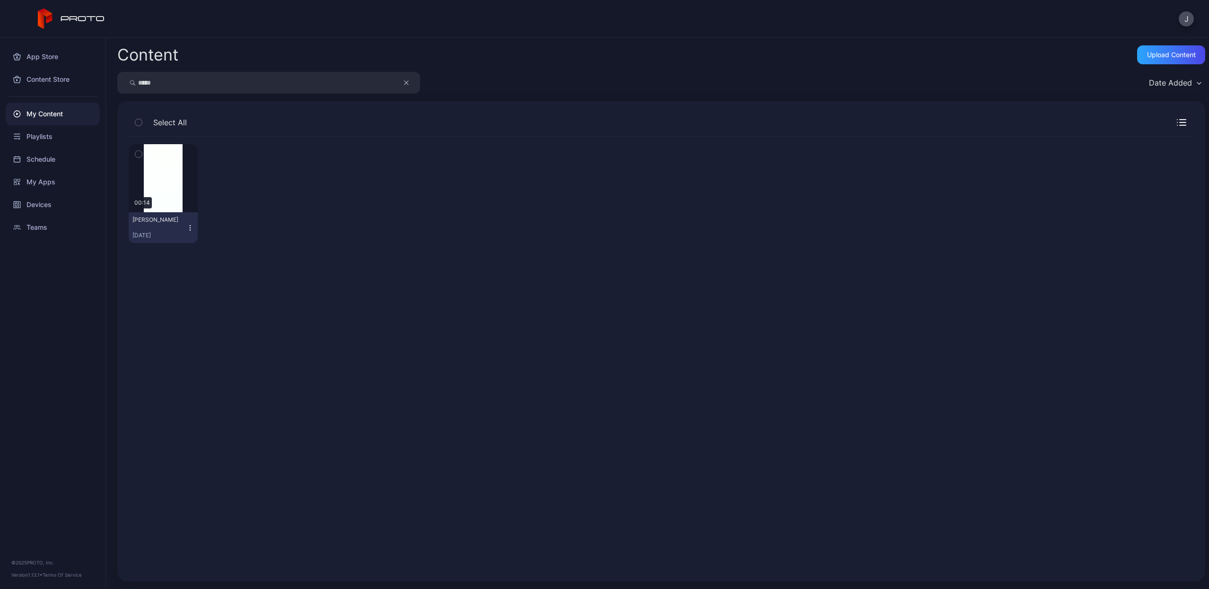
click at [191, 230] on icon "button" at bounding box center [190, 228] width 8 height 8
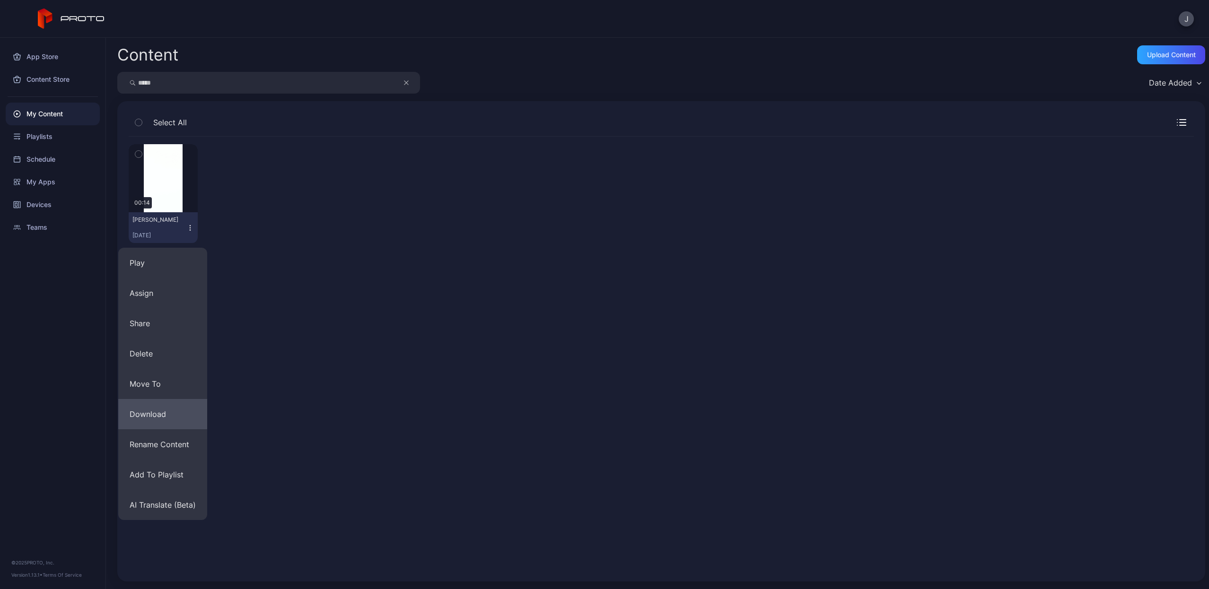
click at [168, 416] on button "Download" at bounding box center [162, 414] width 89 height 30
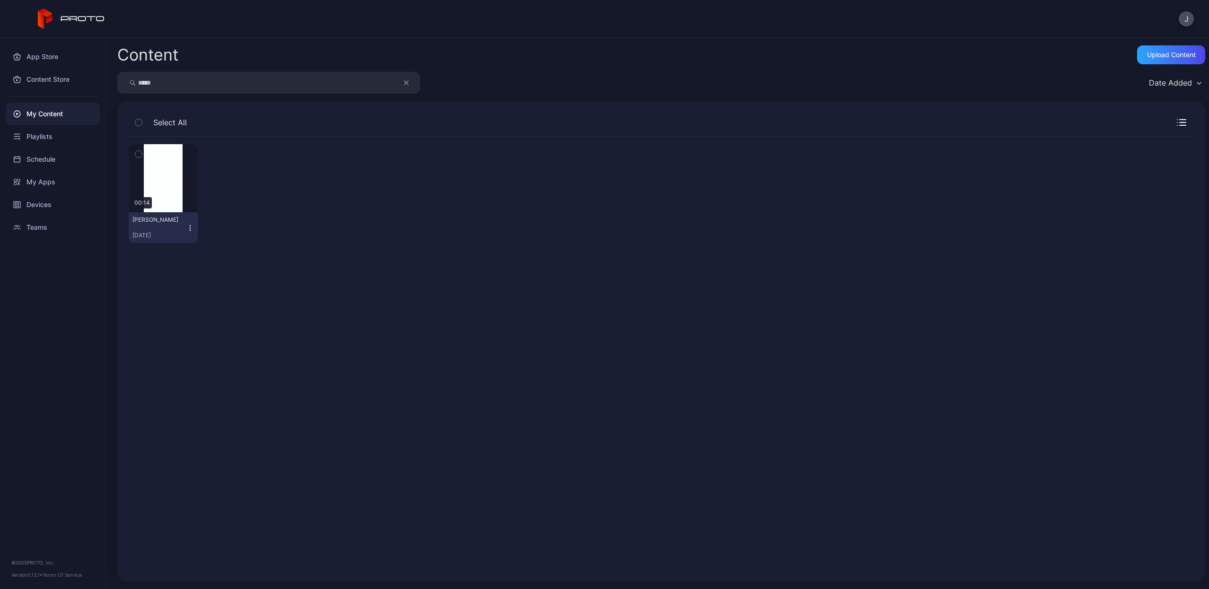
click at [409, 79] on button "button" at bounding box center [411, 83] width 18 height 22
click at [374, 79] on input "search" at bounding box center [268, 83] width 303 height 22
type input "****"
click at [188, 229] on icon "button" at bounding box center [190, 228] width 8 height 8
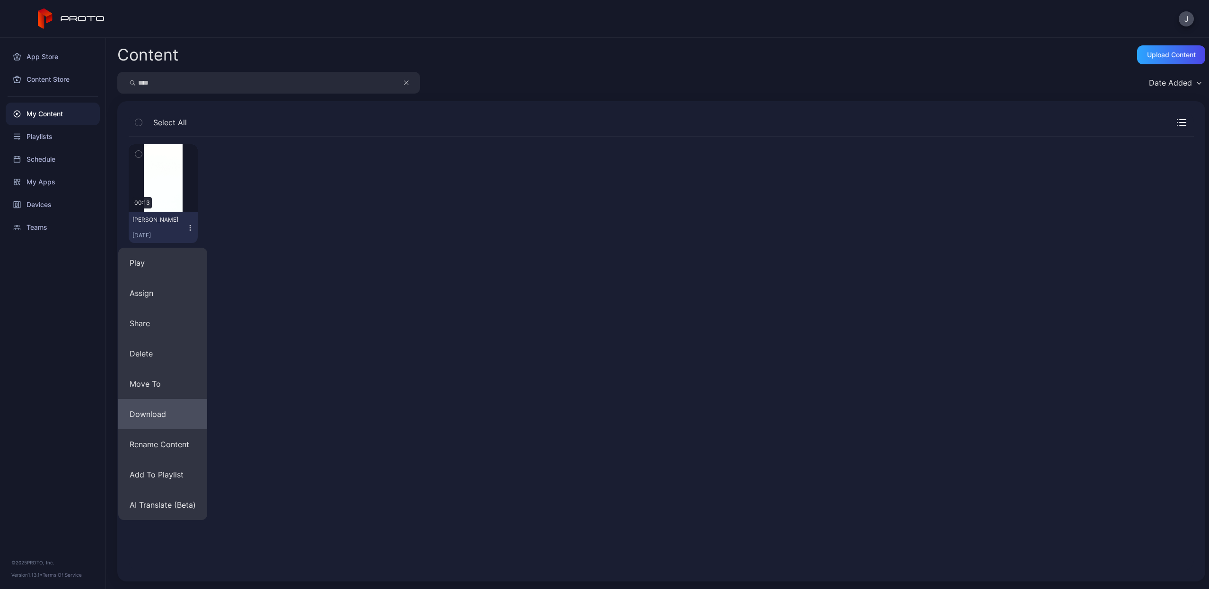
click at [165, 411] on button "Download" at bounding box center [162, 414] width 89 height 30
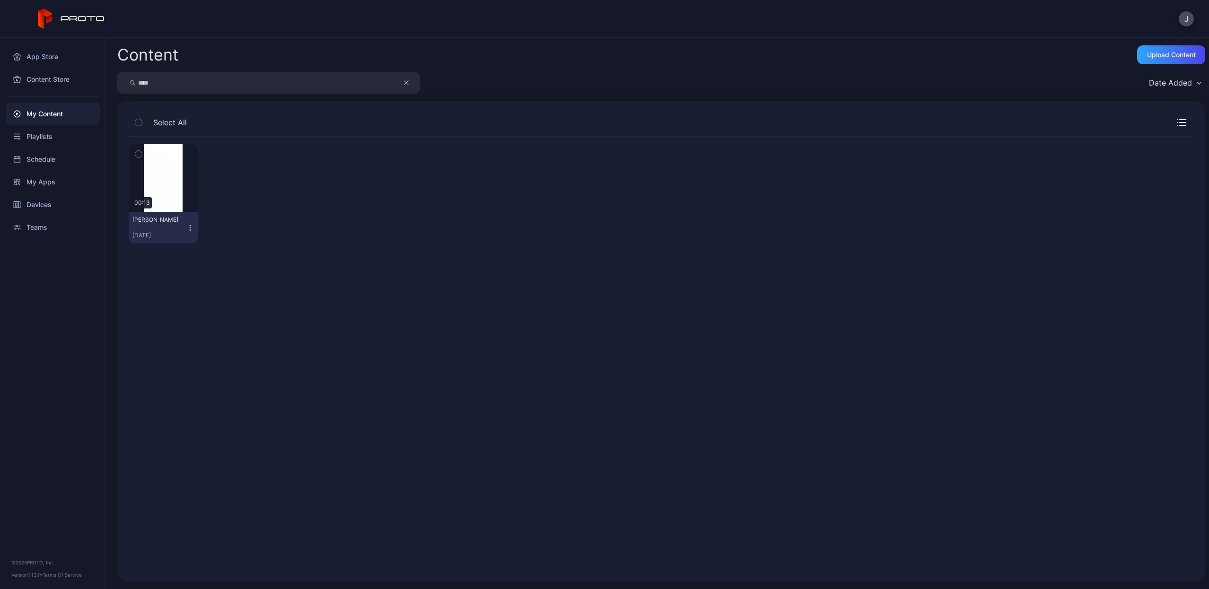
click at [406, 83] on icon "button" at bounding box center [406, 82] width 5 height 11
click at [377, 83] on input "search" at bounding box center [268, 83] width 303 height 22
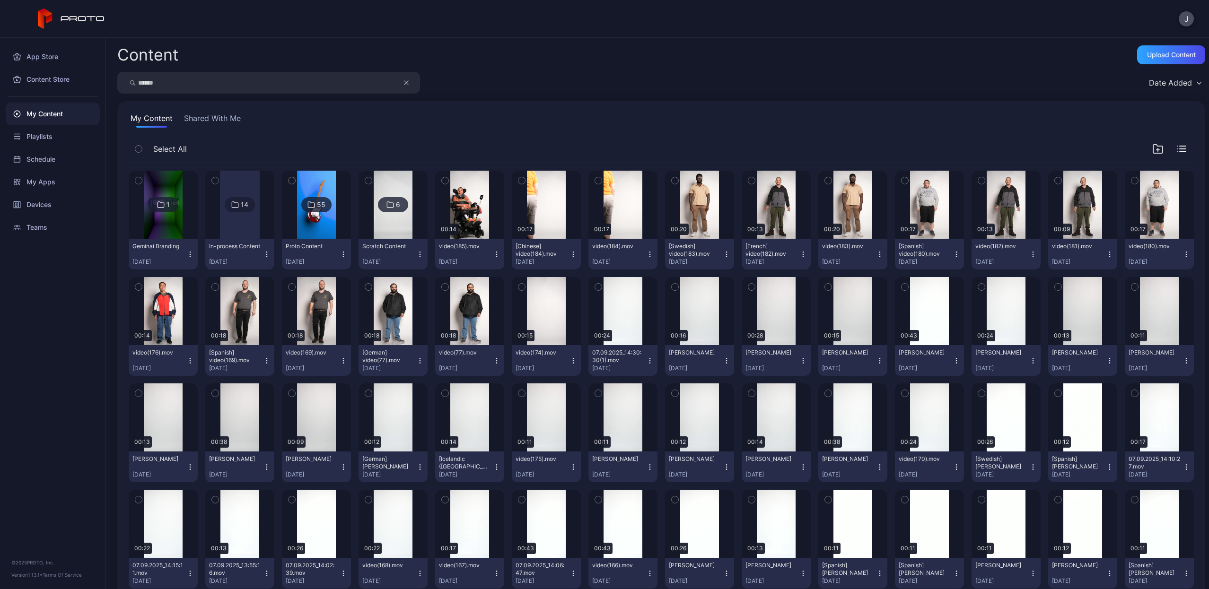
type input "******"
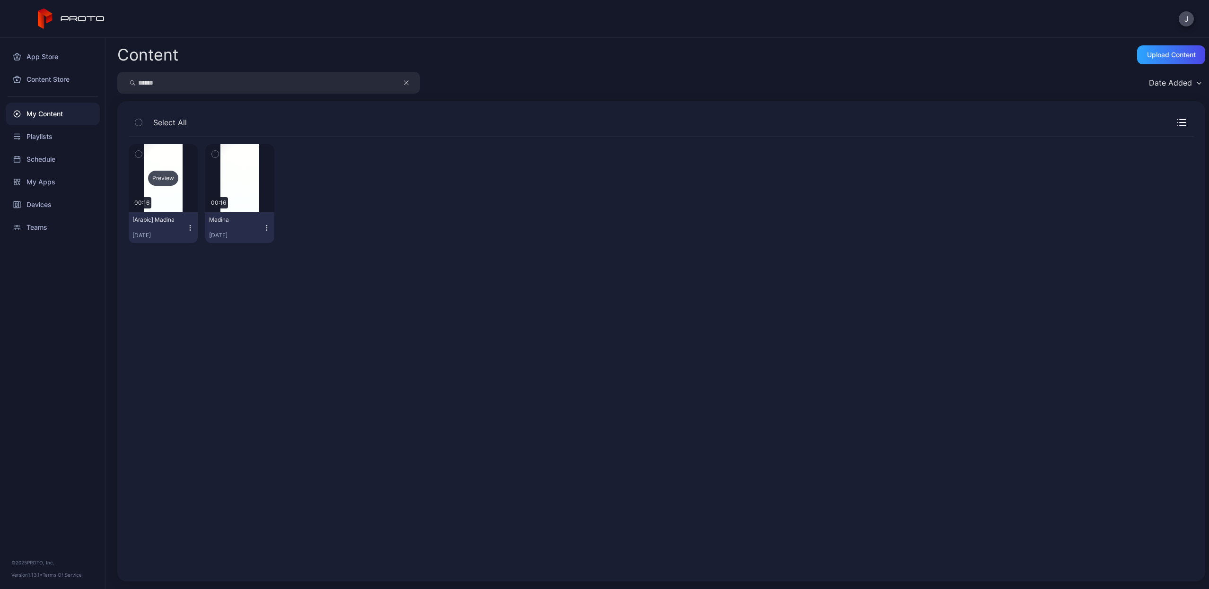
click at [162, 177] on div "Preview" at bounding box center [163, 178] width 30 height 15
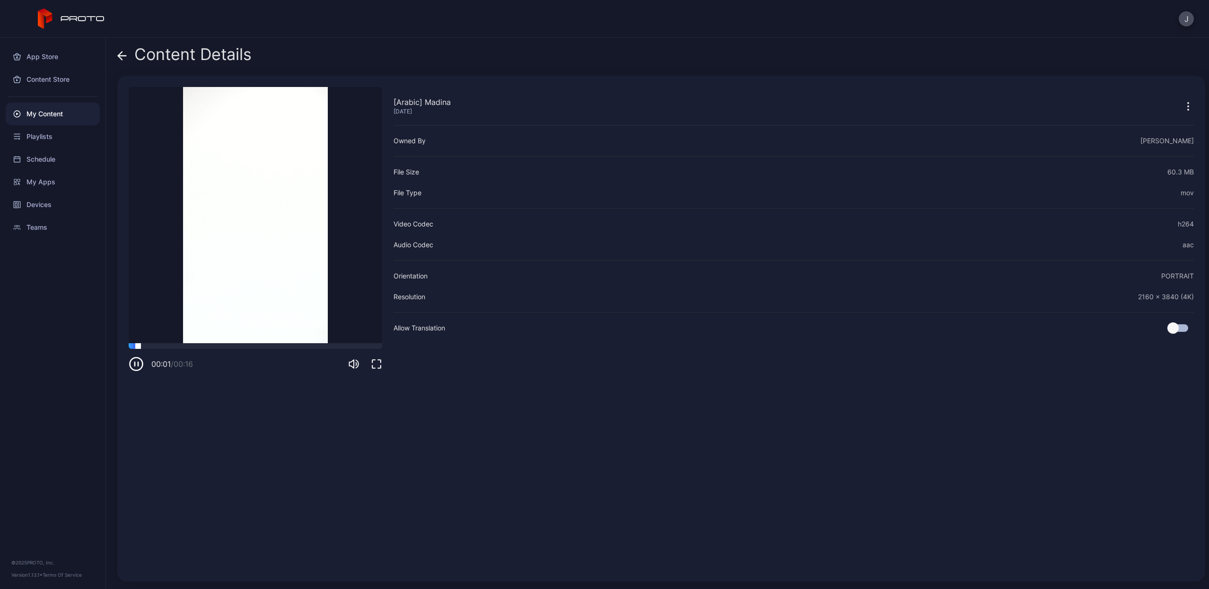
click at [213, 348] on div at bounding box center [255, 346] width 253 height 6
click at [137, 367] on icon "button" at bounding box center [136, 364] width 15 height 15
click at [119, 57] on icon at bounding box center [120, 56] width 4 height 8
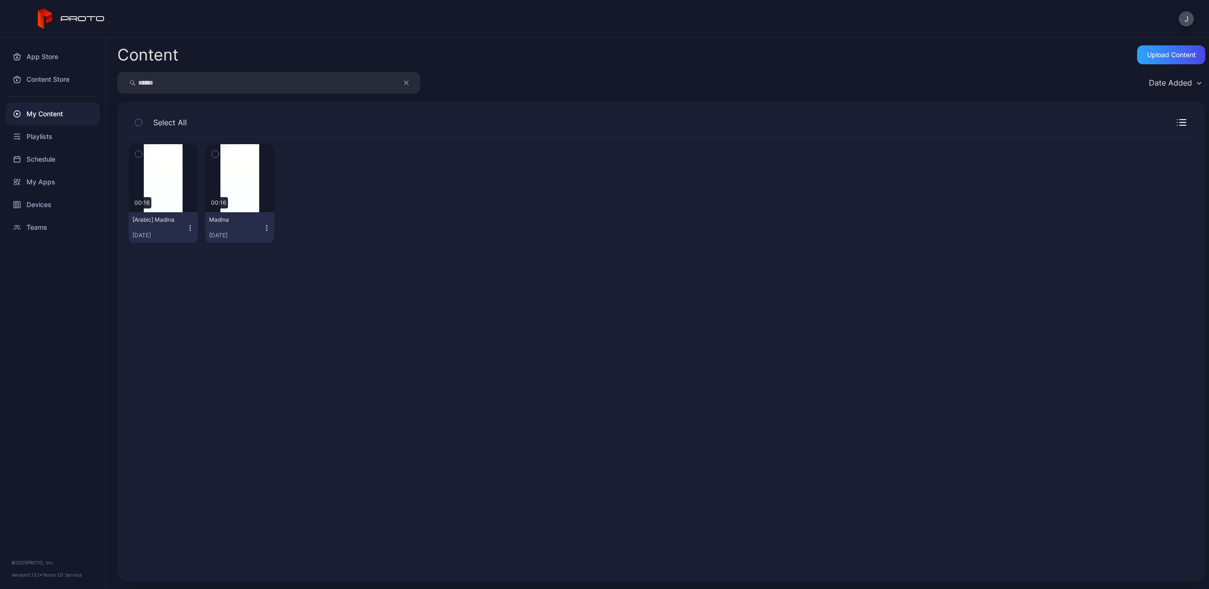
click at [192, 226] on icon "button" at bounding box center [190, 228] width 8 height 8
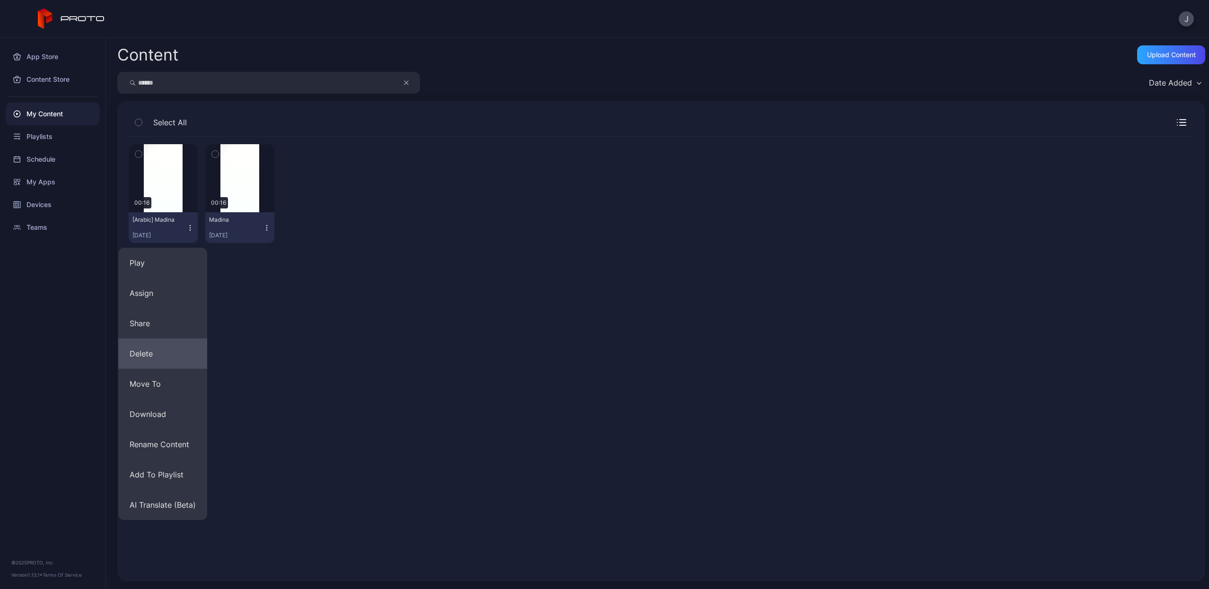
click at [143, 353] on button "Delete" at bounding box center [162, 354] width 89 height 30
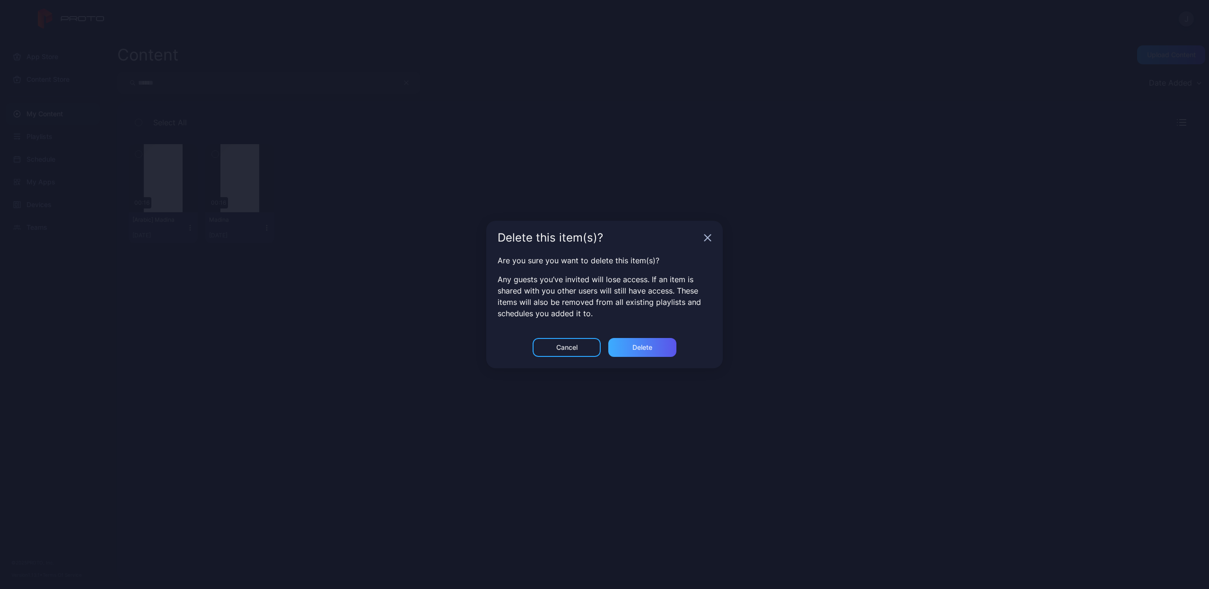
click at [660, 351] on div "Delete" at bounding box center [642, 347] width 68 height 19
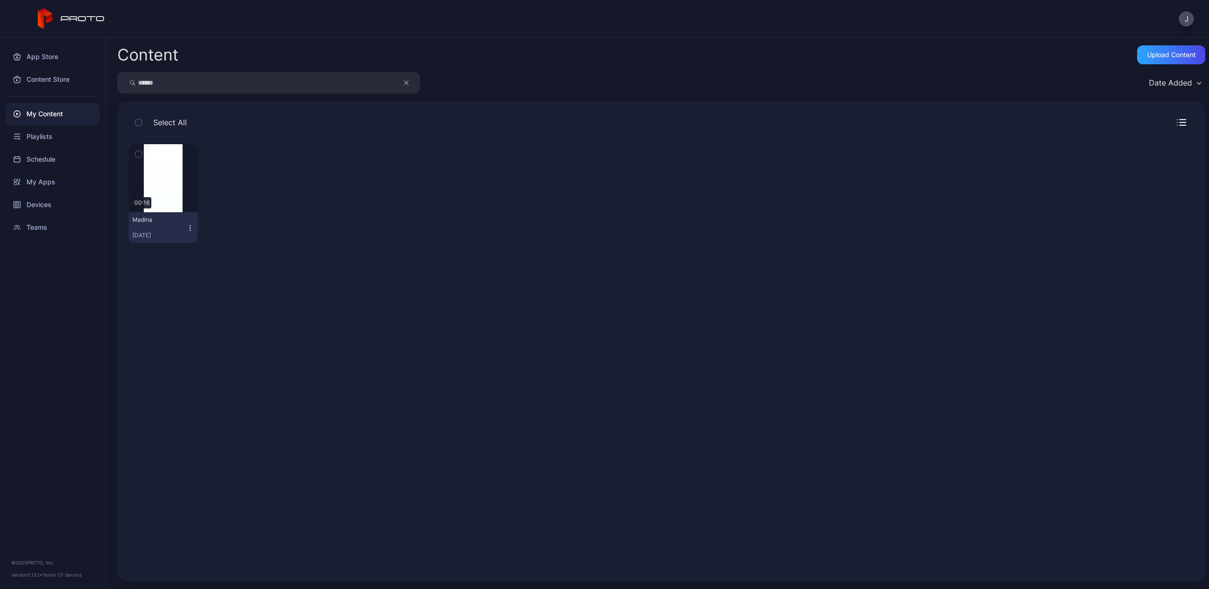
click at [189, 227] on icon "button" at bounding box center [190, 228] width 8 height 8
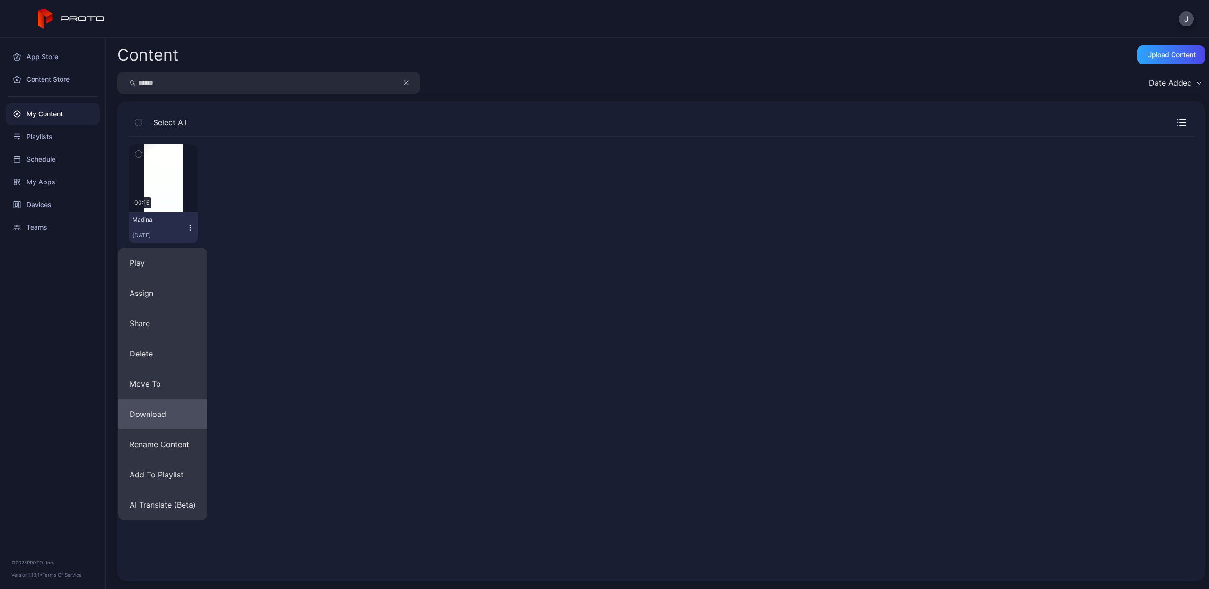
click at [160, 414] on button "Download" at bounding box center [162, 414] width 89 height 30
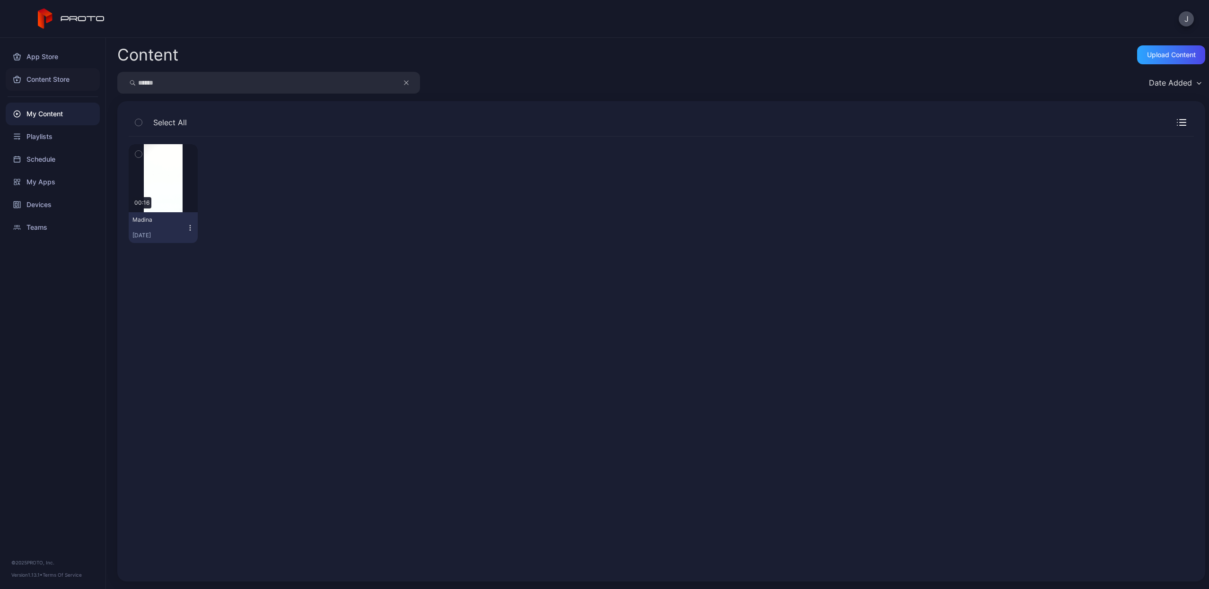
drag, startPoint x: 247, startPoint y: 89, endPoint x: 98, endPoint y: 75, distance: 149.1
click at [104, 75] on div "App Store Content Store My Content Playlists Schedule My Apps Devices Teams © 2…" at bounding box center [604, 313] width 1209 height 551
type input "***"
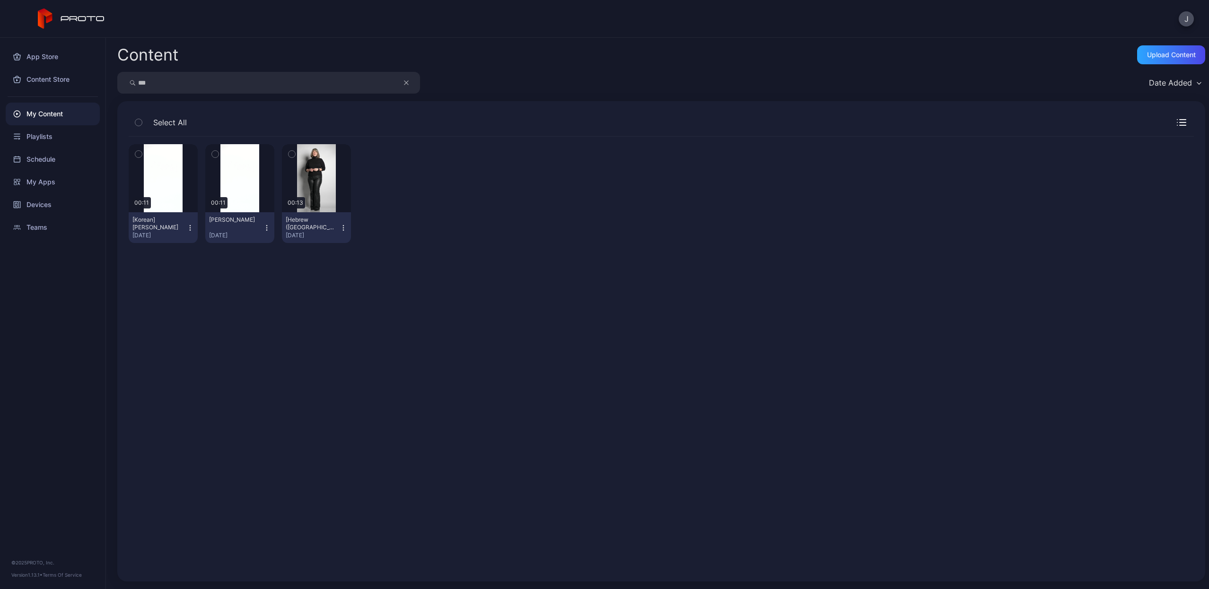
click at [187, 225] on icon "button" at bounding box center [190, 228] width 8 height 8
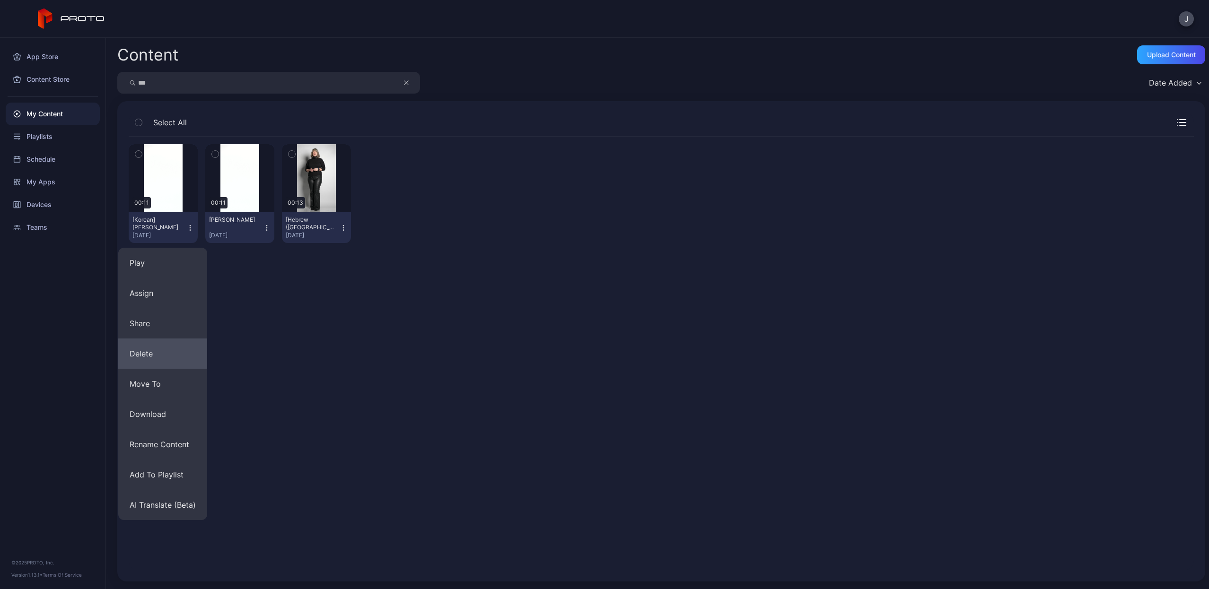
click at [166, 346] on button "Delete" at bounding box center [162, 354] width 89 height 30
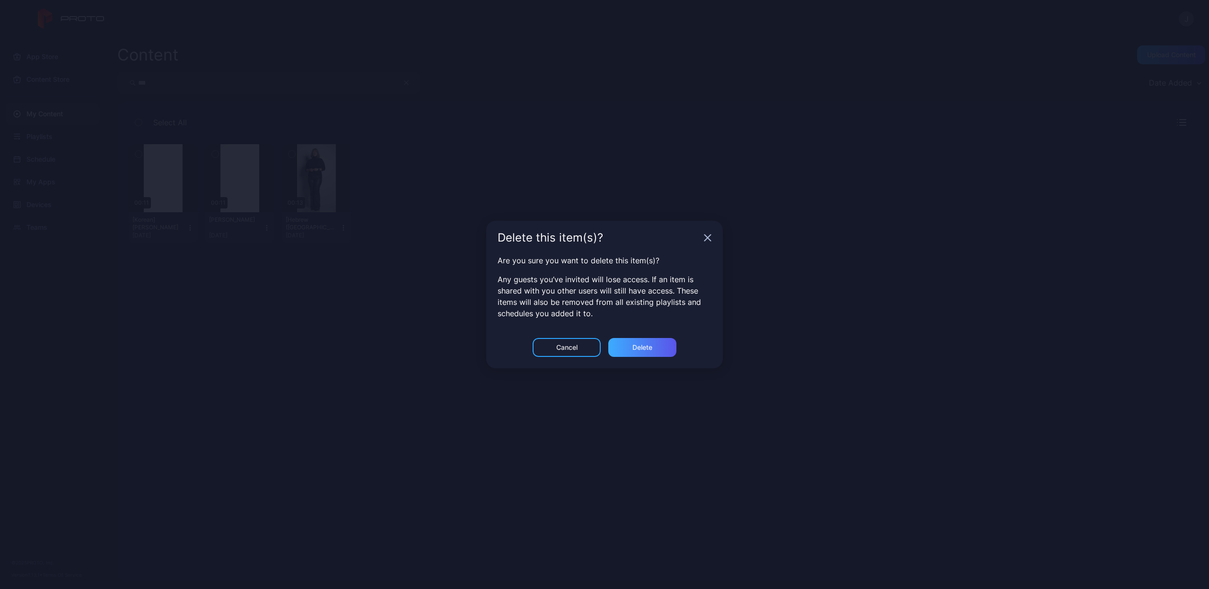
click at [627, 346] on div "Delete" at bounding box center [642, 347] width 68 height 19
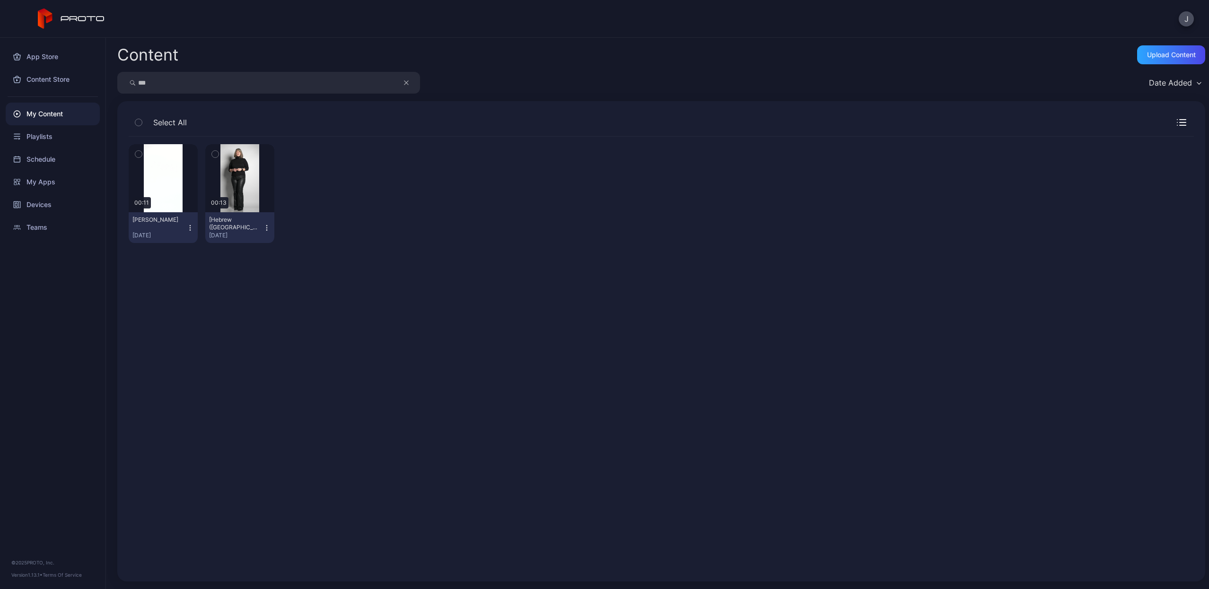
click at [186, 227] on icon "button" at bounding box center [190, 228] width 8 height 8
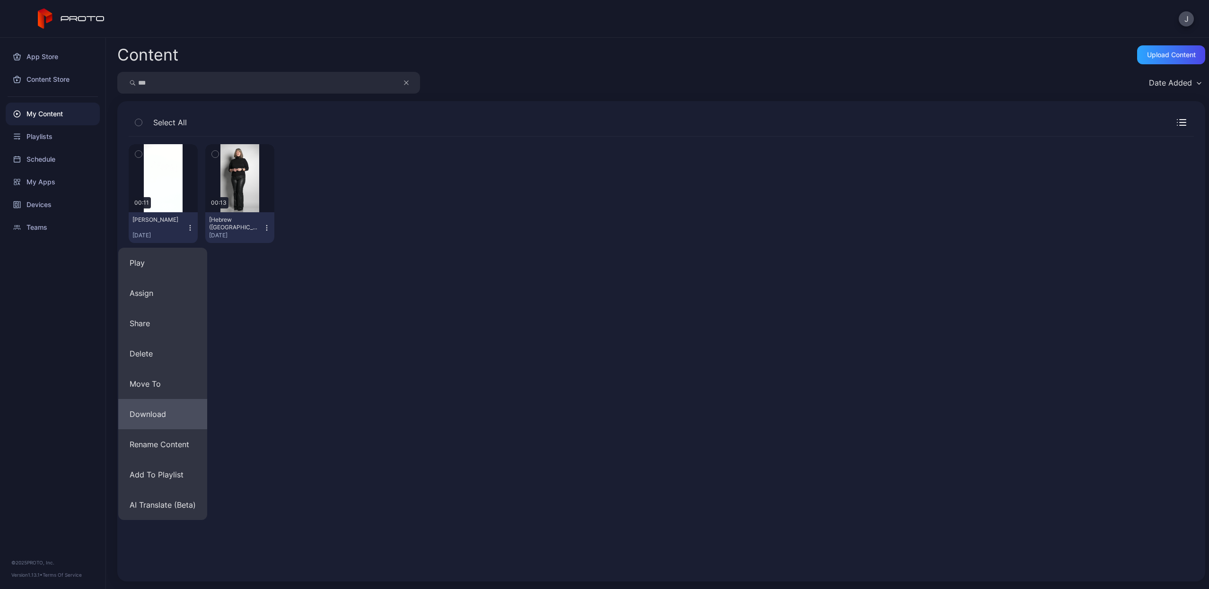
click at [162, 406] on button "Download" at bounding box center [162, 414] width 89 height 30
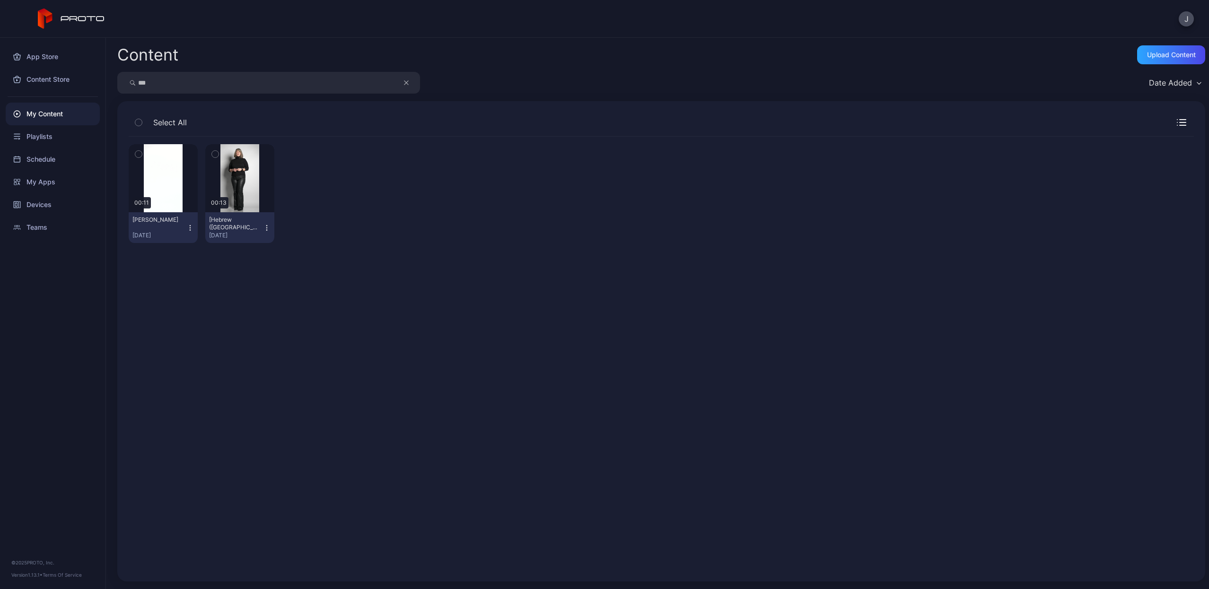
click at [405, 86] on icon "button" at bounding box center [406, 82] width 5 height 11
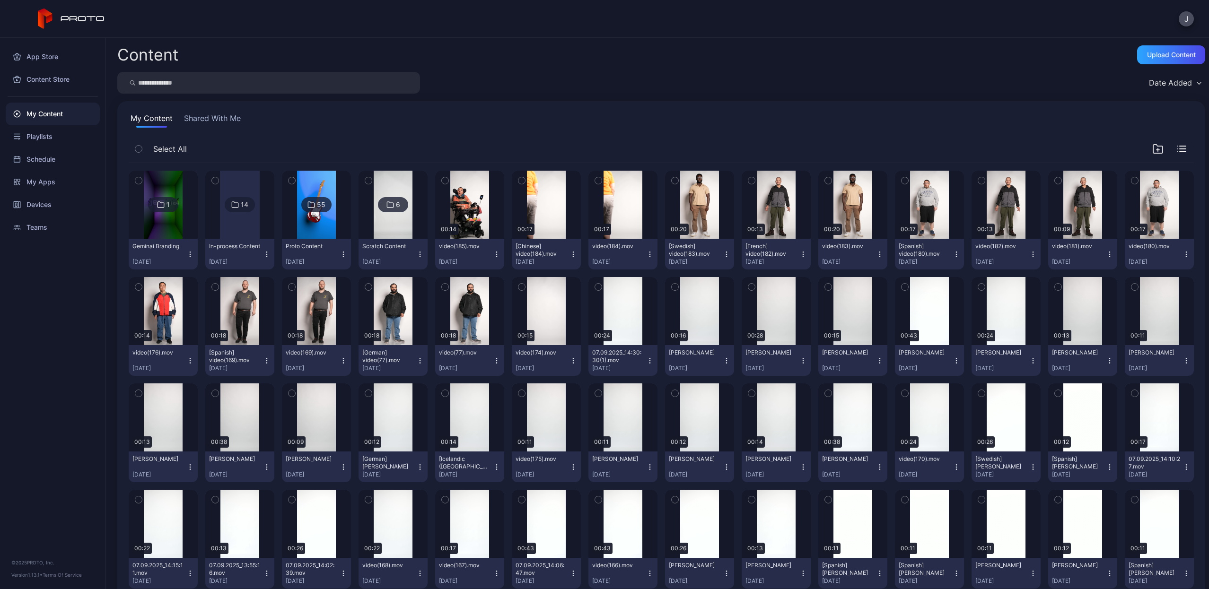
click at [371, 82] on input "search" at bounding box center [268, 83] width 303 height 22
type input "***"
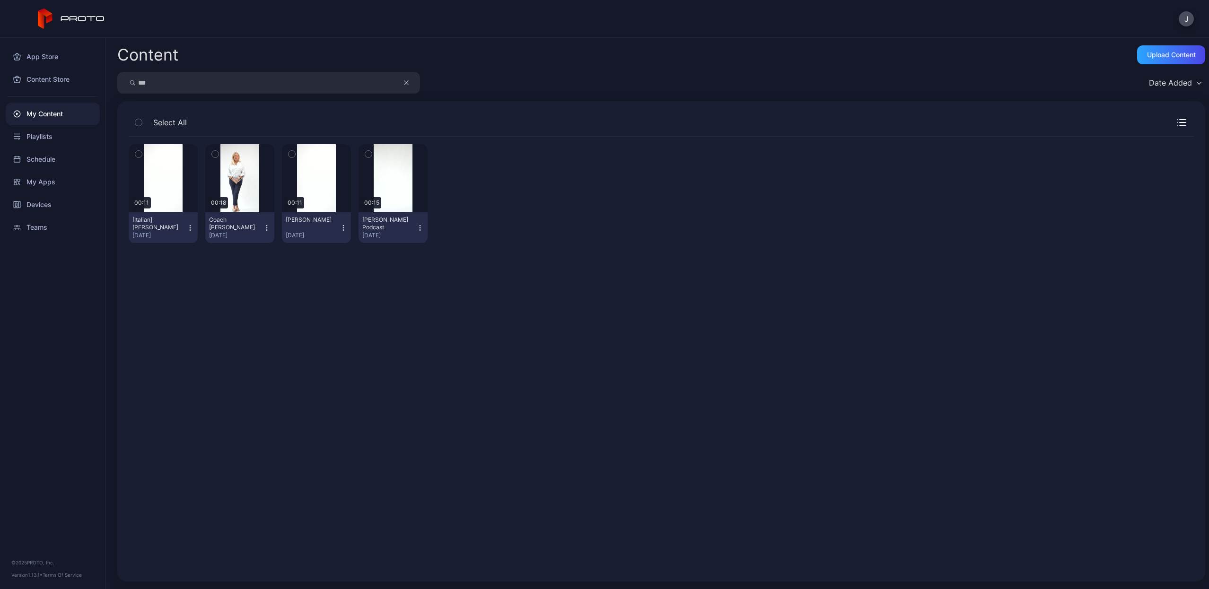
click at [190, 230] on icon "button" at bounding box center [190, 230] width 0 height 0
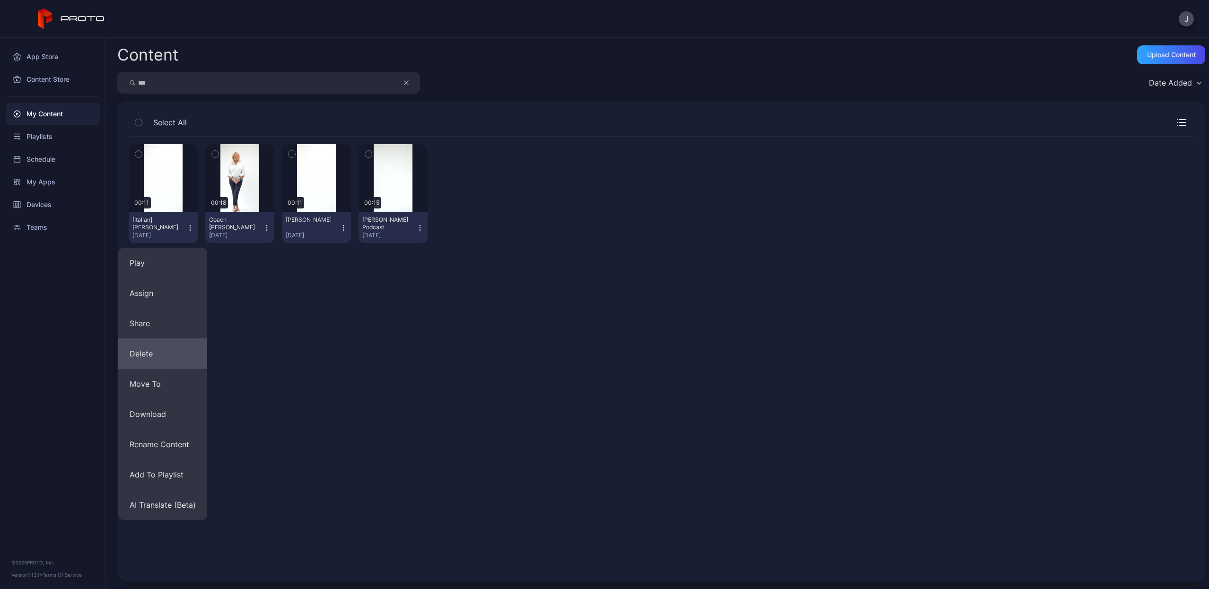
click at [162, 357] on button "Delete" at bounding box center [162, 354] width 89 height 30
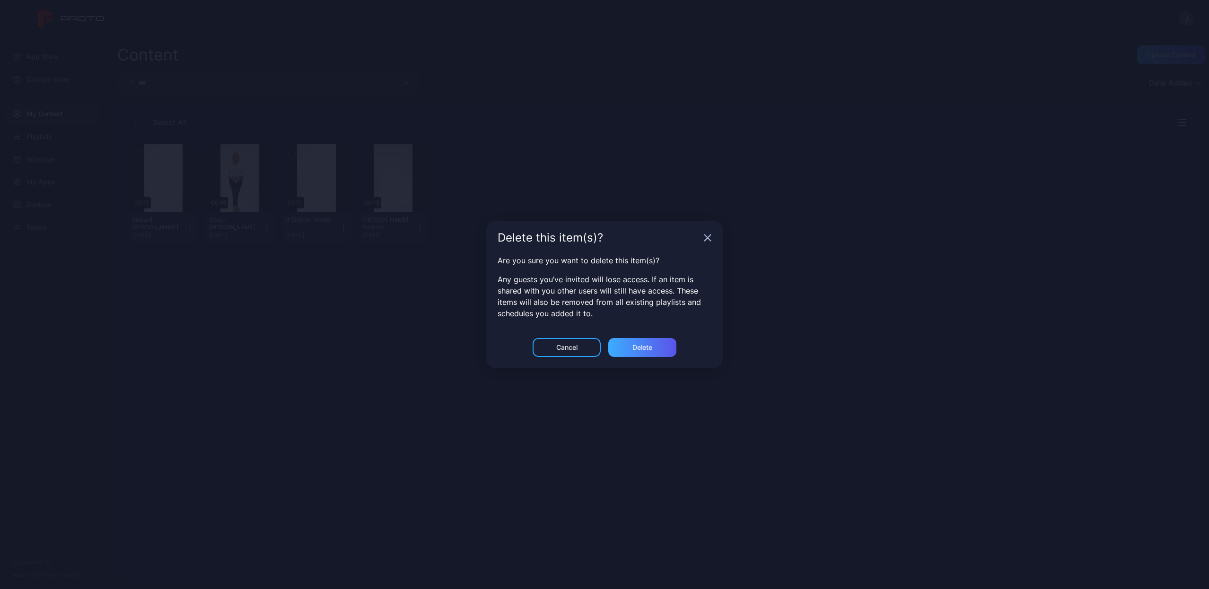
click at [663, 340] on div "Delete" at bounding box center [642, 347] width 68 height 19
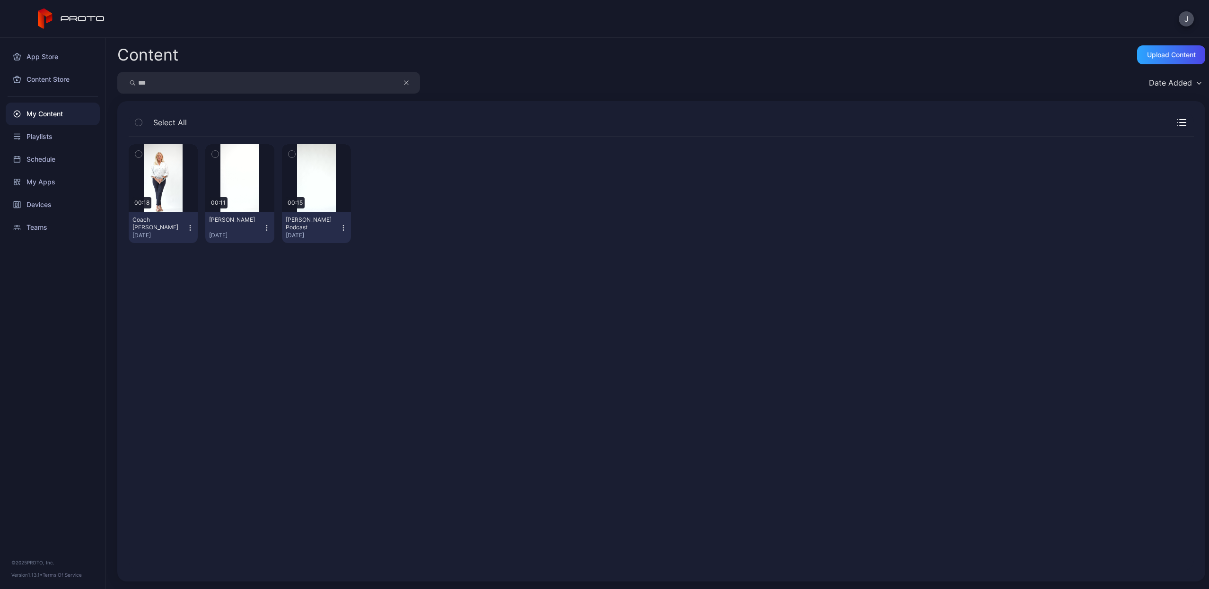
click at [263, 227] on icon "button" at bounding box center [267, 228] width 8 height 8
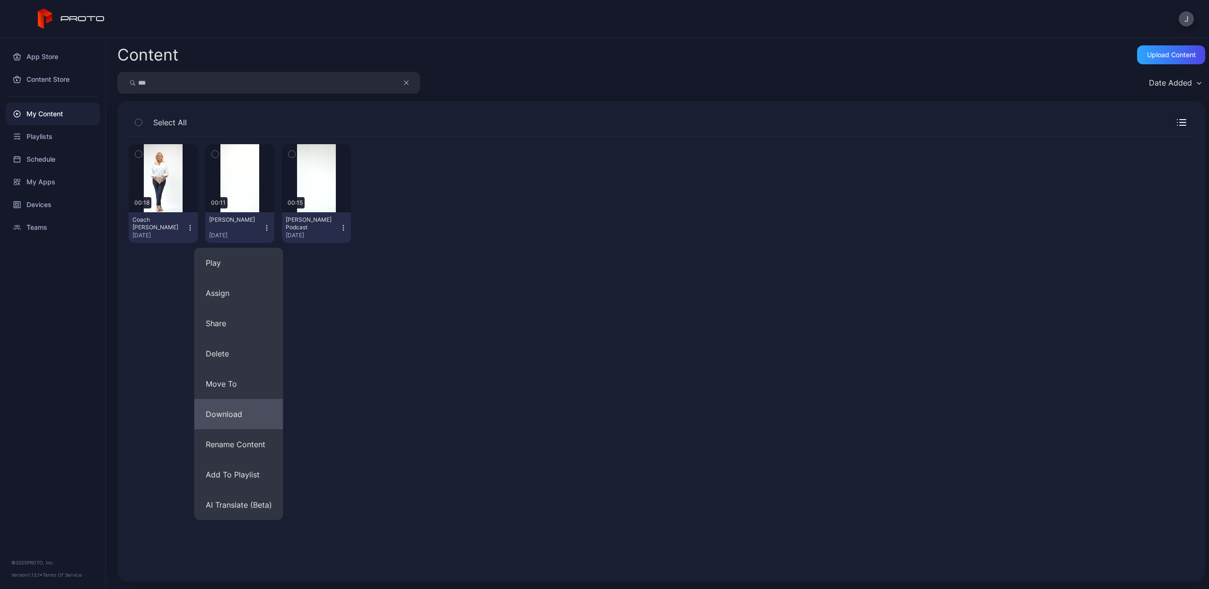
click at [245, 407] on button "Download" at bounding box center [238, 414] width 89 height 30
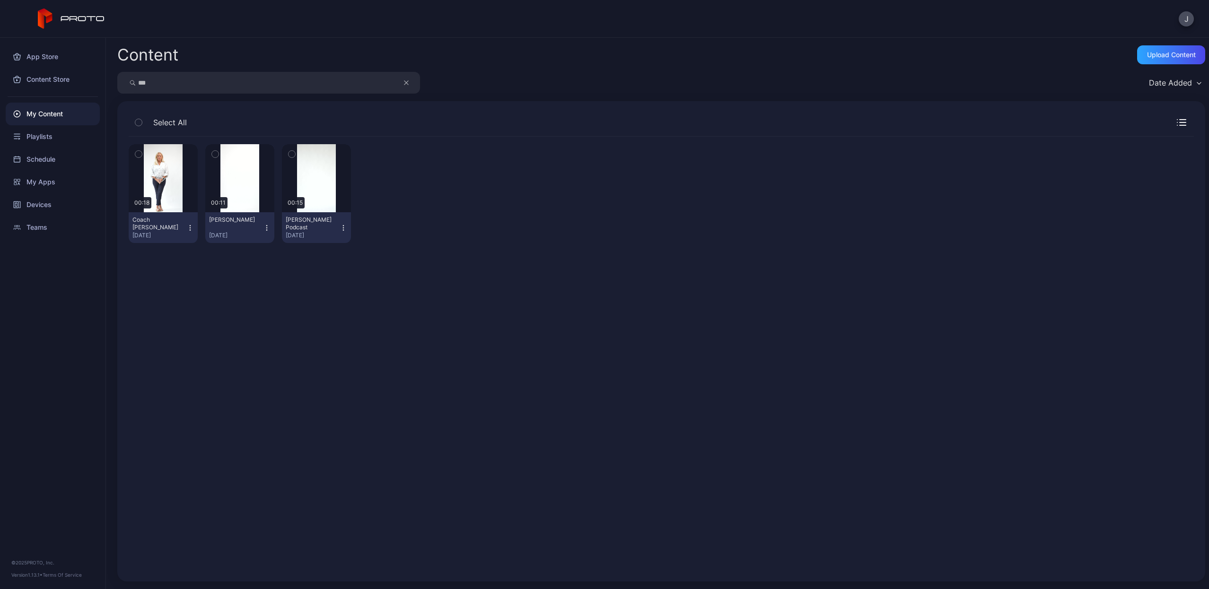
click at [405, 87] on icon "button" at bounding box center [406, 82] width 5 height 11
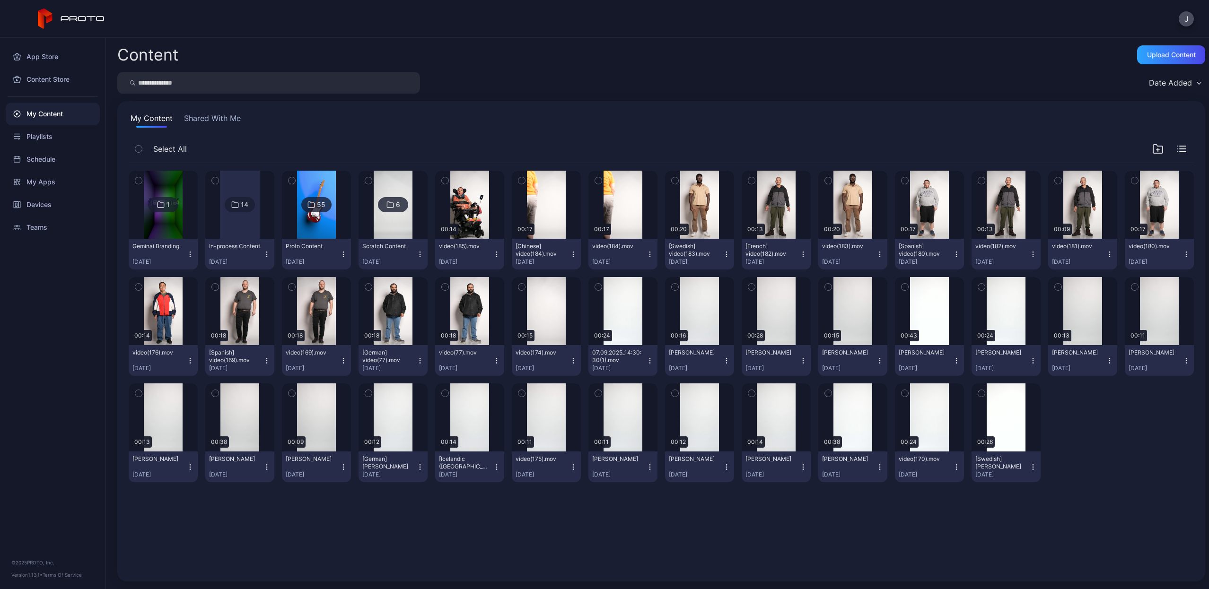
click at [369, 86] on input "search" at bounding box center [268, 83] width 303 height 22
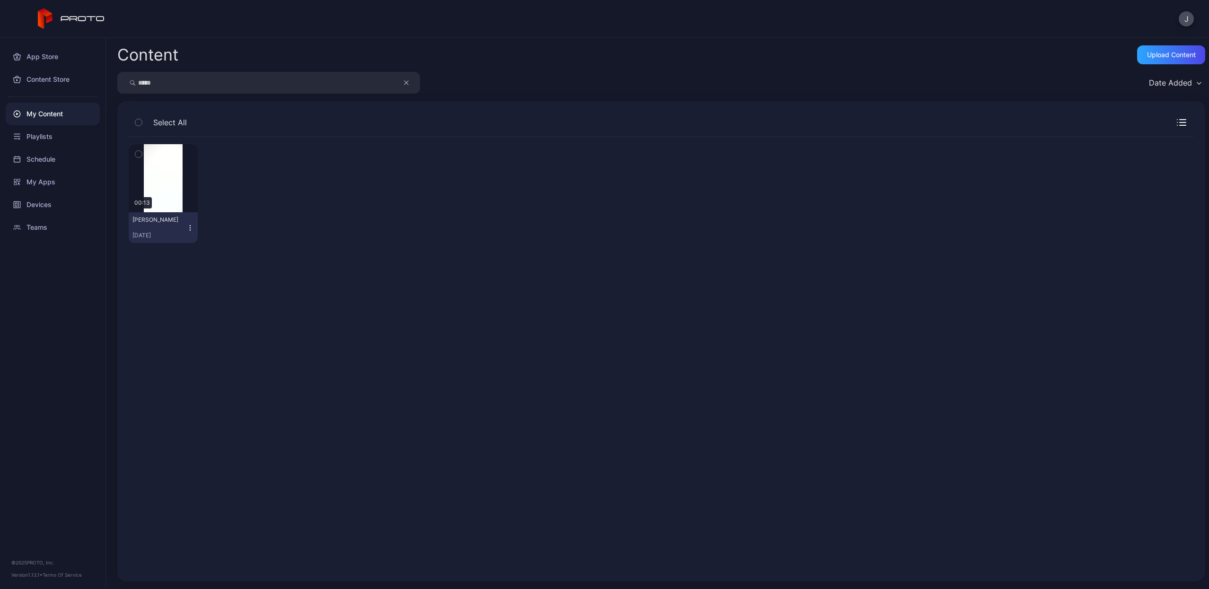
type input "*****"
click at [188, 229] on icon "button" at bounding box center [190, 228] width 8 height 8
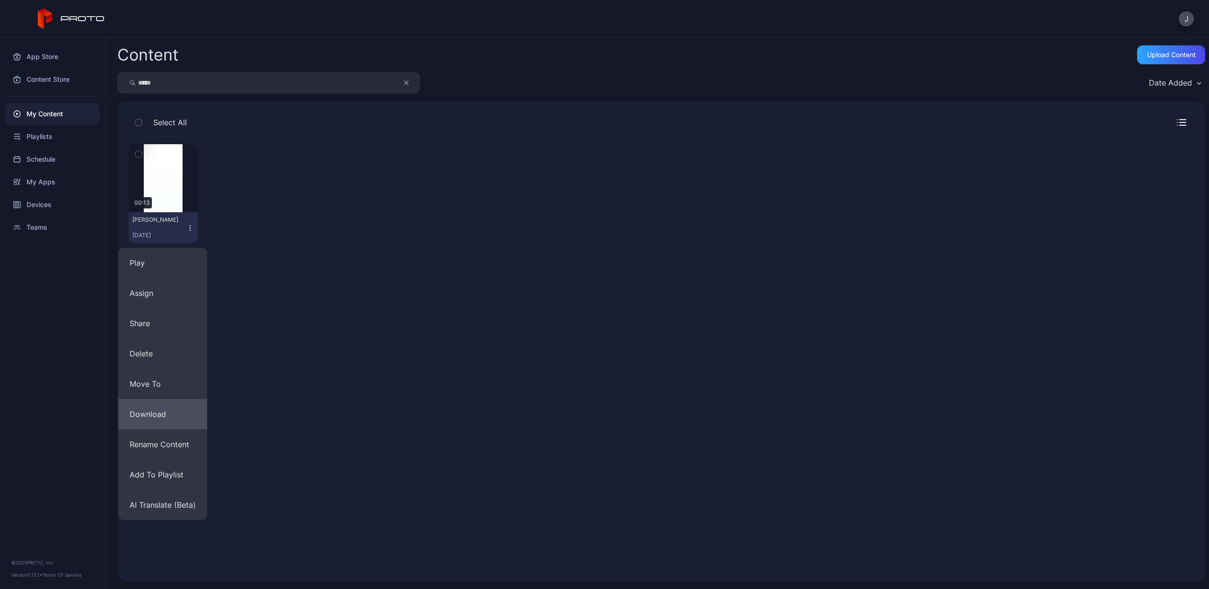
click at [175, 412] on button "Download" at bounding box center [162, 414] width 89 height 30
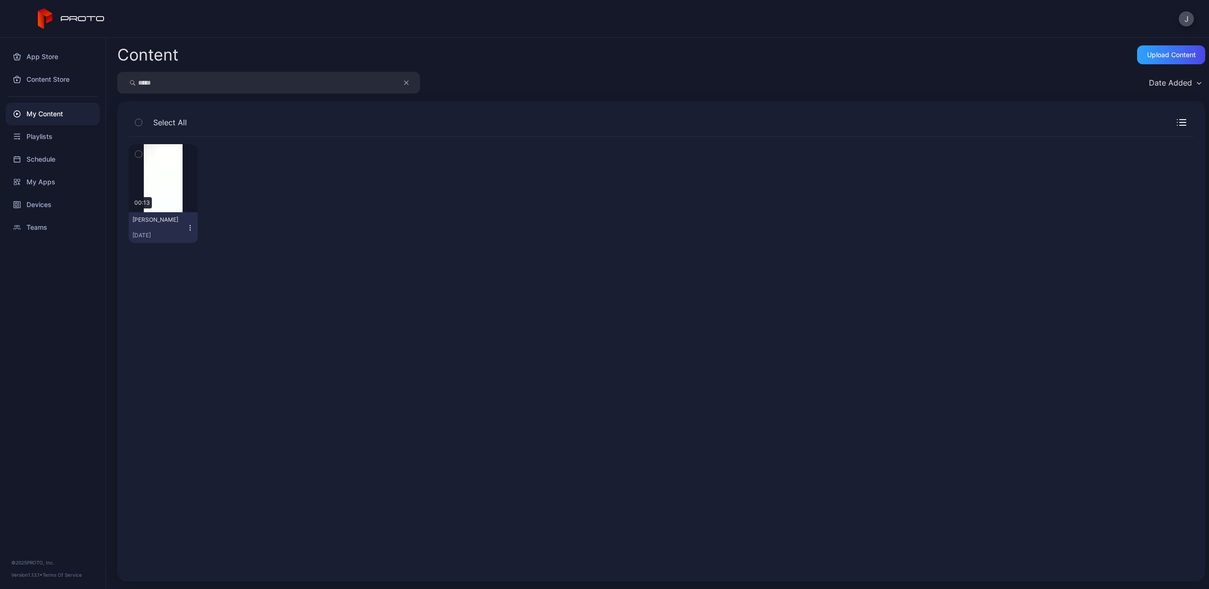
click at [407, 82] on icon "button" at bounding box center [406, 83] width 4 height 4
click at [379, 78] on input "search" at bounding box center [268, 83] width 303 height 22
type input "*****"
click at [185, 232] on div "[DATE]" at bounding box center [159, 236] width 54 height 8
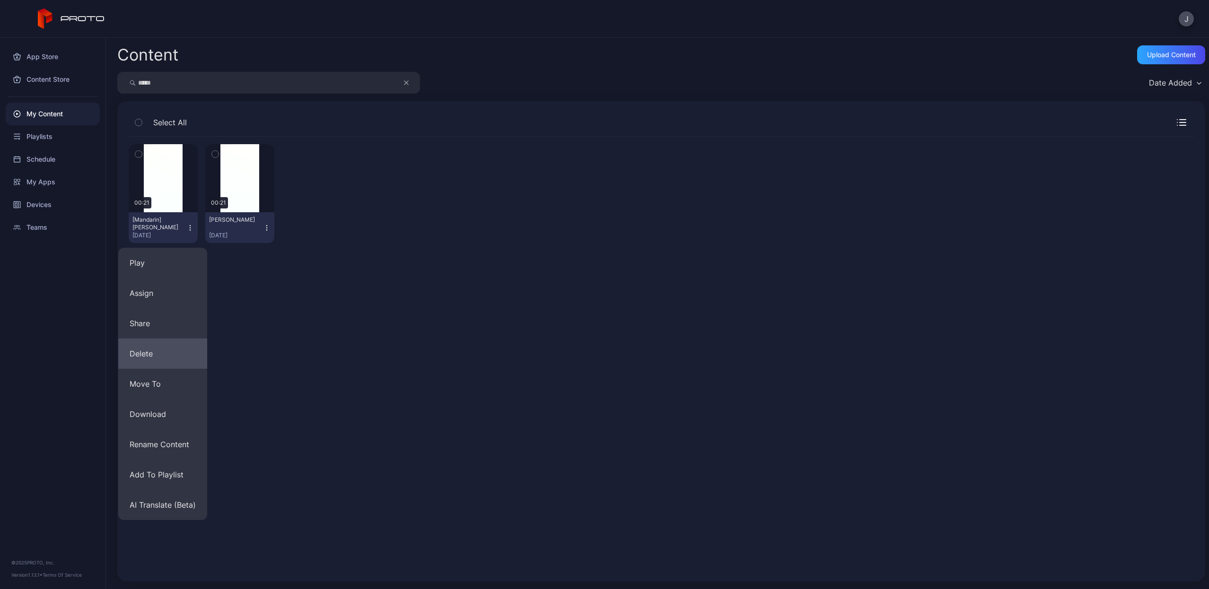
click at [150, 353] on button "Delete" at bounding box center [162, 354] width 89 height 30
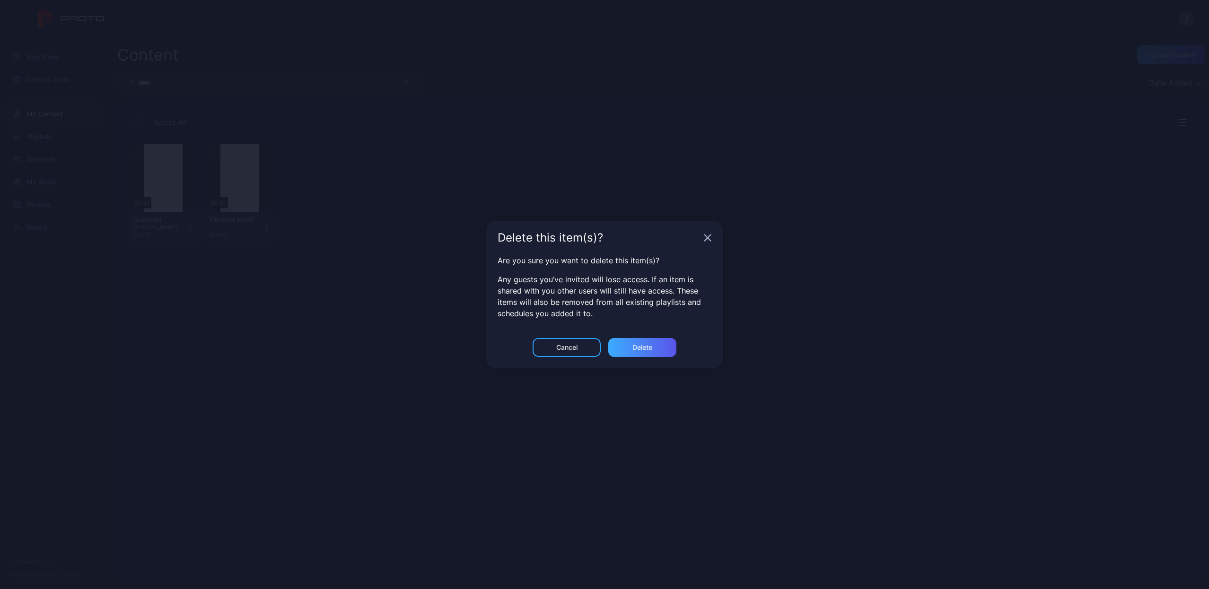
click at [656, 353] on div "Delete" at bounding box center [642, 347] width 68 height 19
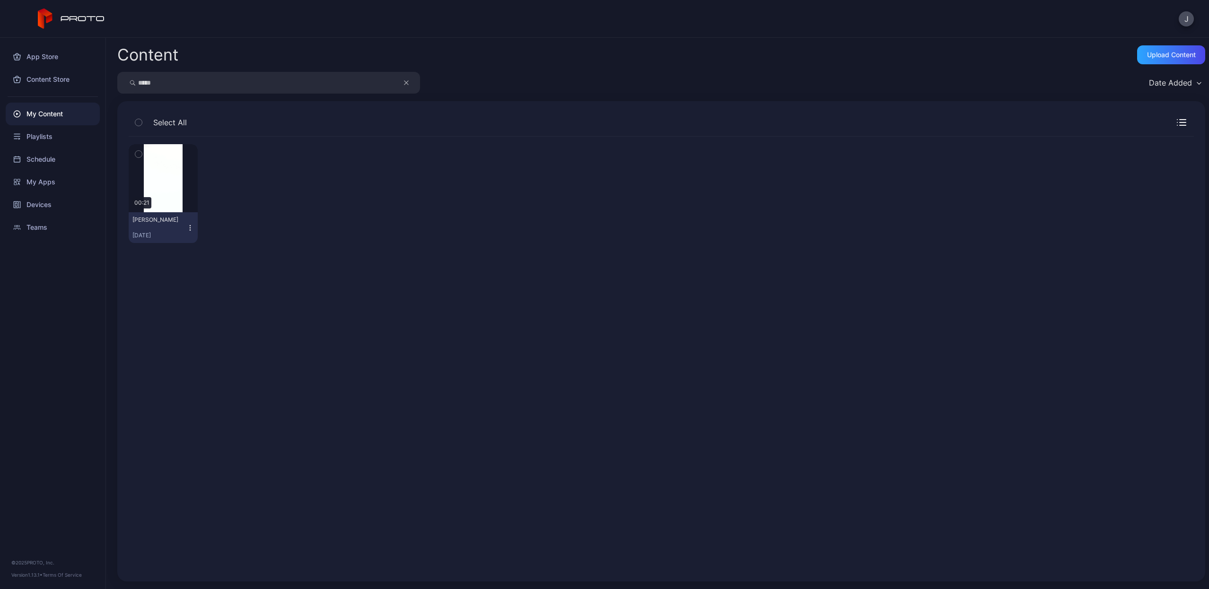
click at [189, 229] on icon "button" at bounding box center [190, 228] width 8 height 8
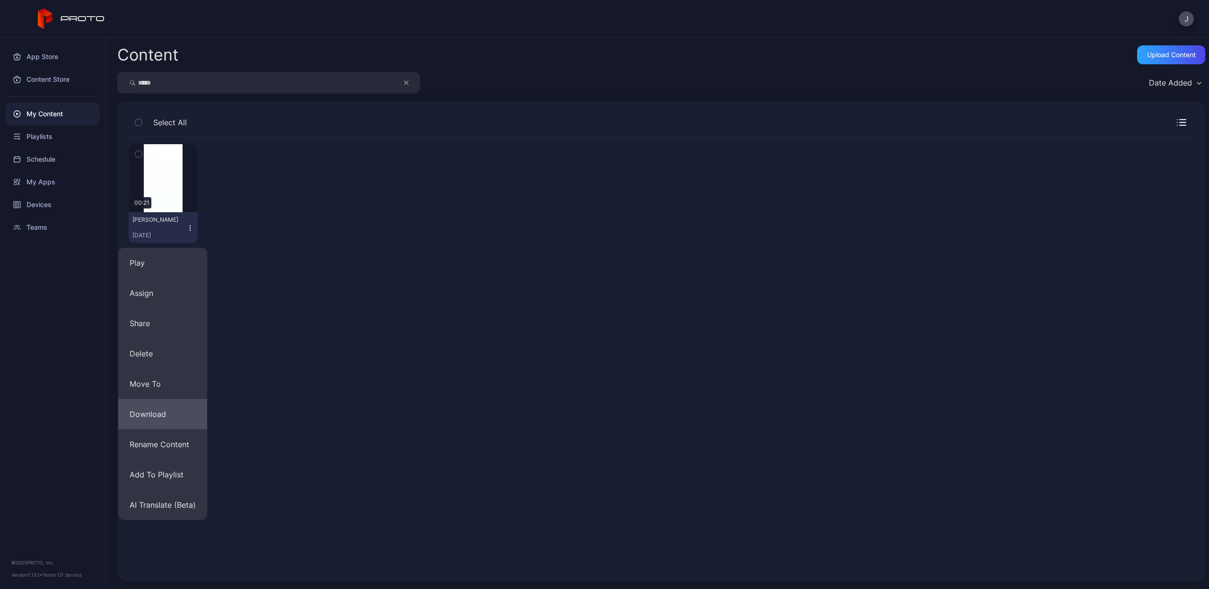
click at [153, 422] on button "Download" at bounding box center [162, 414] width 89 height 30
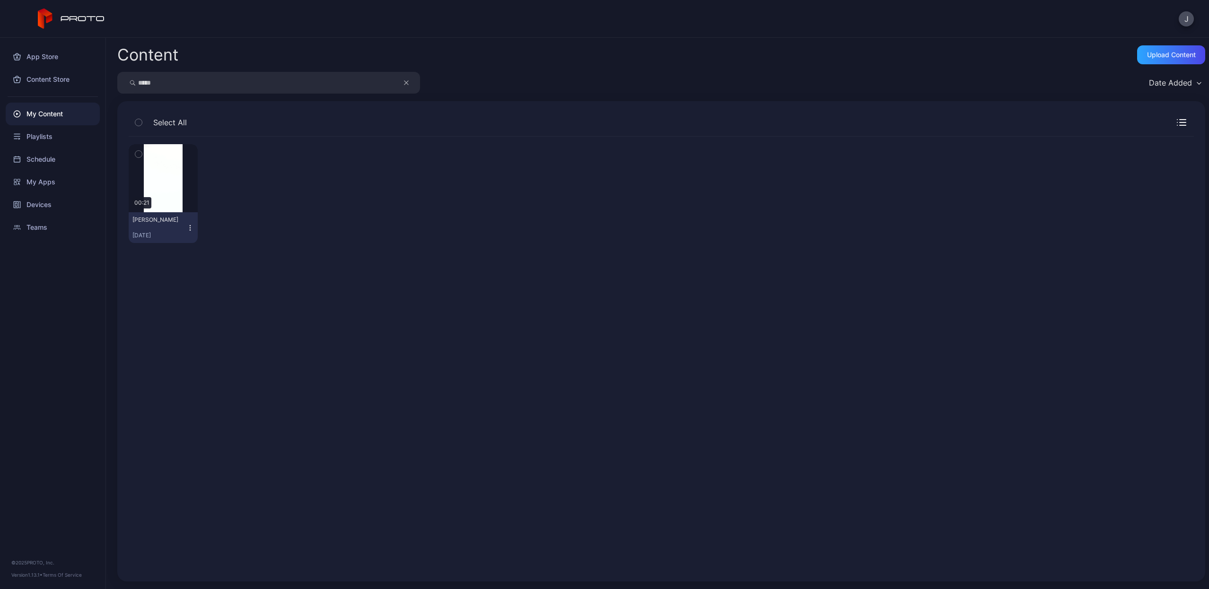
click at [405, 83] on icon "button" at bounding box center [406, 82] width 5 height 11
click at [363, 82] on input "search" at bounding box center [268, 83] width 303 height 22
drag, startPoint x: 213, startPoint y: 82, endPoint x: 208, endPoint y: 24, distance: 58.0
click at [208, 24] on div "J App Store Content Store My Content Playlists Schedule My Apps Devices Teams ©…" at bounding box center [604, 294] width 1209 height 589
type input "******"
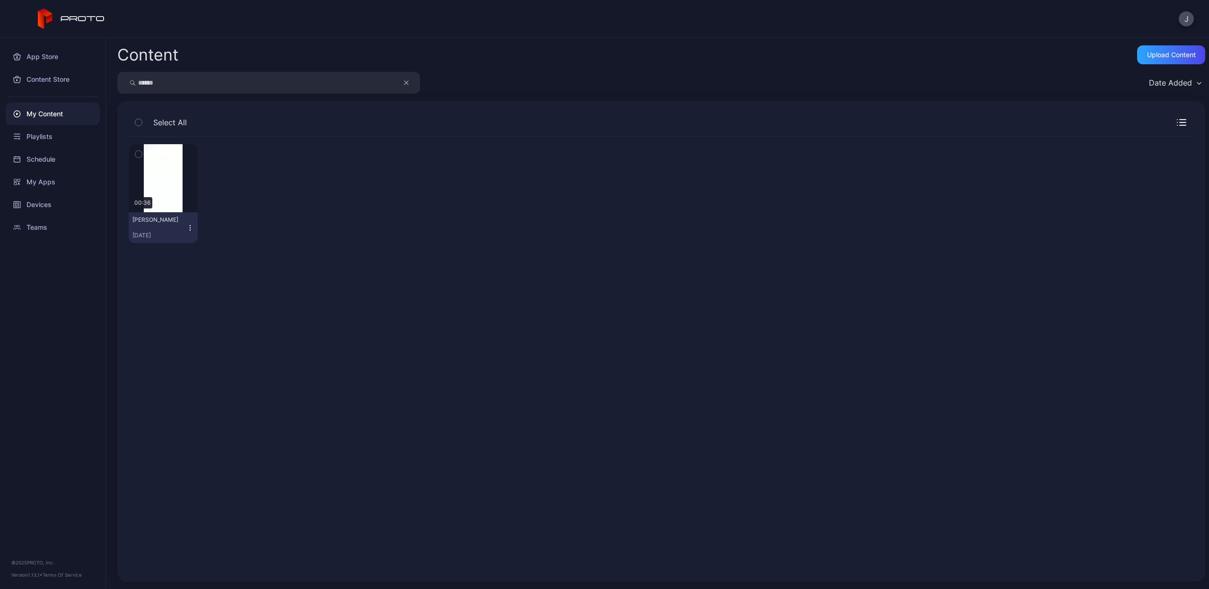
click at [190, 228] on icon "button" at bounding box center [190, 227] width 0 height 0
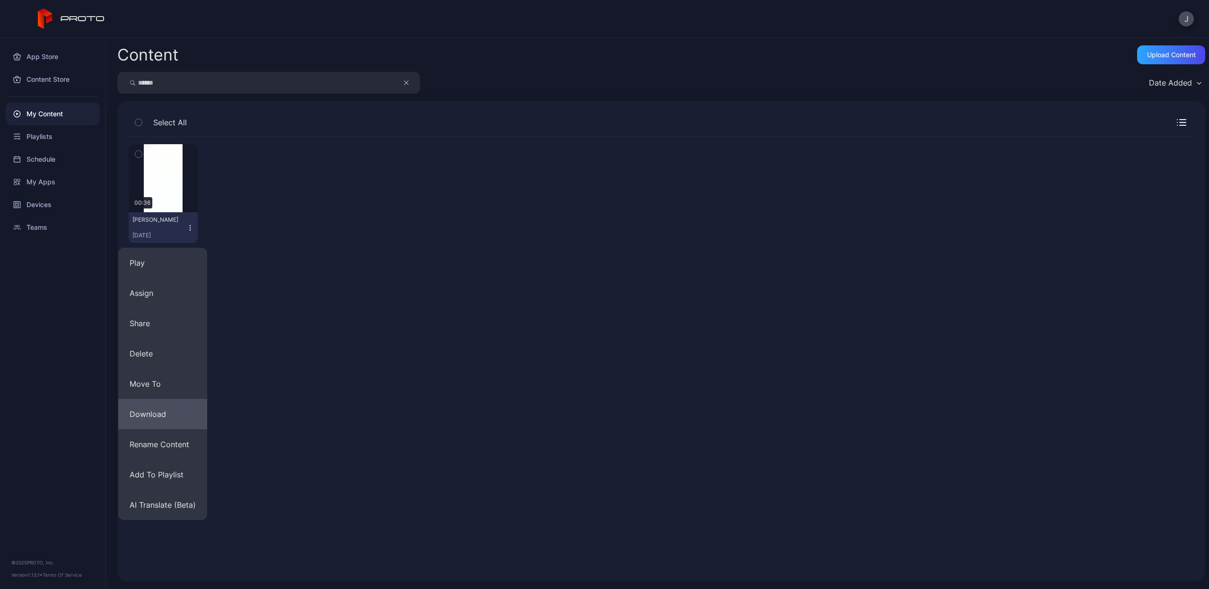
click at [156, 406] on button "Download" at bounding box center [162, 414] width 89 height 30
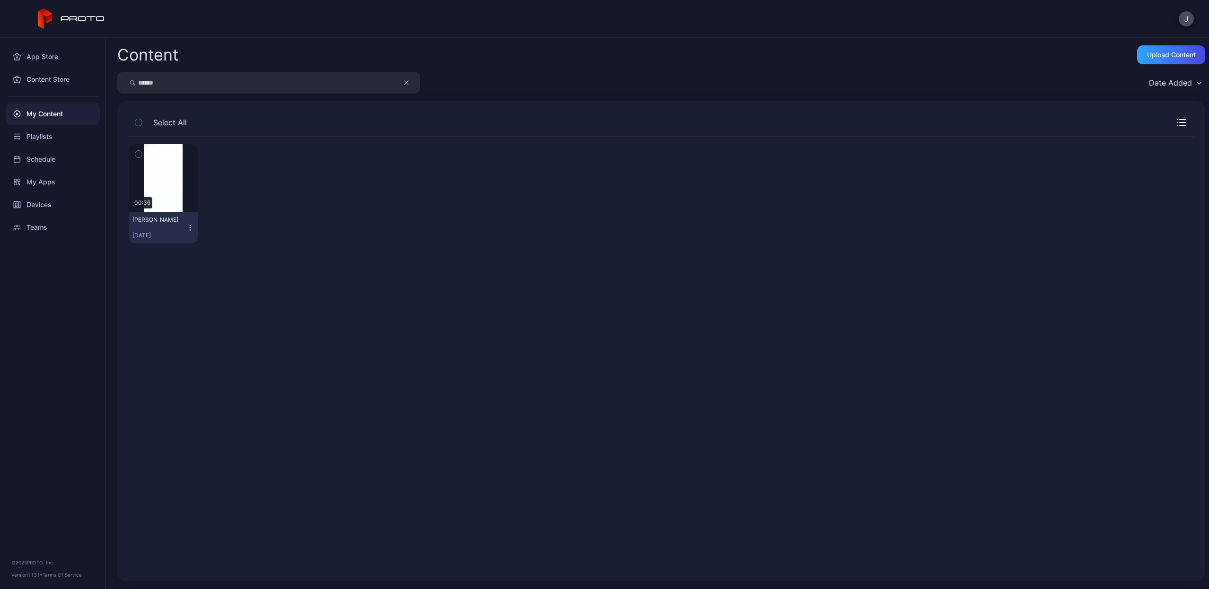
click at [407, 82] on icon "button" at bounding box center [406, 83] width 4 height 4
click at [374, 82] on input "search" at bounding box center [268, 83] width 303 height 22
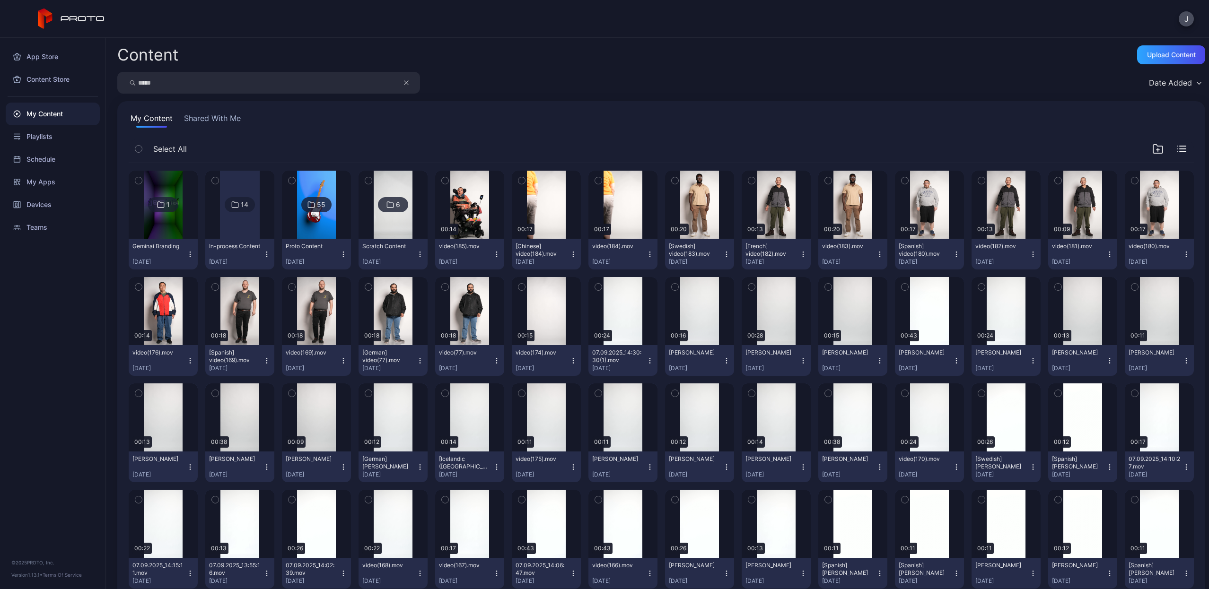
type input "*****"
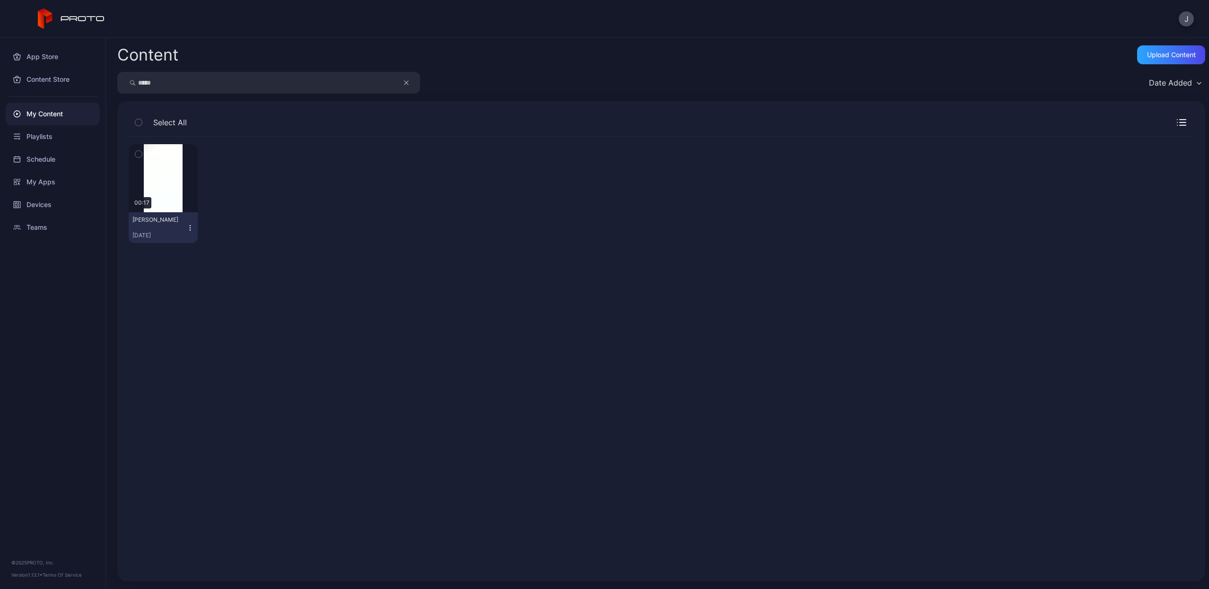
click at [189, 227] on icon "button" at bounding box center [190, 228] width 8 height 8
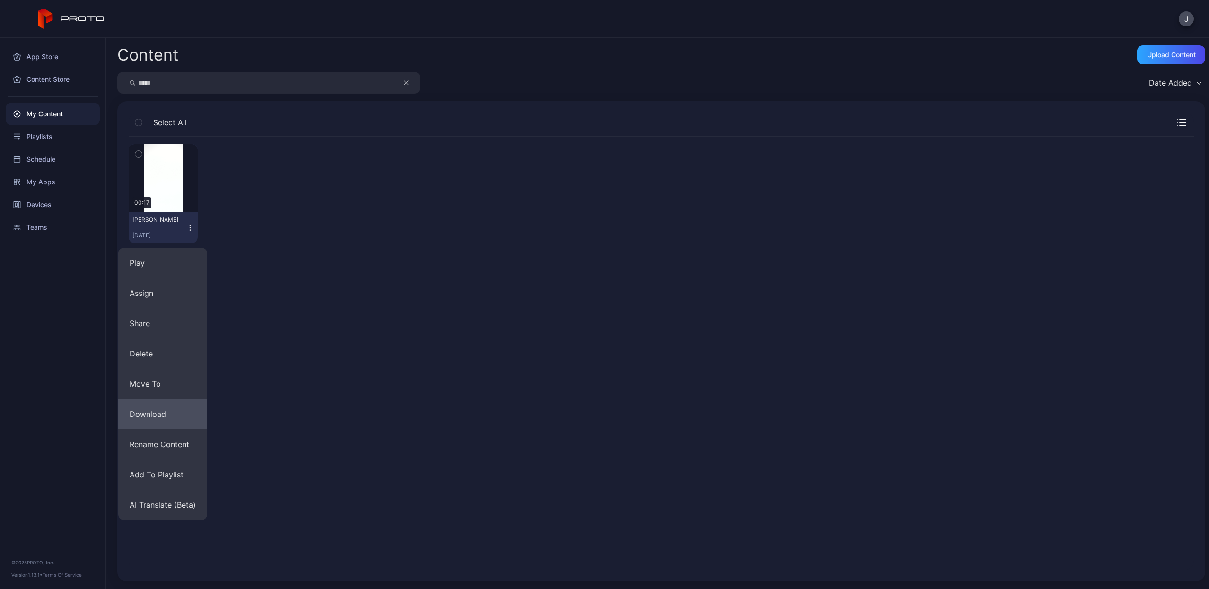
click at [148, 418] on button "Download" at bounding box center [162, 414] width 89 height 30
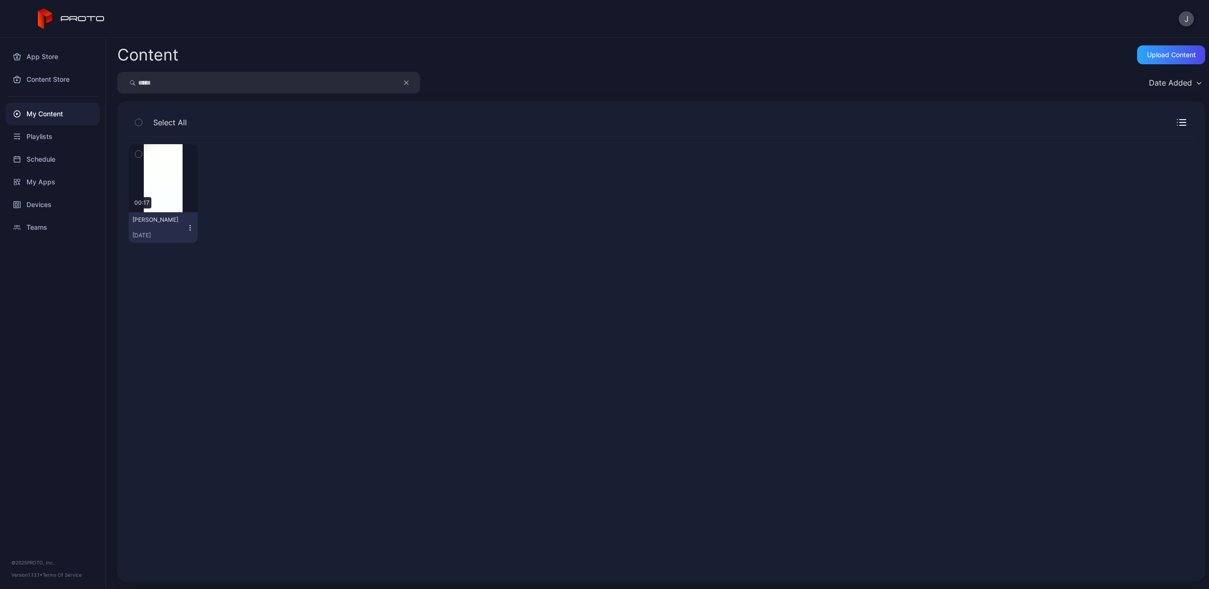
click at [408, 82] on icon "button" at bounding box center [406, 82] width 5 height 11
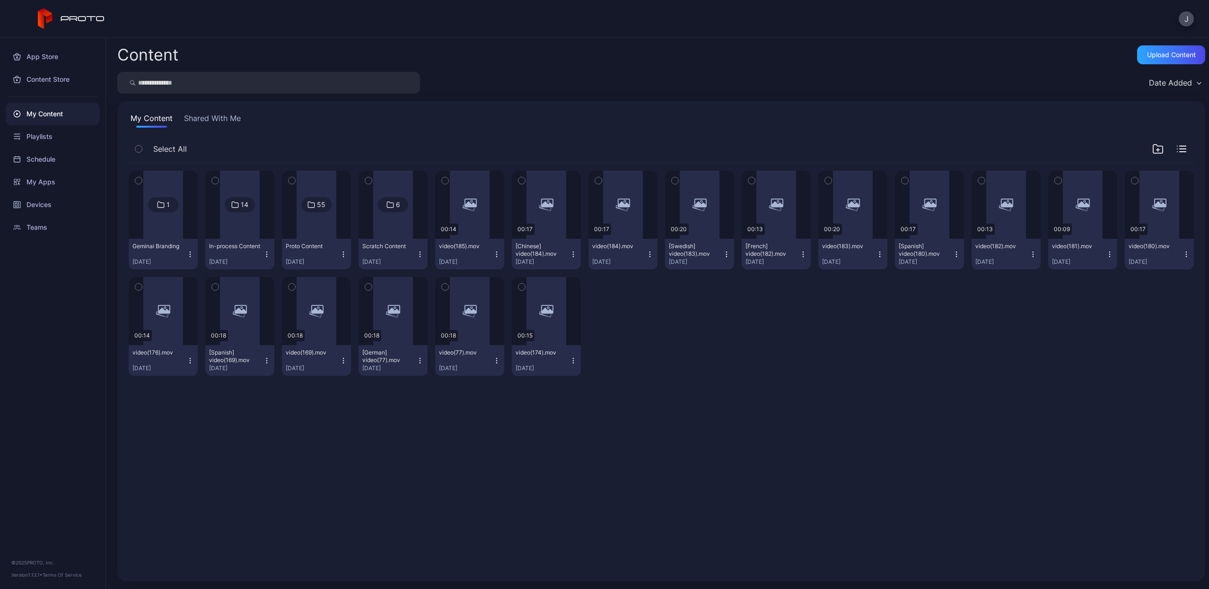
click at [369, 81] on input "search" at bounding box center [268, 83] width 303 height 22
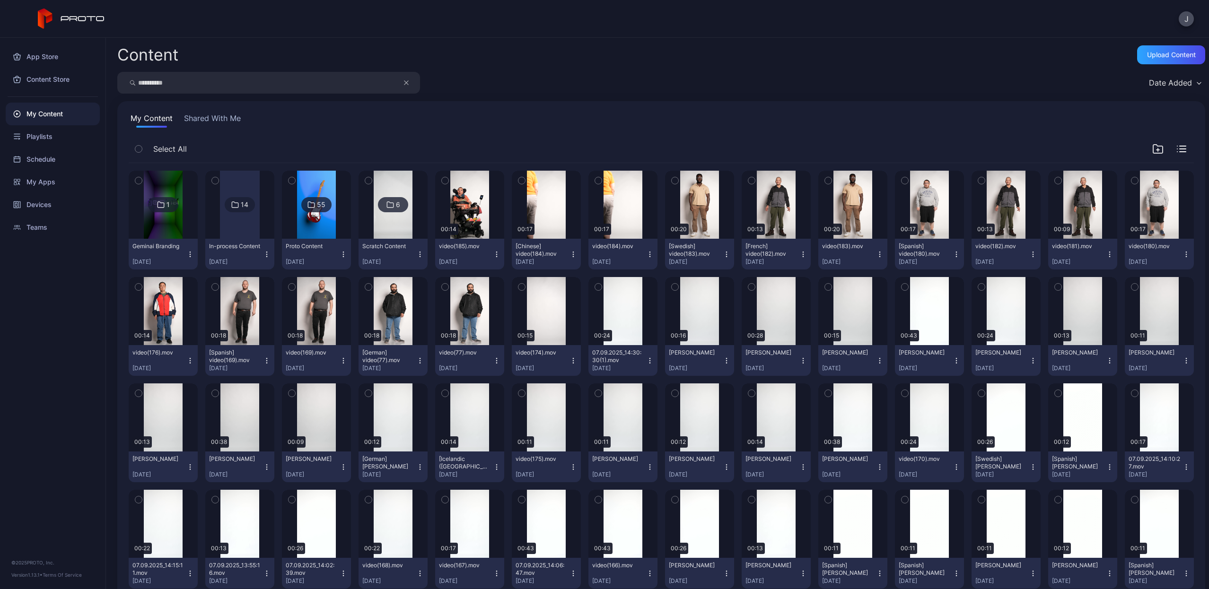
type input "**********"
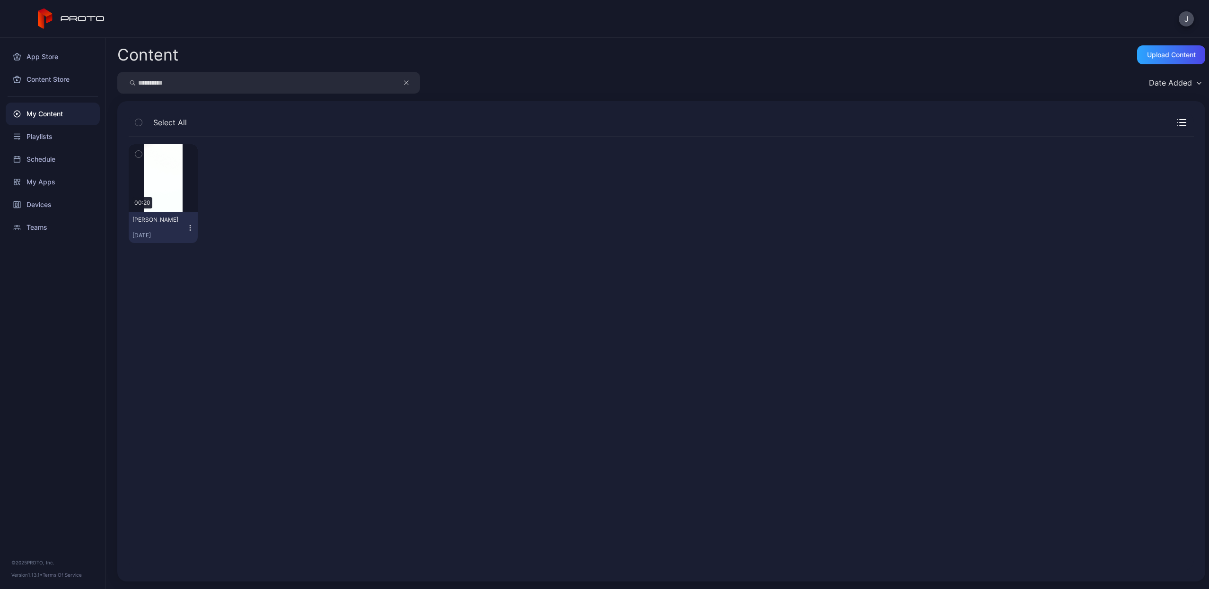
click at [190, 230] on icon "button" at bounding box center [190, 230] width 0 height 0
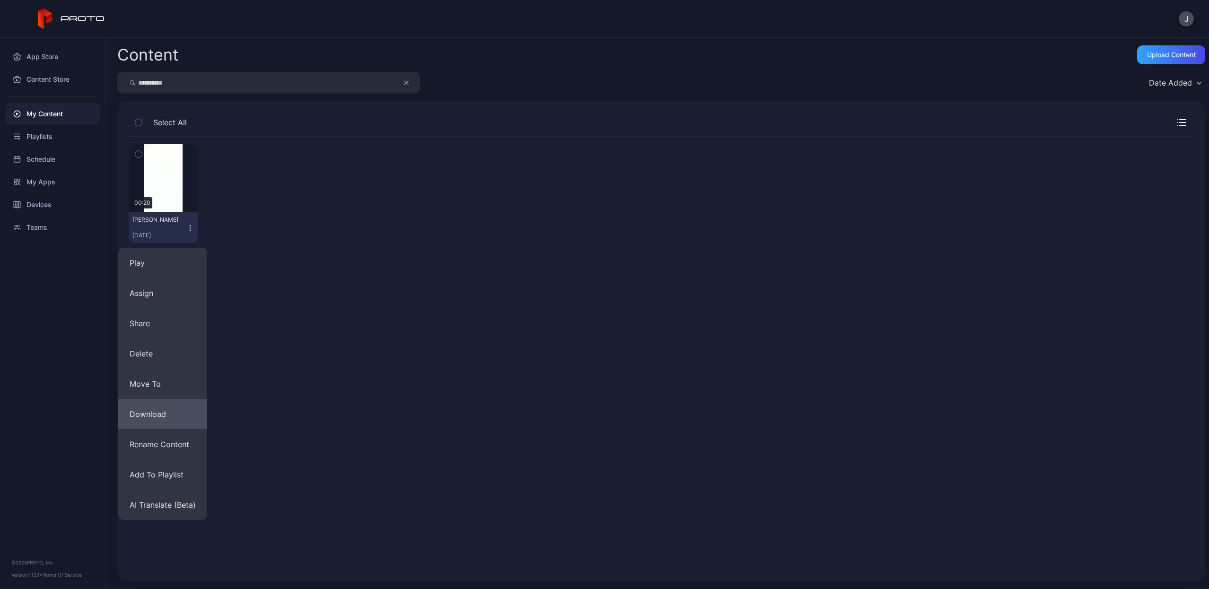
click at [161, 418] on button "Download" at bounding box center [162, 414] width 89 height 30
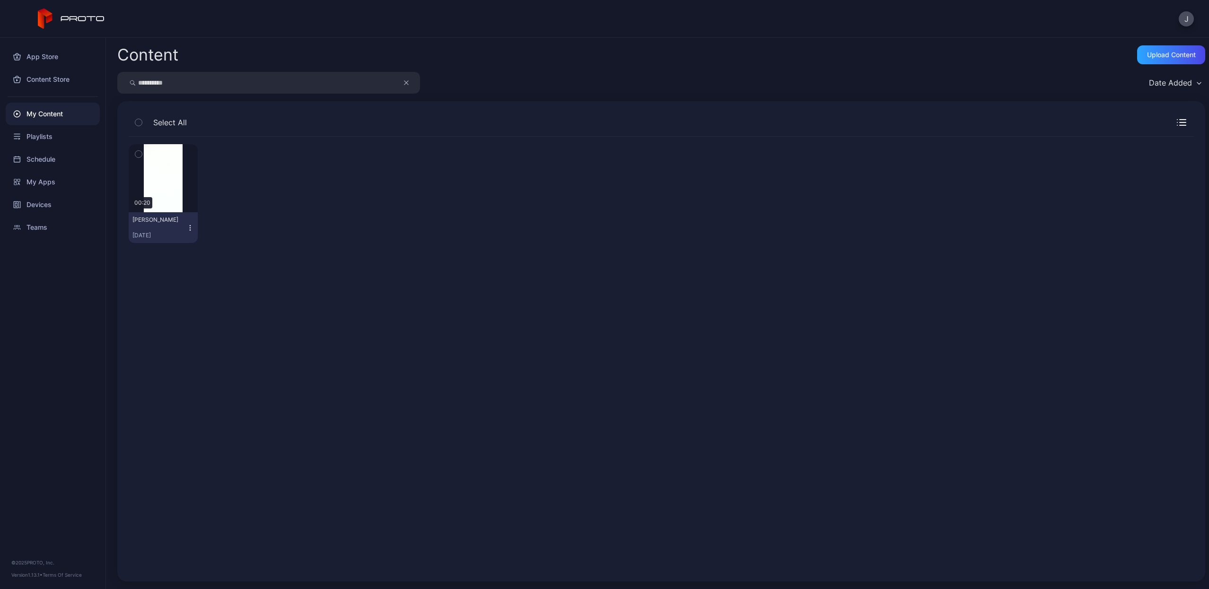
click at [403, 85] on button "button" at bounding box center [411, 83] width 18 height 22
click at [370, 85] on input "search" at bounding box center [268, 83] width 303 height 22
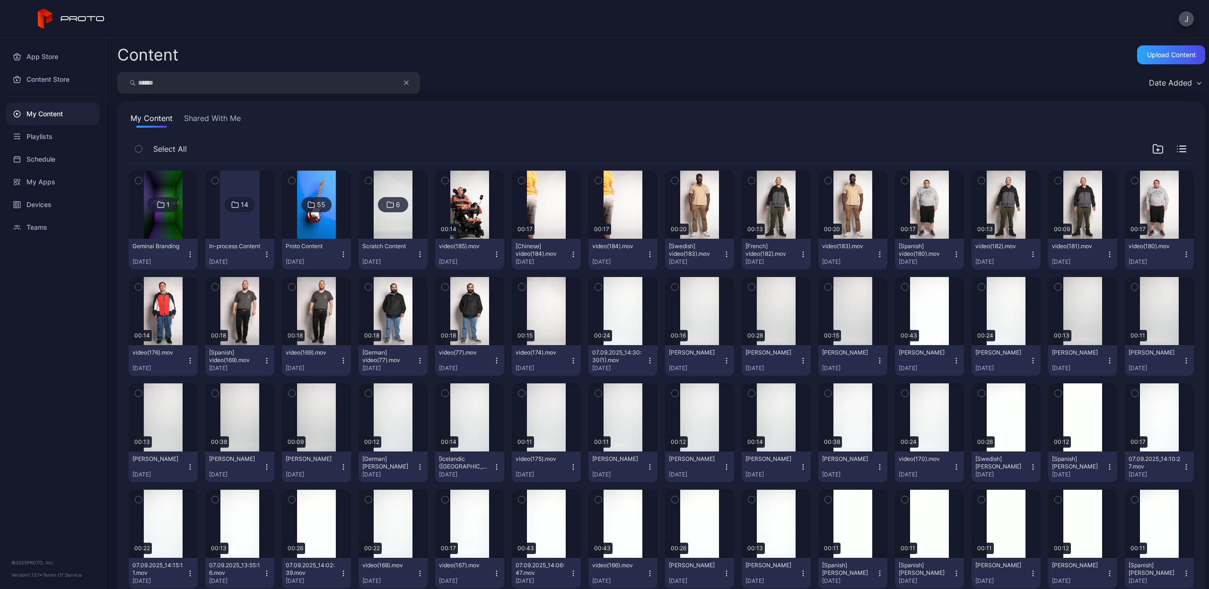
type input "******"
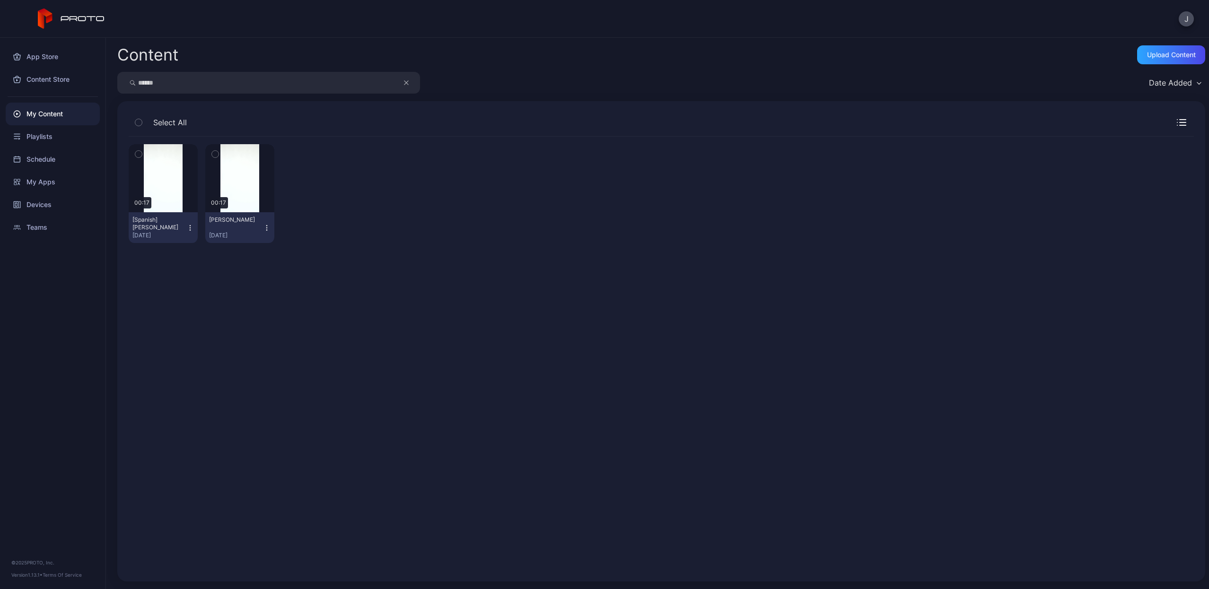
click at [188, 231] on icon "button" at bounding box center [190, 228] width 8 height 8
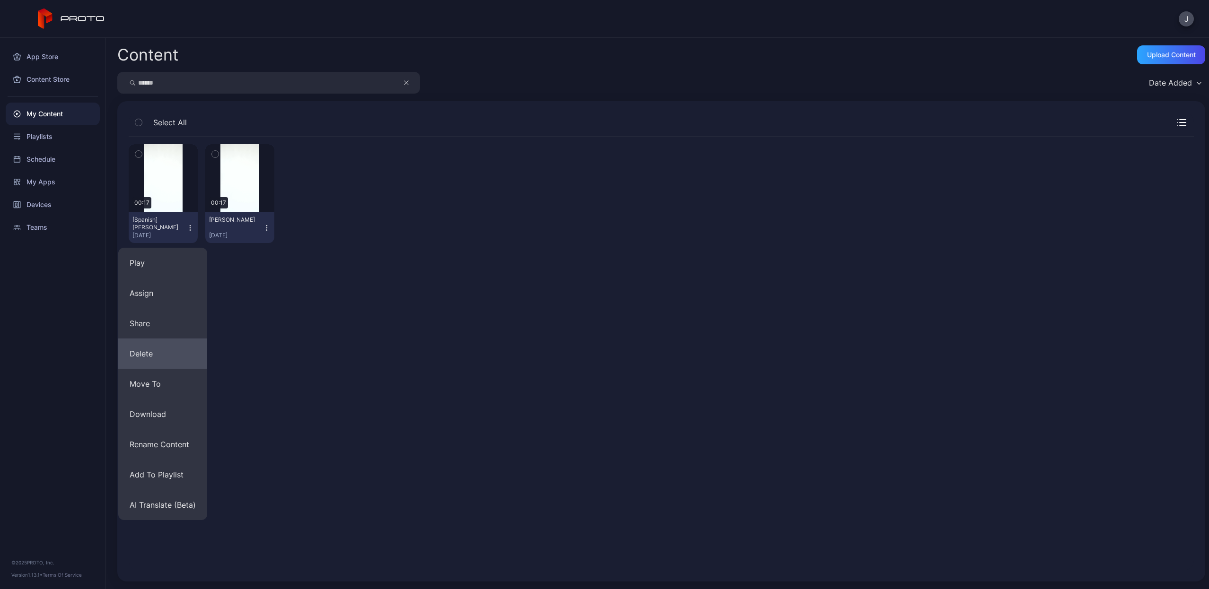
click at [172, 356] on button "Delete" at bounding box center [162, 354] width 89 height 30
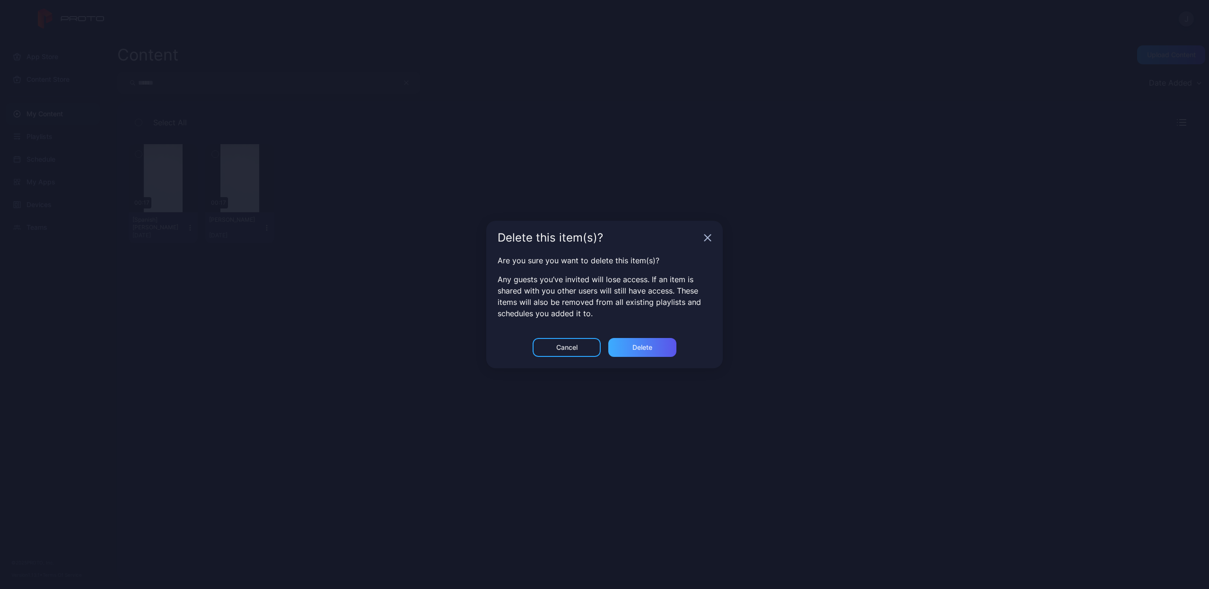
click at [647, 344] on div "Delete" at bounding box center [642, 348] width 20 height 8
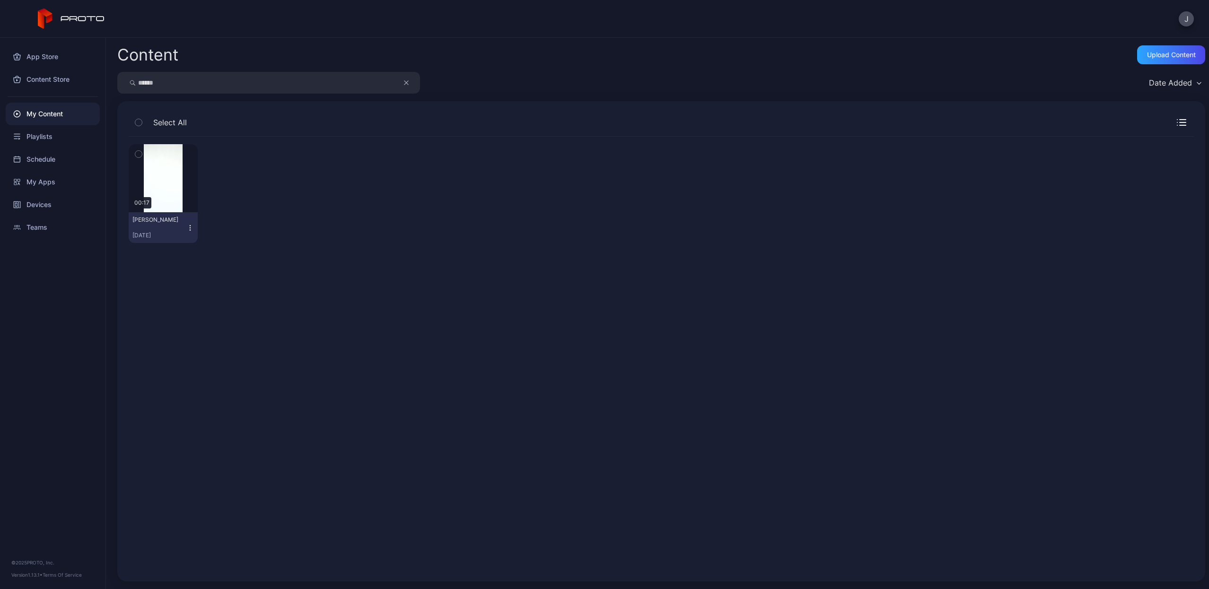
click at [190, 226] on icon "button" at bounding box center [190, 225] width 0 height 0
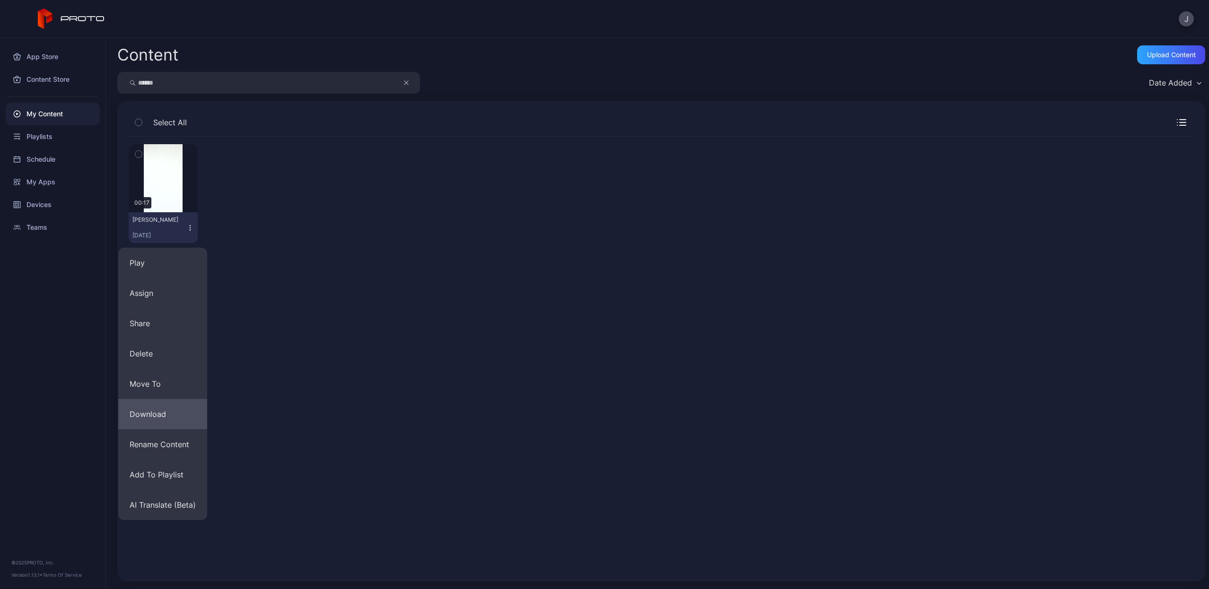
click at [186, 413] on button "Download" at bounding box center [162, 414] width 89 height 30
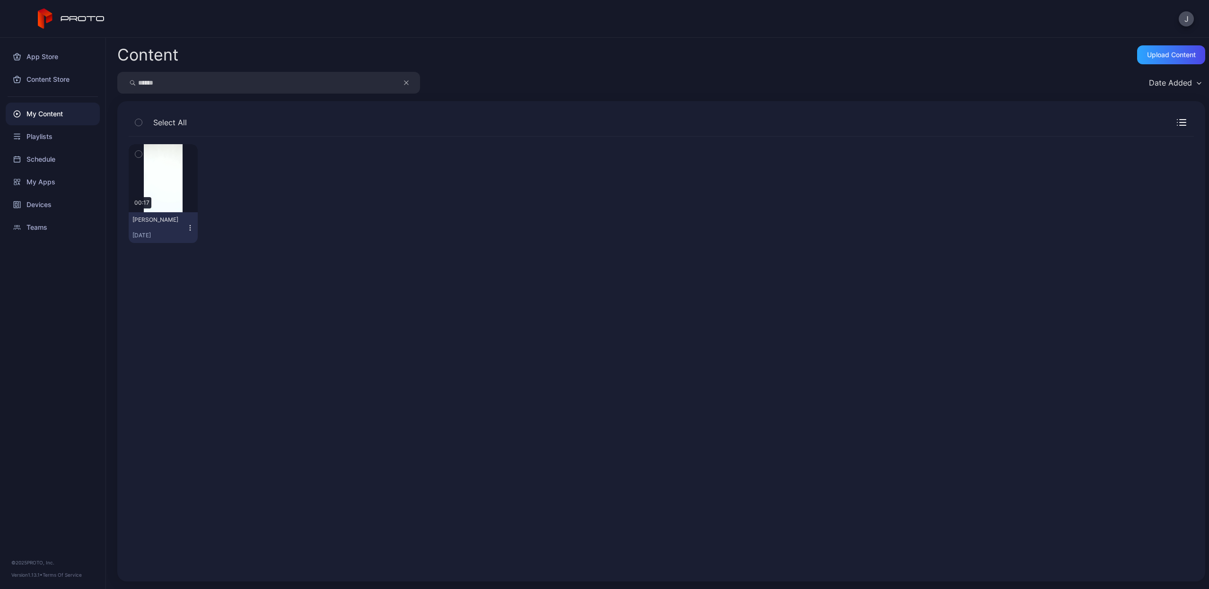
click at [403, 85] on button "button" at bounding box center [411, 83] width 18 height 22
click at [349, 84] on input "search" at bounding box center [268, 83] width 303 height 22
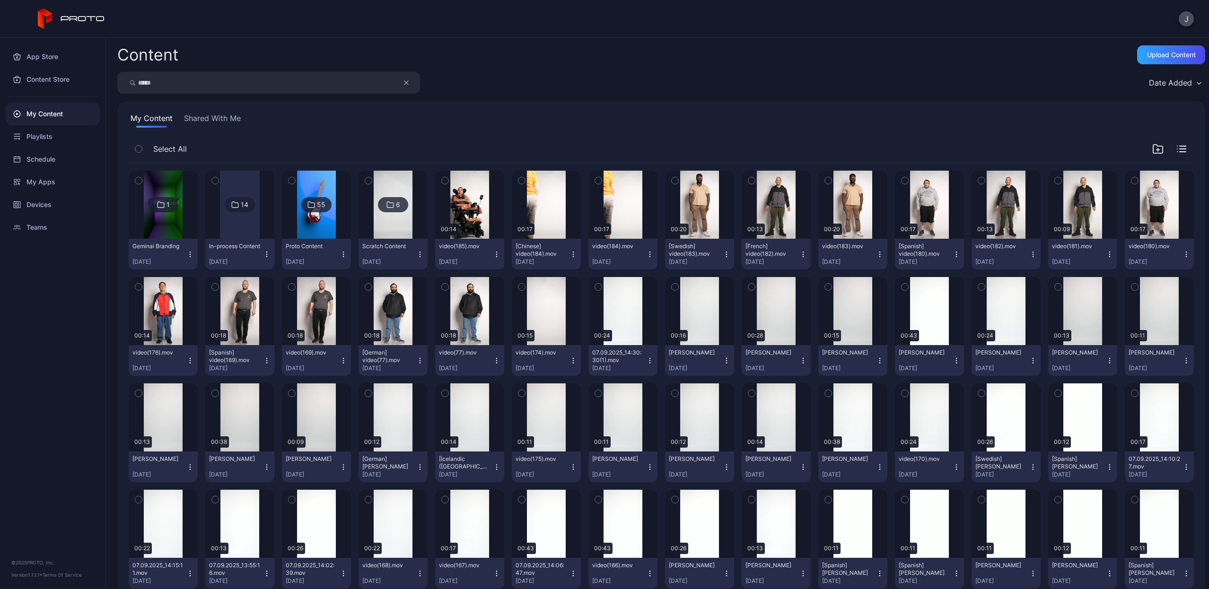
type input "*****"
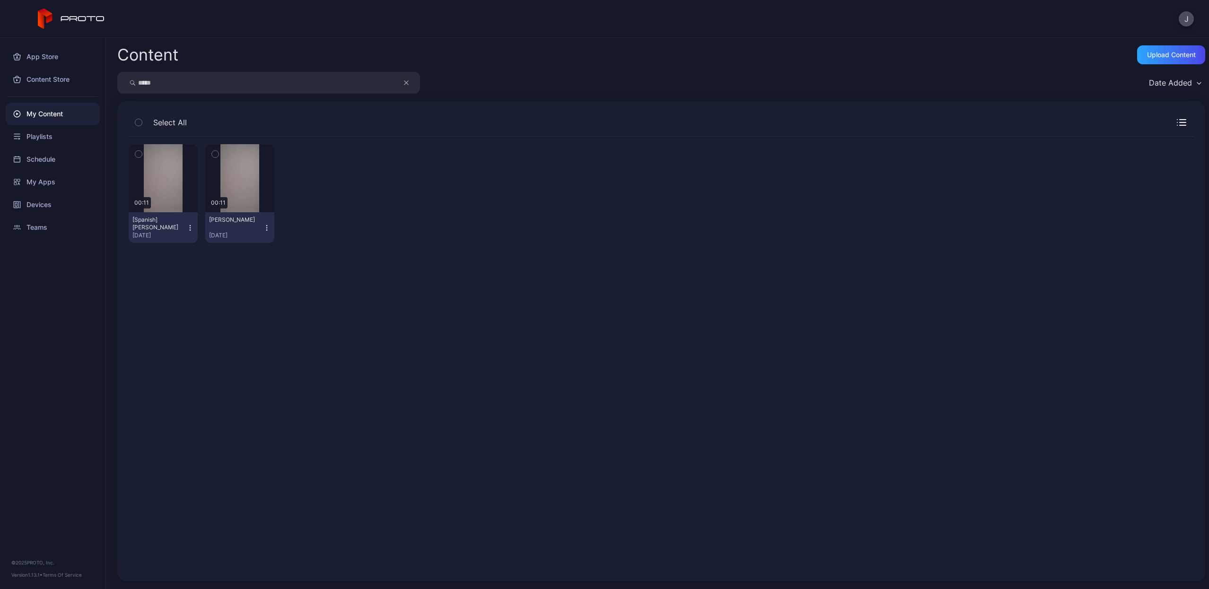
click at [187, 232] on button "[Spanish] [PERSON_NAME] [DATE]" at bounding box center [163, 227] width 69 height 31
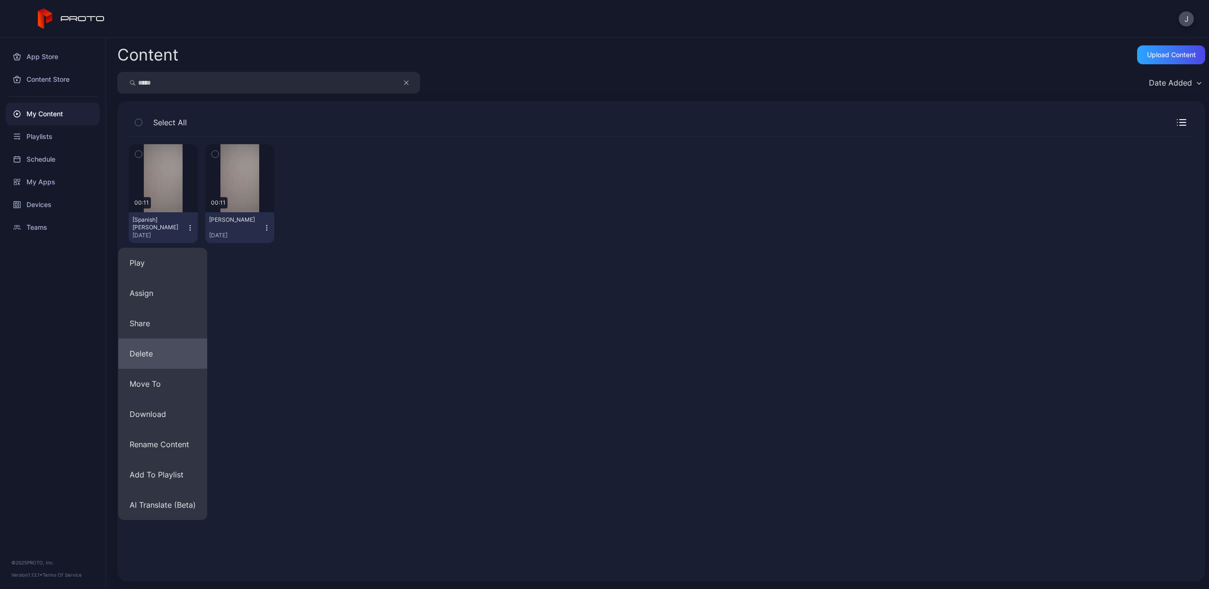
click at [175, 357] on button "Delete" at bounding box center [162, 354] width 89 height 30
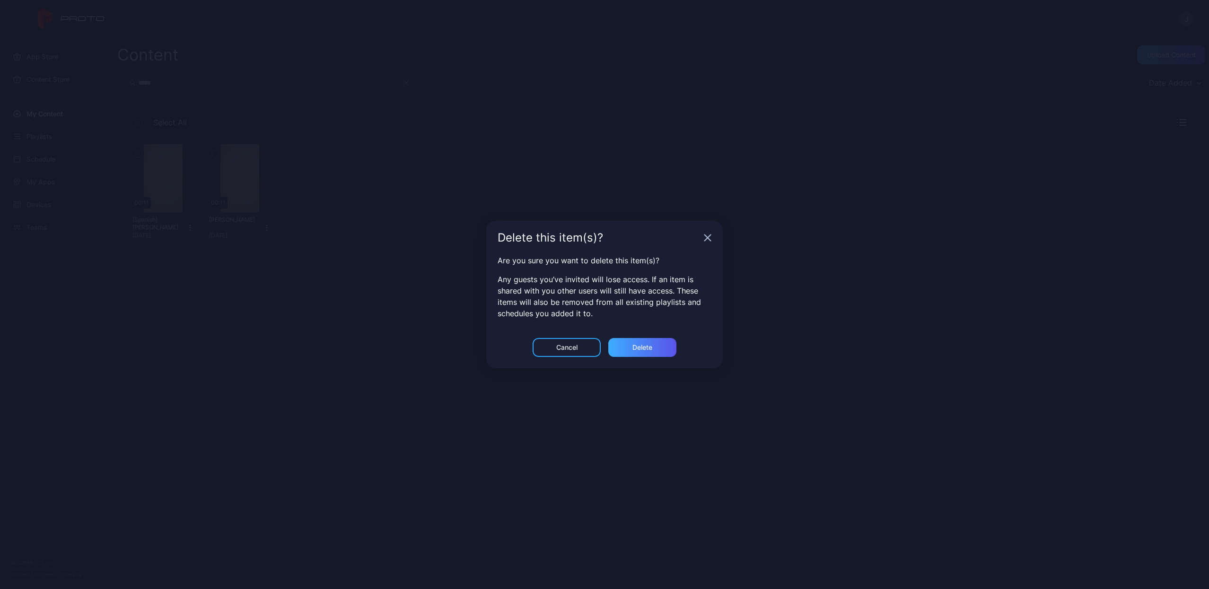
click at [663, 346] on div "Delete" at bounding box center [642, 347] width 68 height 19
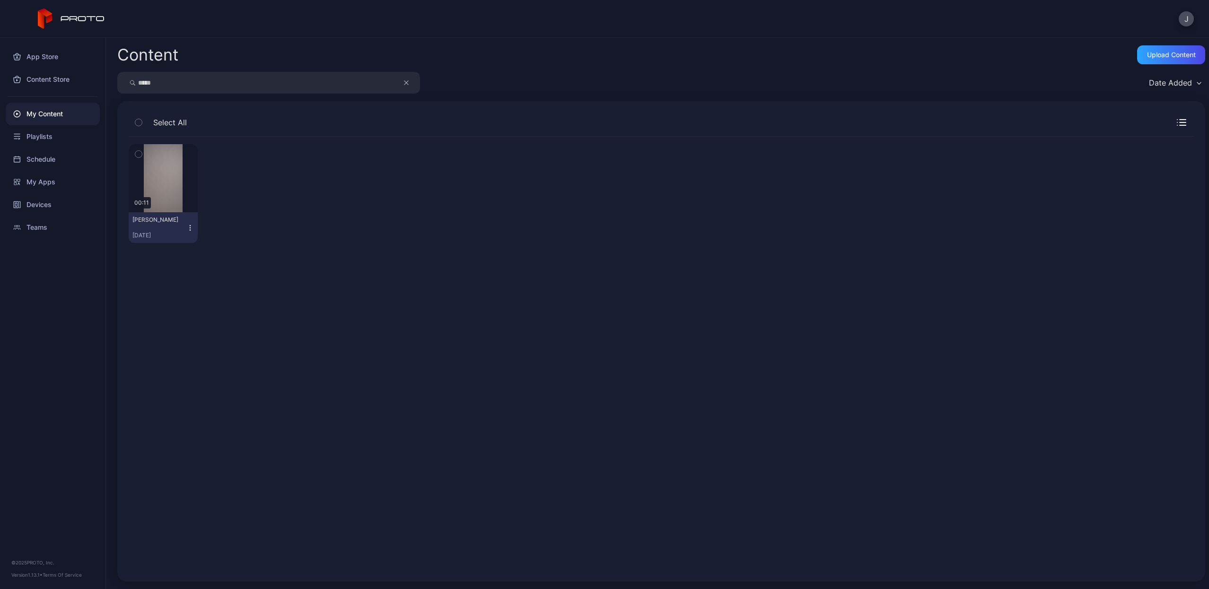
click at [191, 229] on icon "button" at bounding box center [190, 228] width 8 height 8
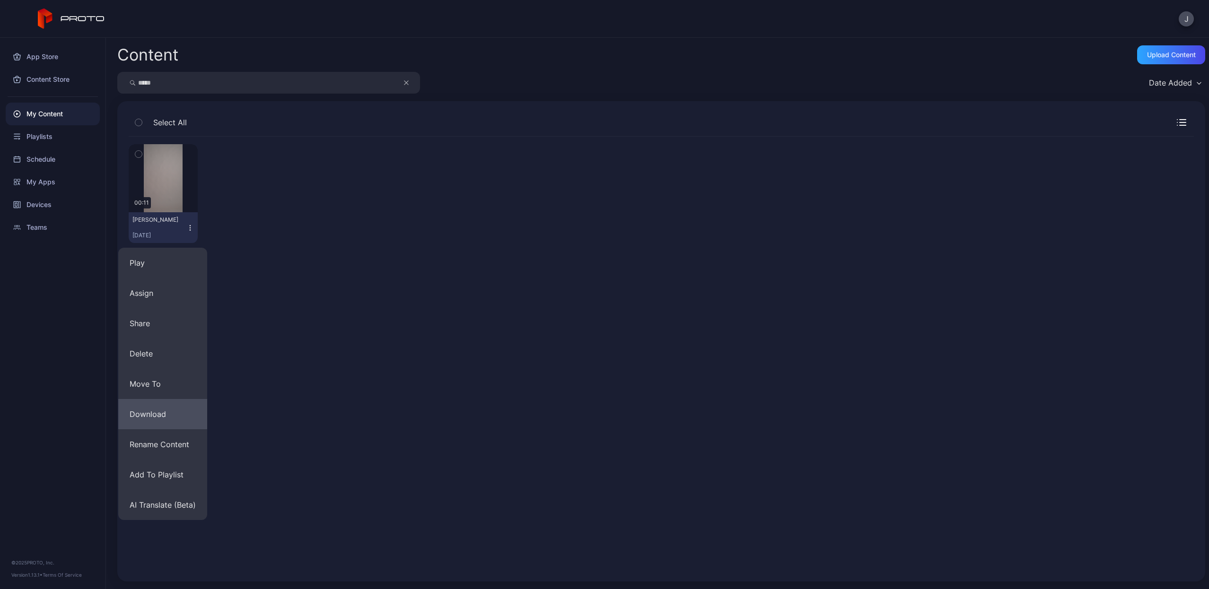
click at [179, 417] on button "Download" at bounding box center [162, 414] width 89 height 30
